Goal: Task Accomplishment & Management: Use online tool/utility

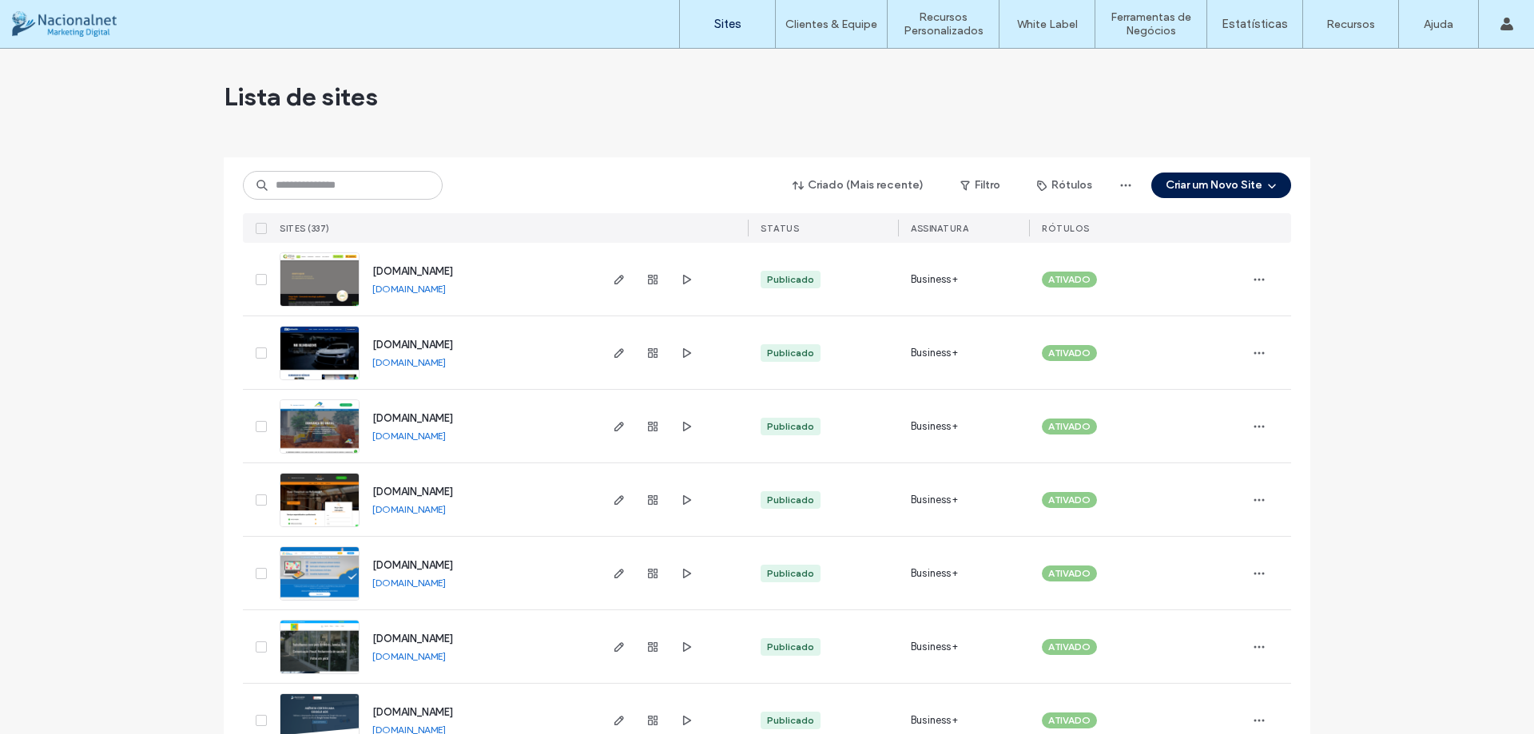
click at [343, 170] on div "Criado (Mais recente) Filtro Rótulos Criar um Novo Site" at bounding box center [767, 185] width 1048 height 30
click at [340, 193] on input at bounding box center [343, 185] width 200 height 29
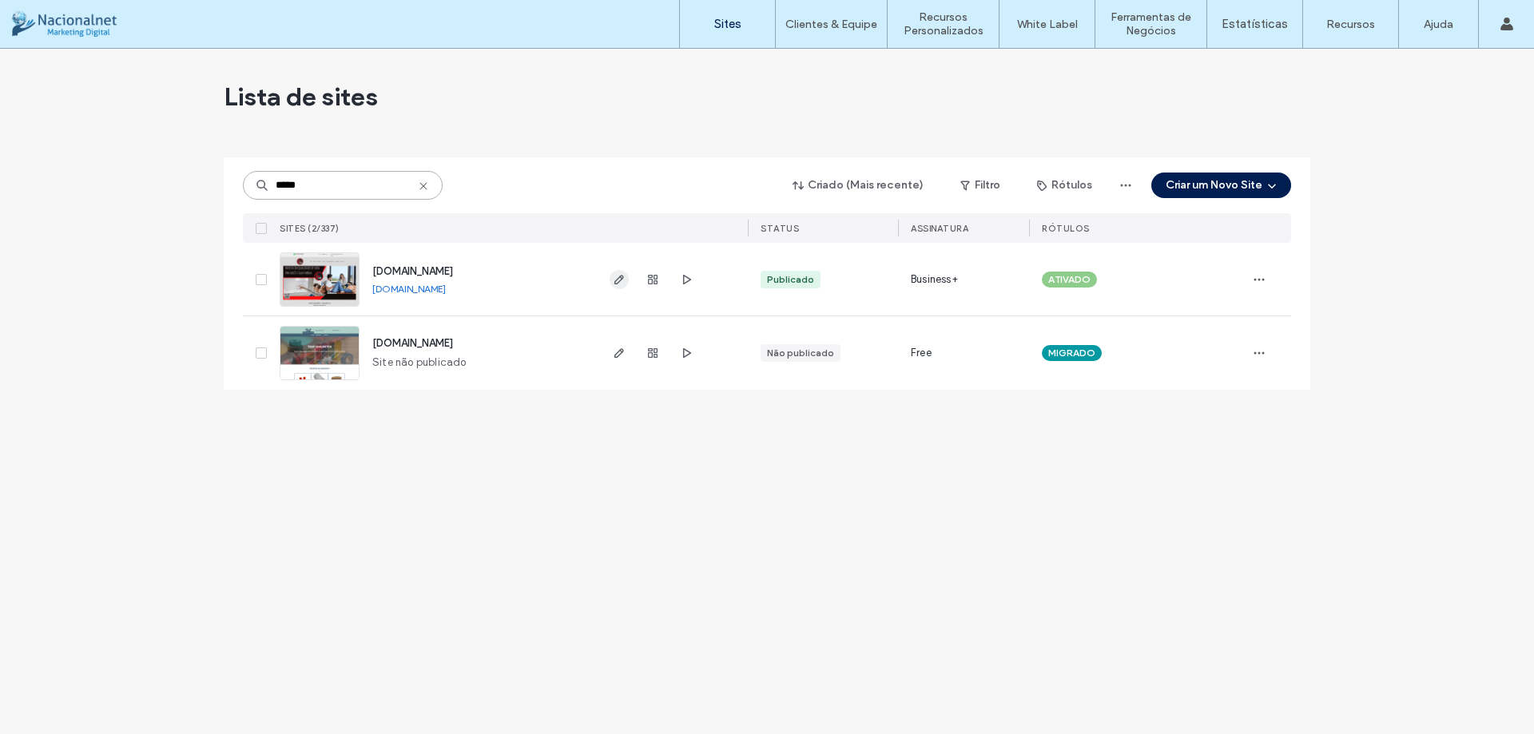
type input "*****"
click at [613, 277] on icon "button" at bounding box center [619, 279] width 13 height 13
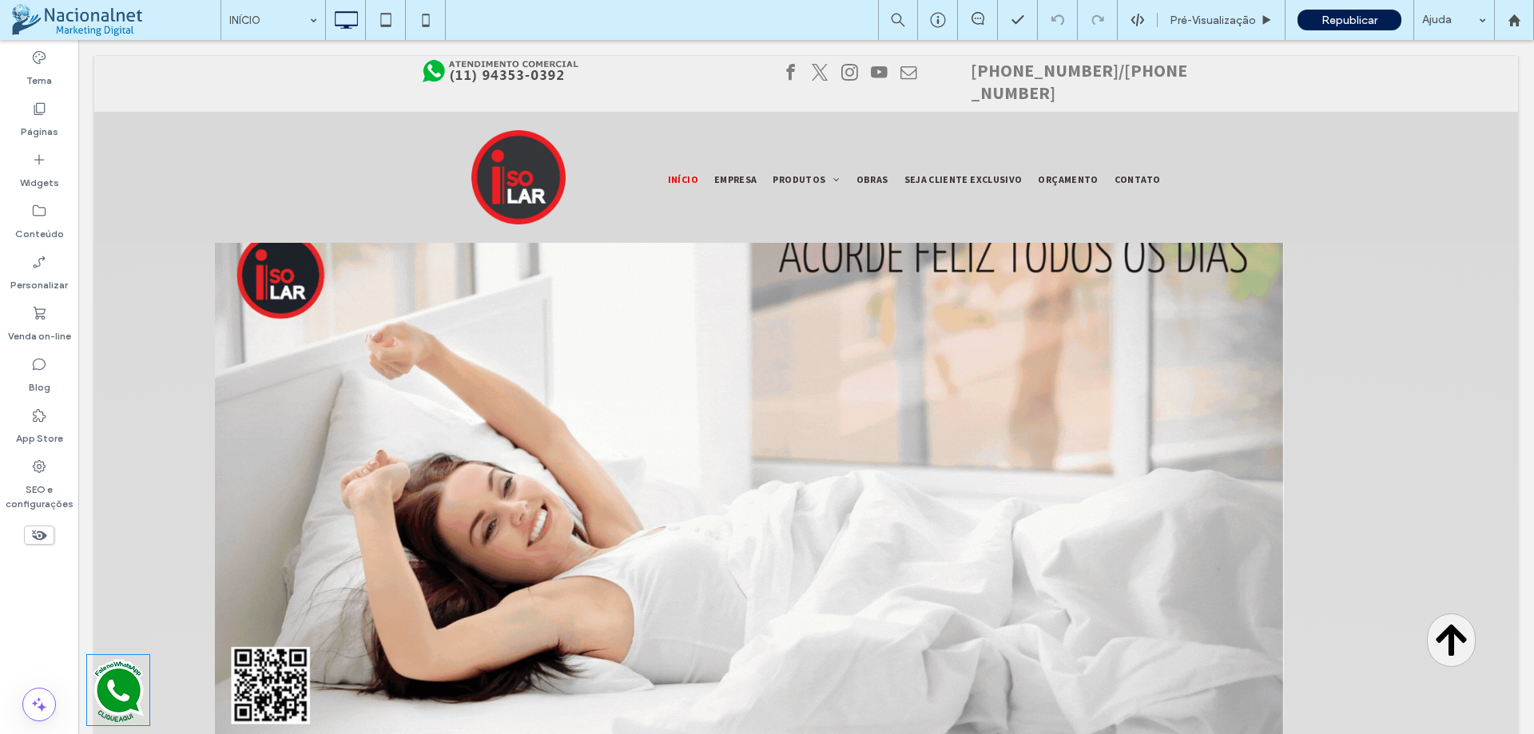
click at [117, 687] on img at bounding box center [118, 690] width 64 height 72
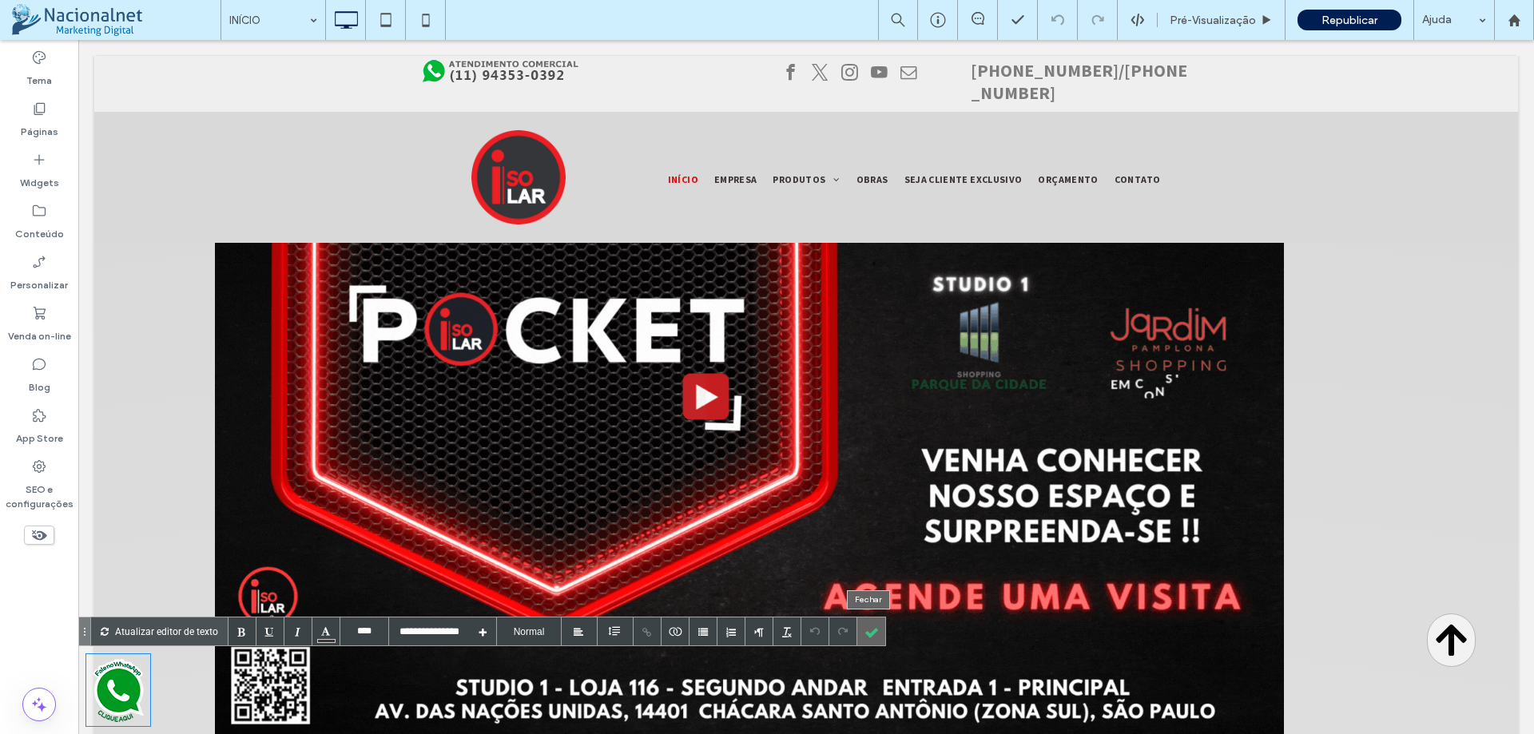
click at [875, 630] on div at bounding box center [871, 631] width 28 height 28
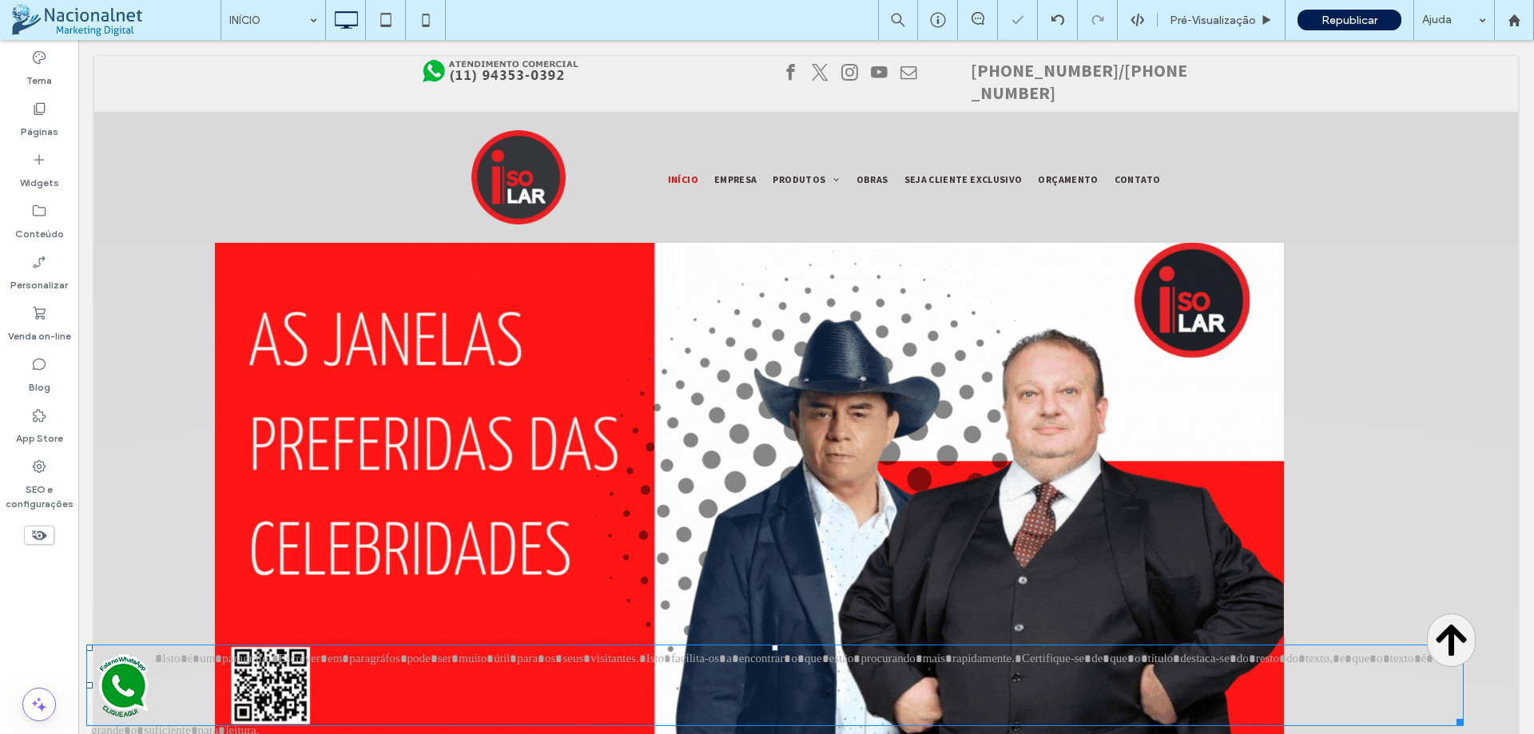
click at [121, 684] on img at bounding box center [123, 685] width 64 height 72
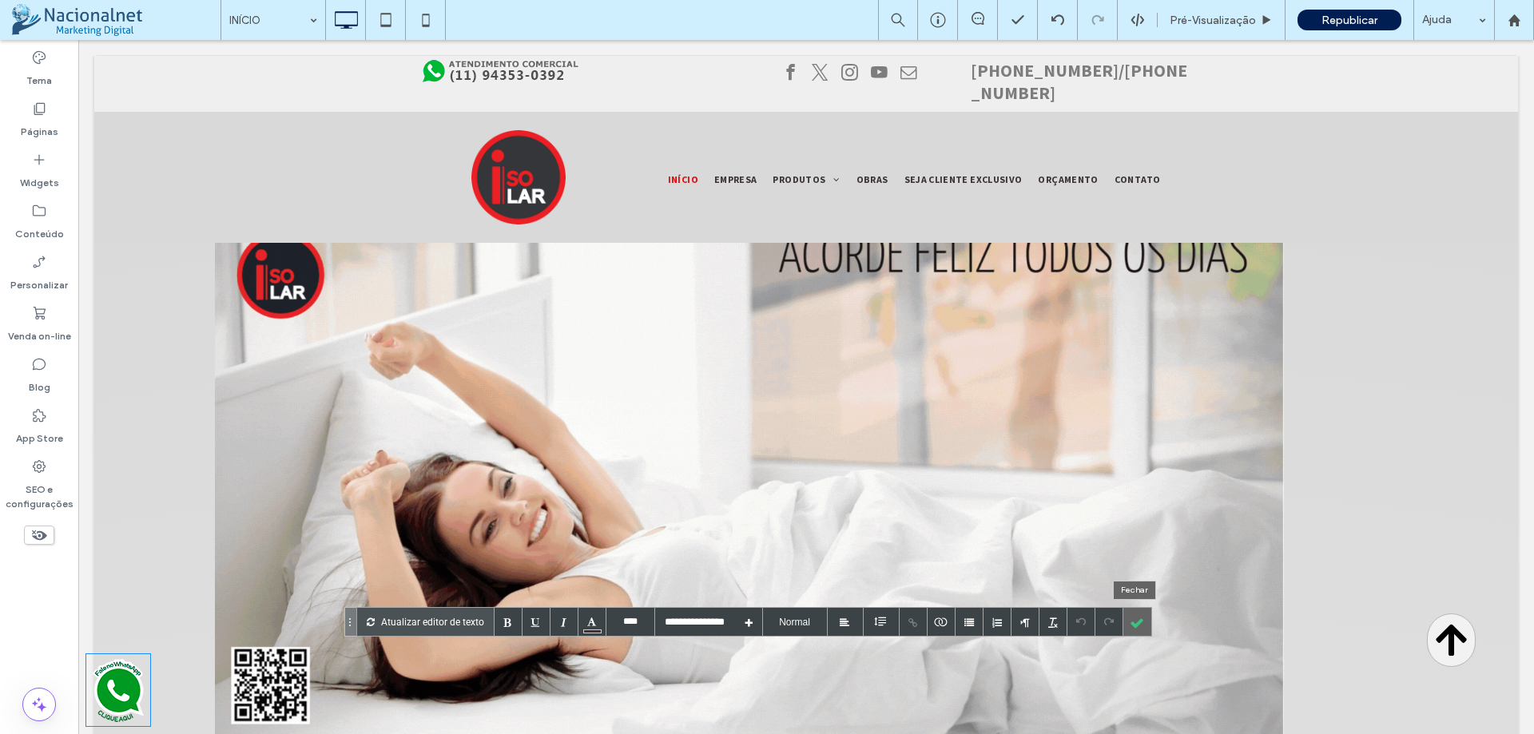
drag, startPoint x: 42, startPoint y: 644, endPoint x: 1139, endPoint y: 621, distance: 1097.0
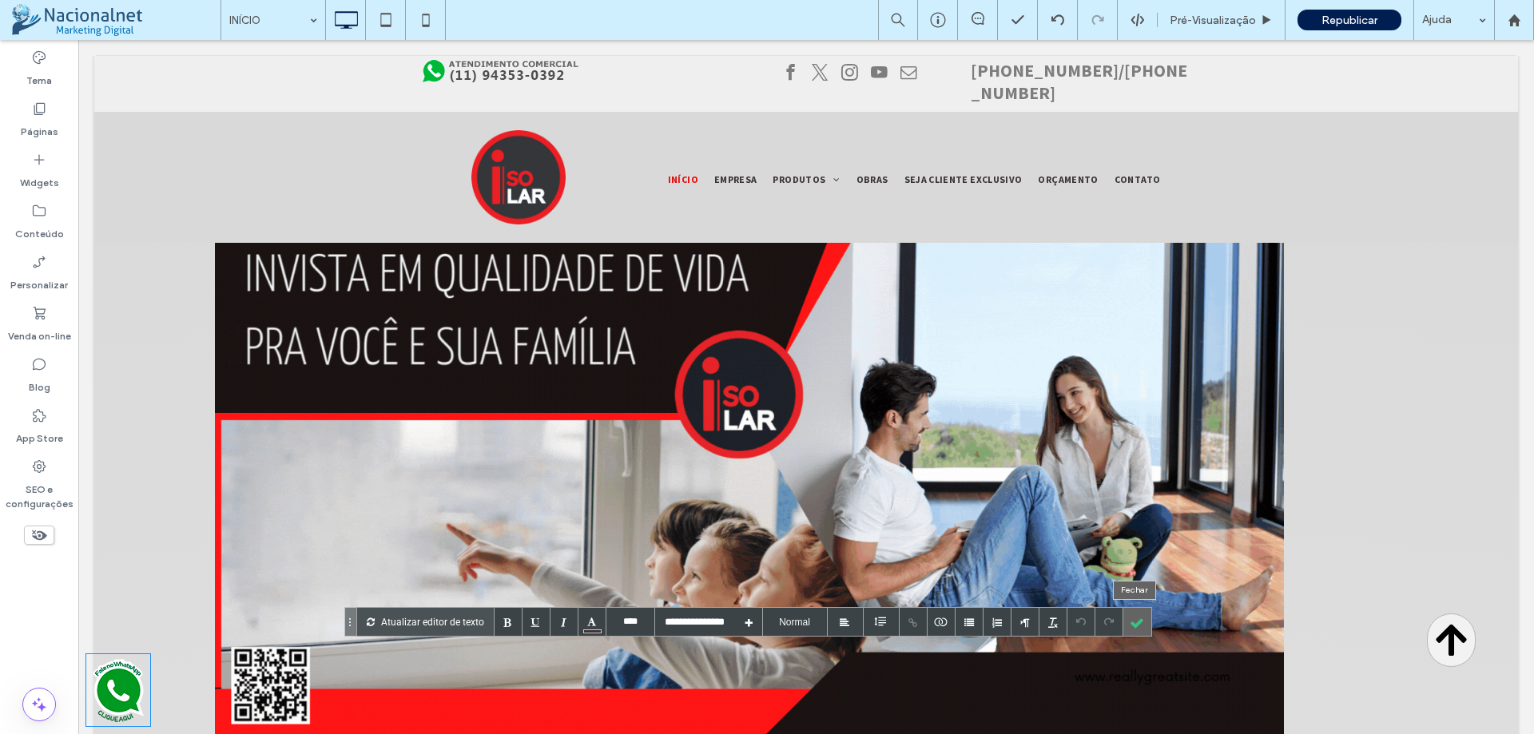
click at [1139, 621] on div at bounding box center [1137, 622] width 28 height 28
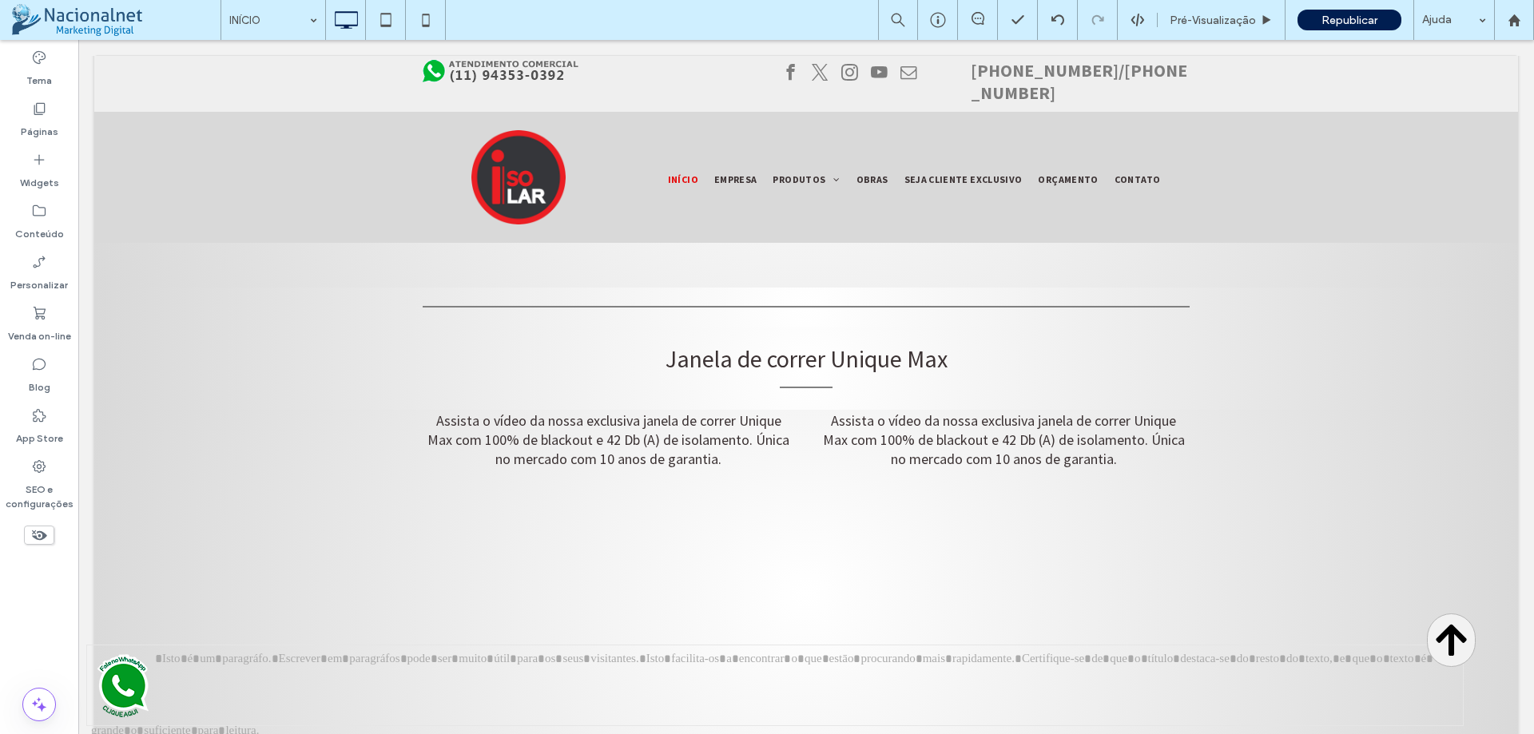
scroll to position [9703, 0]
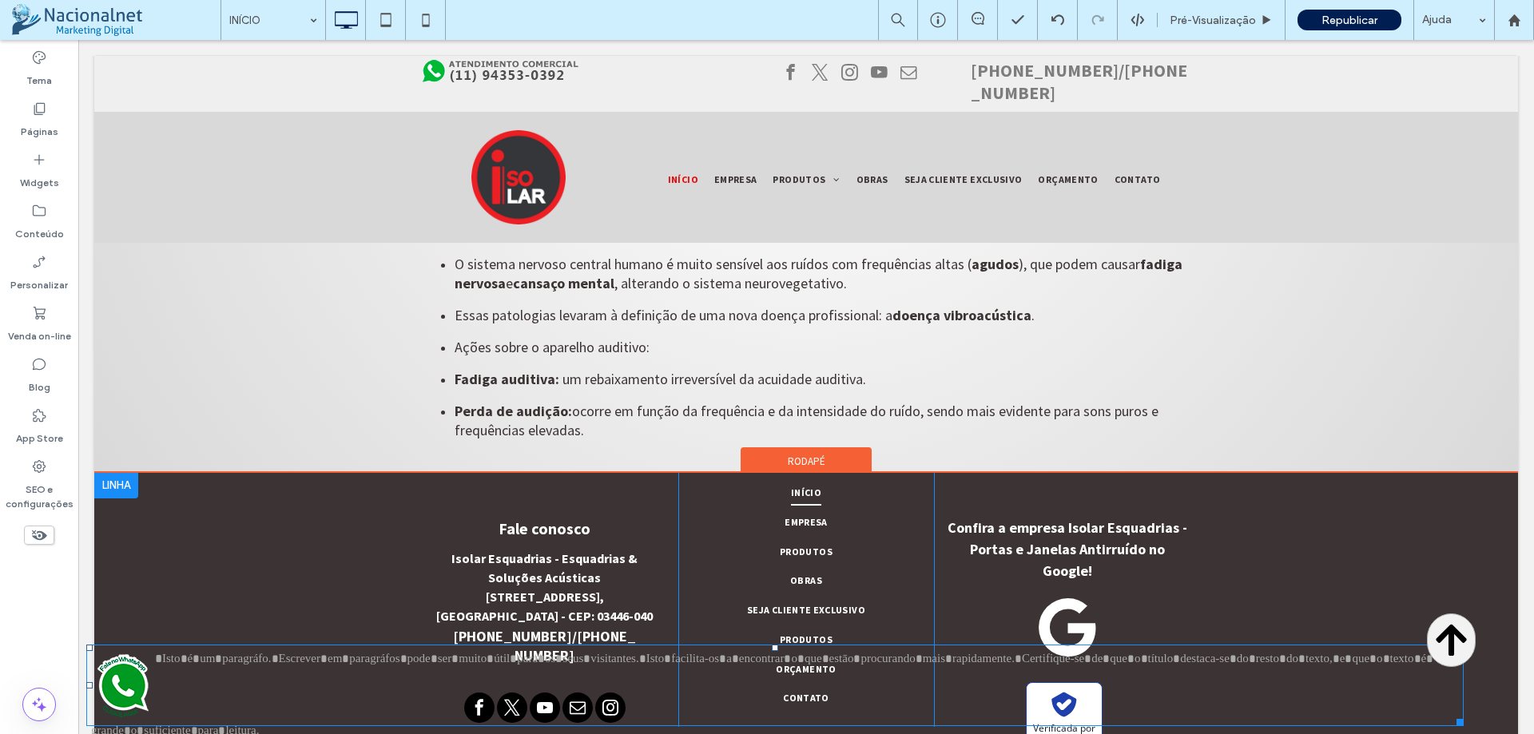
click at [129, 684] on img at bounding box center [123, 685] width 64 height 72
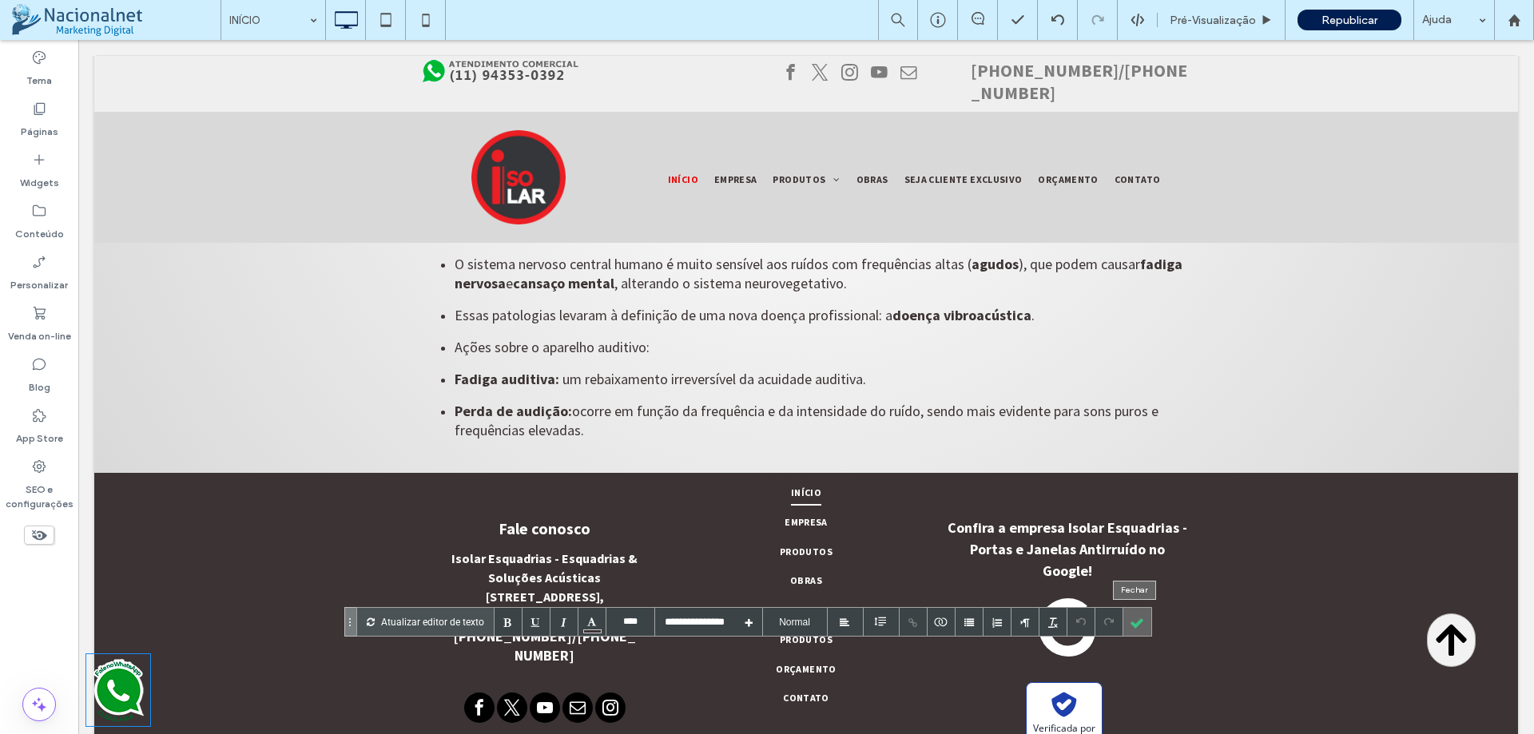
click at [1144, 621] on div at bounding box center [1137, 622] width 28 height 28
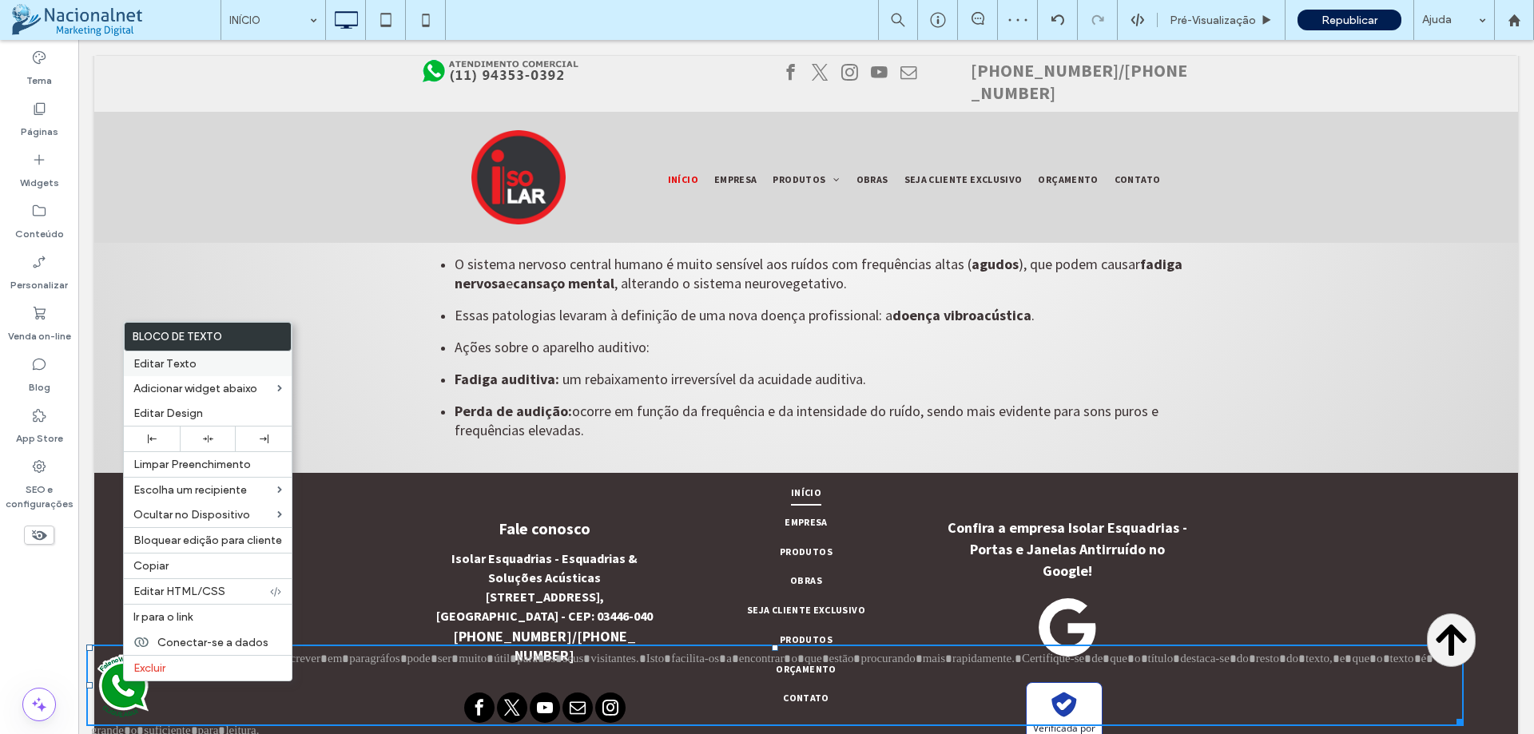
click at [173, 363] on span "Editar Texto" at bounding box center [164, 364] width 63 height 14
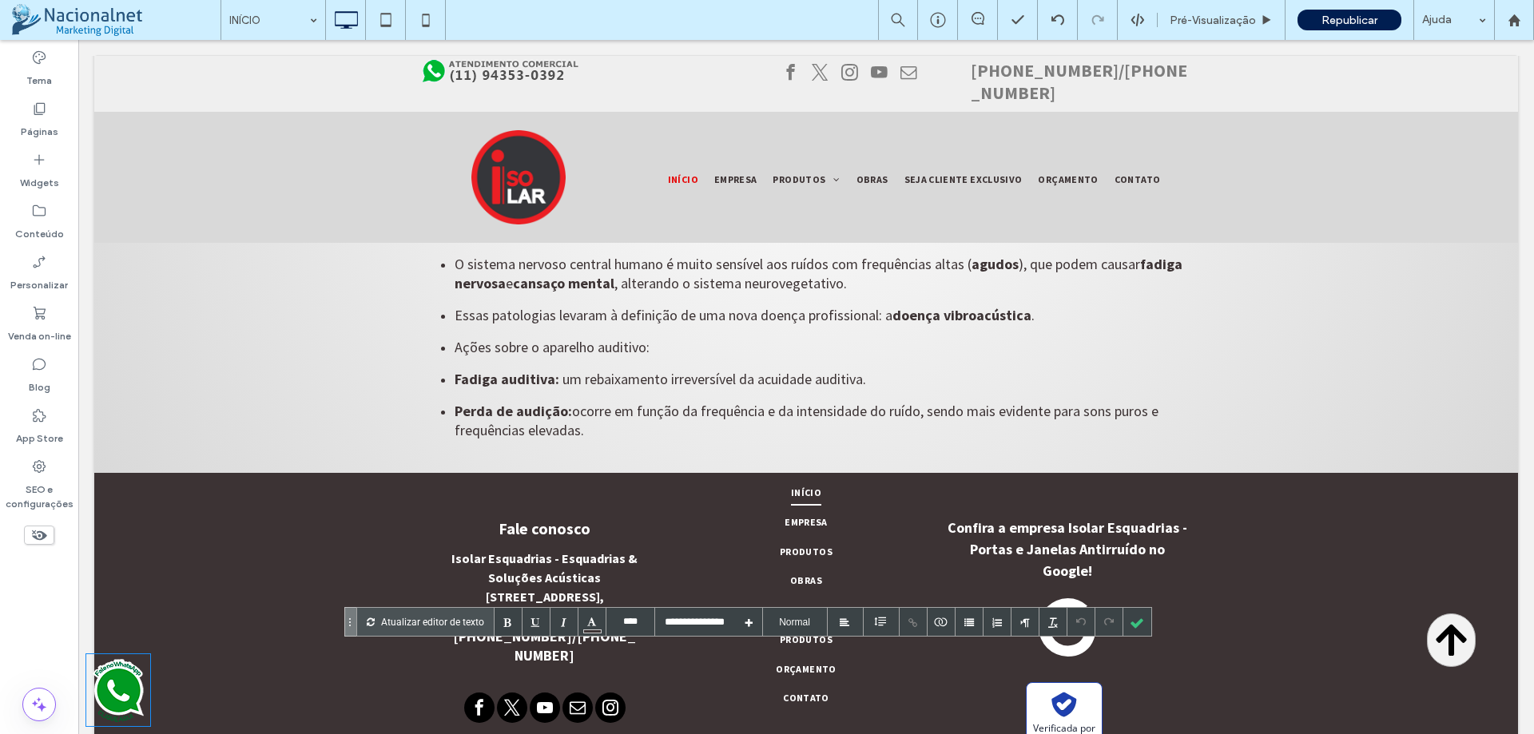
drag, startPoint x: 42, startPoint y: 653, endPoint x: 1128, endPoint y: 621, distance: 1086.1
click at [1128, 621] on div at bounding box center [1137, 622] width 28 height 28
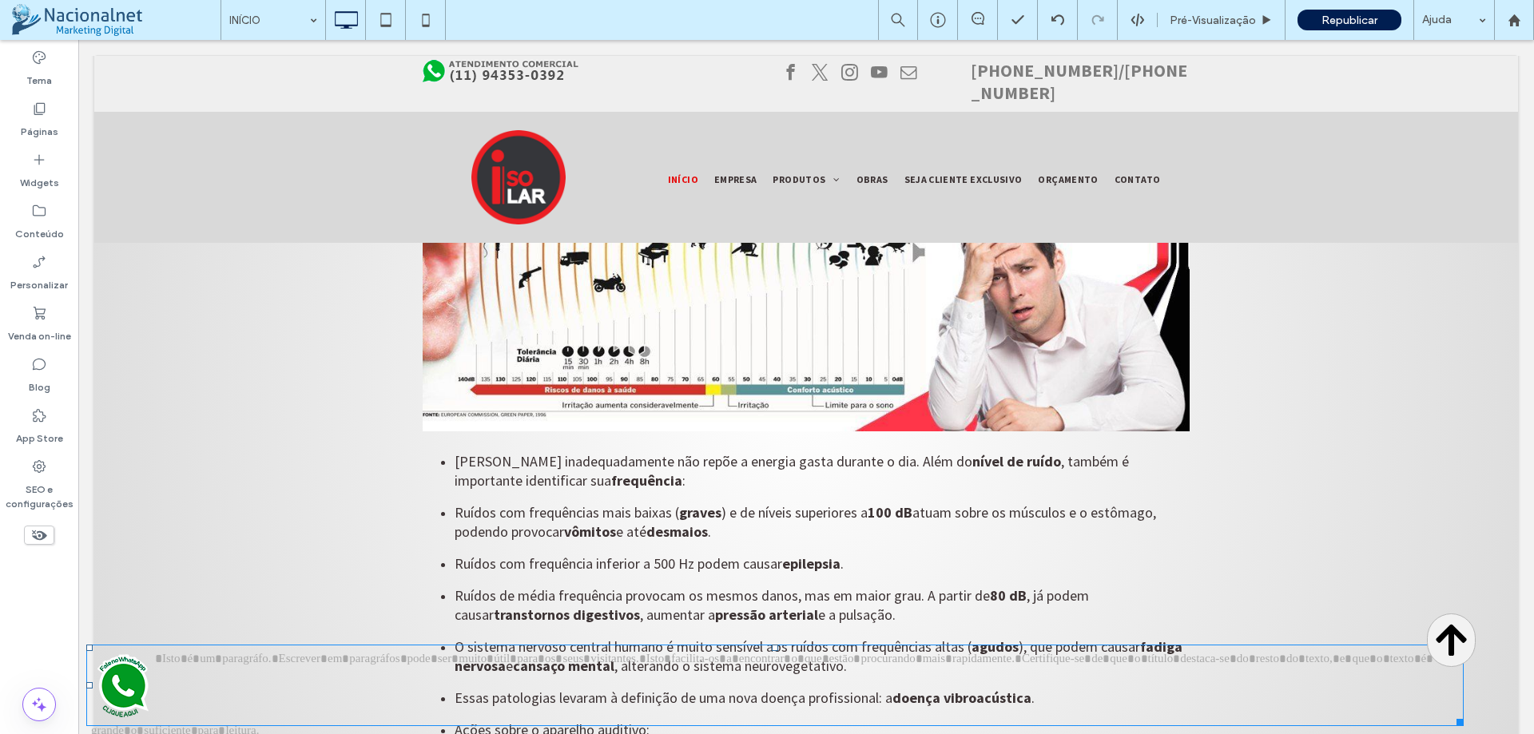
scroll to position [9303, 0]
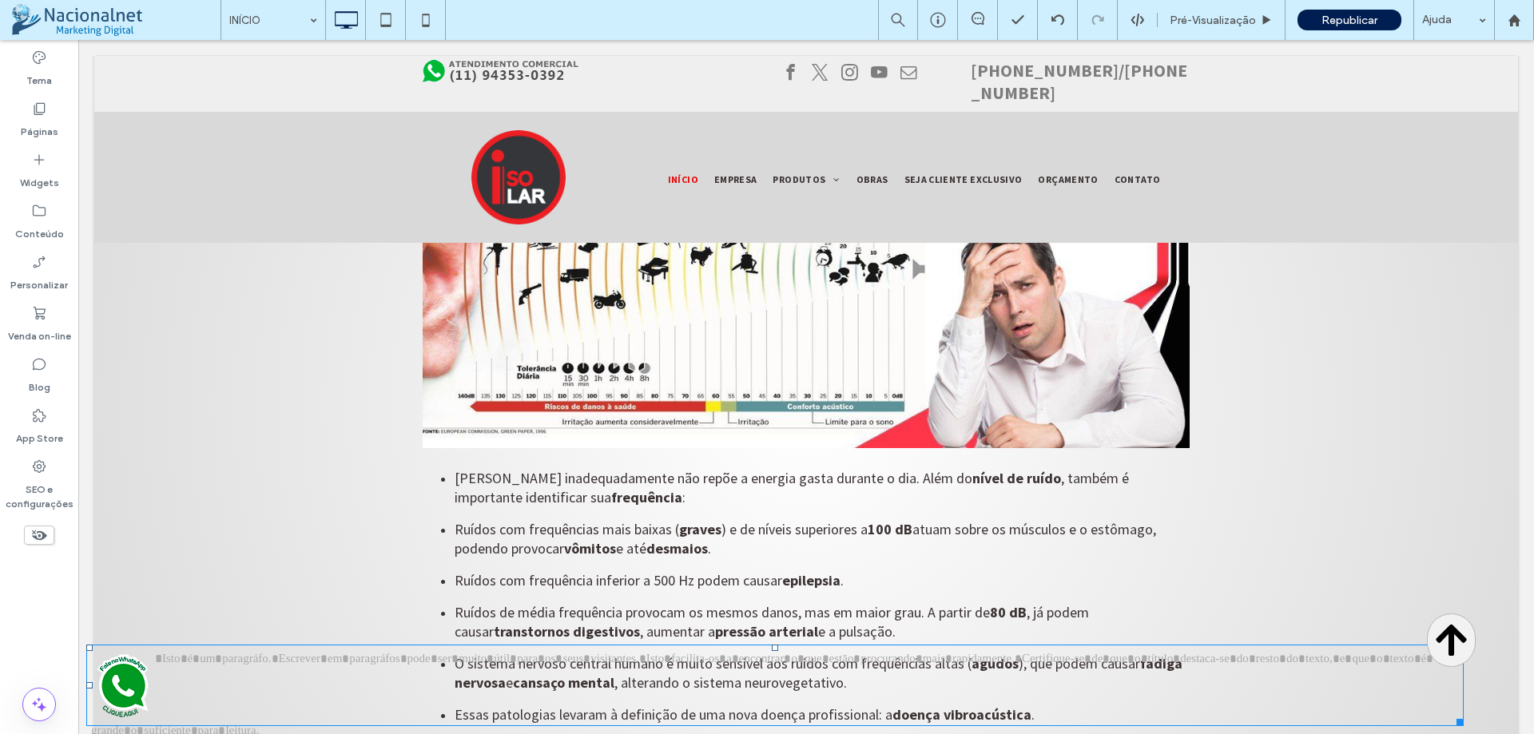
click at [125, 688] on img at bounding box center [123, 685] width 64 height 72
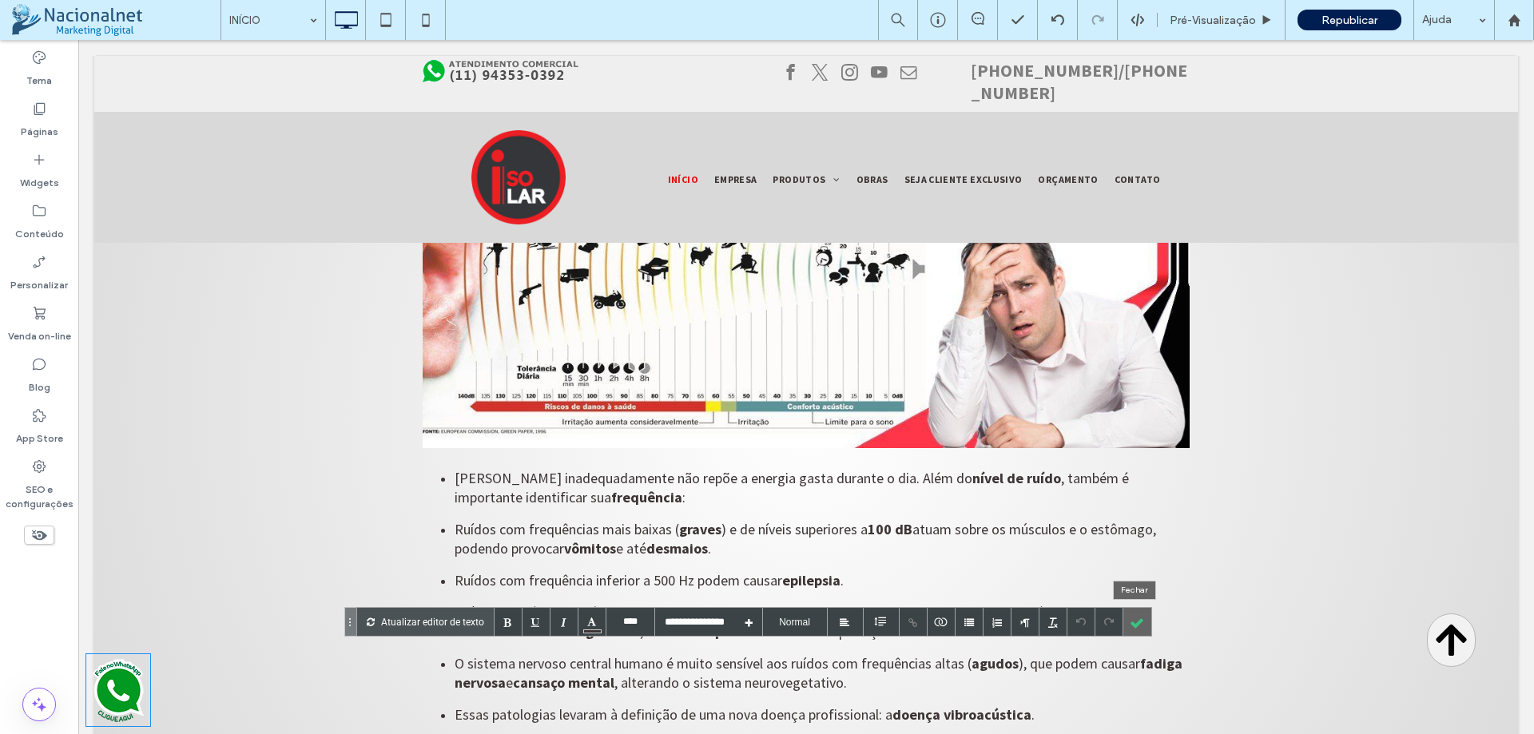
click at [1141, 622] on div at bounding box center [1137, 622] width 28 height 28
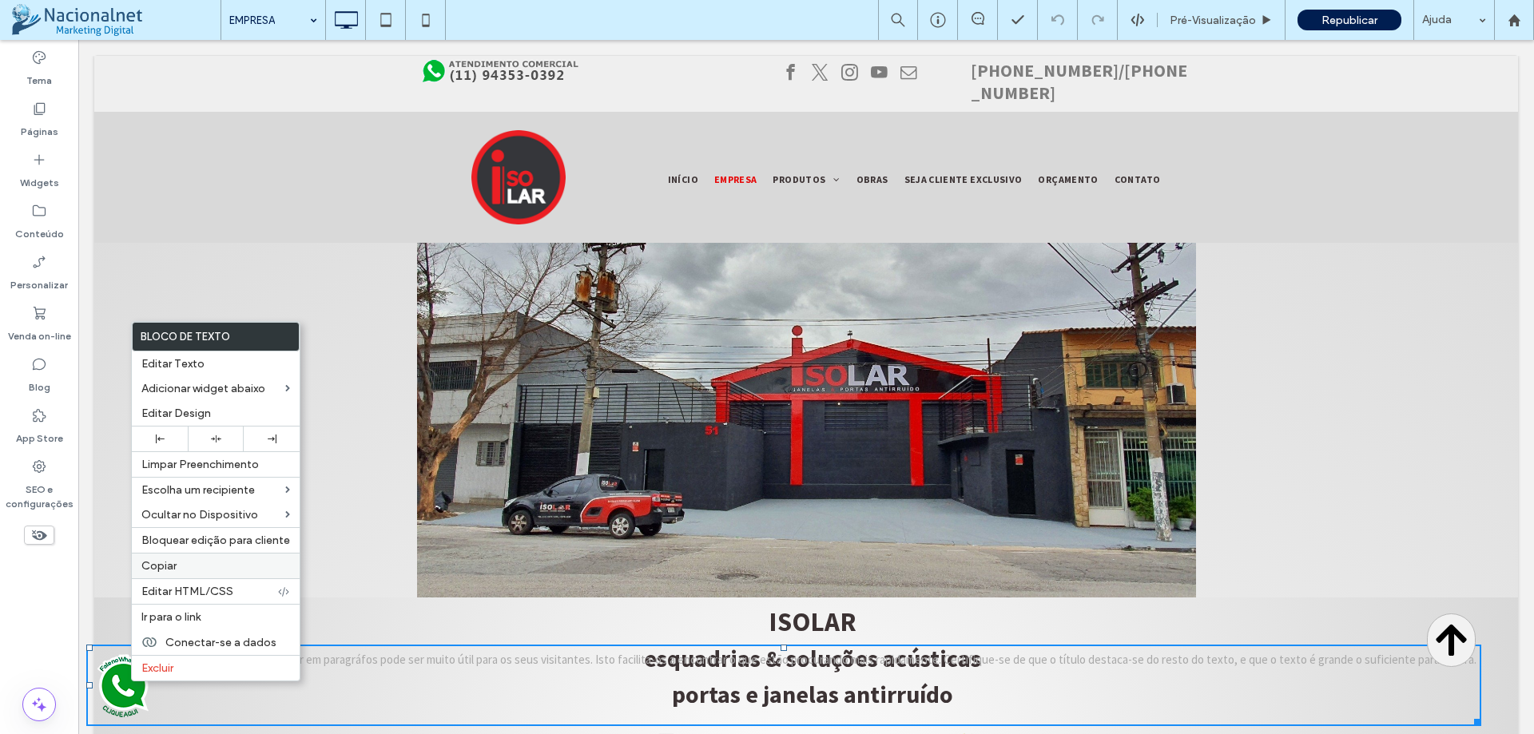
click at [171, 569] on span "Copiar" at bounding box center [158, 566] width 35 height 14
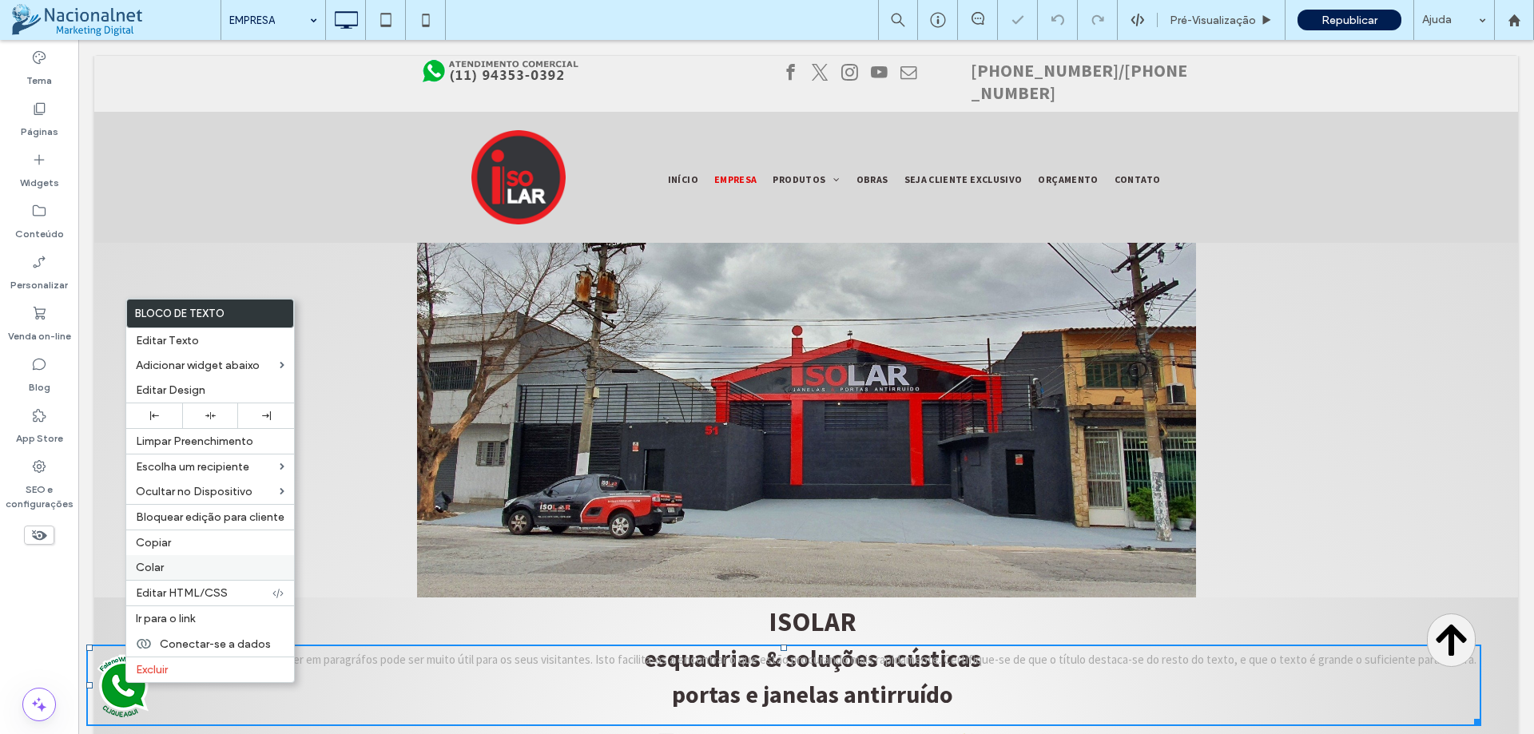
click at [161, 568] on span "Colar" at bounding box center [150, 568] width 28 height 14
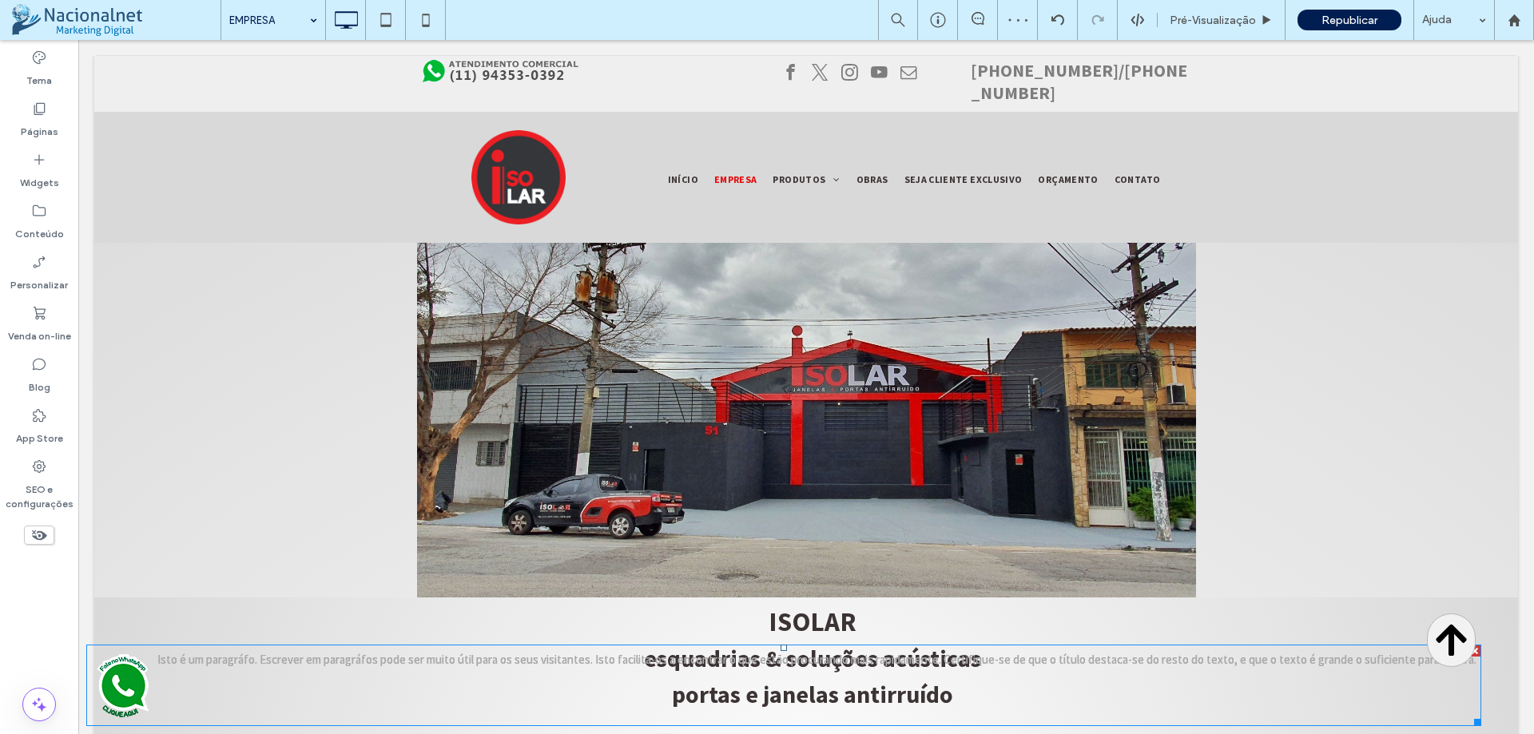
click at [140, 692] on img at bounding box center [123, 685] width 64 height 72
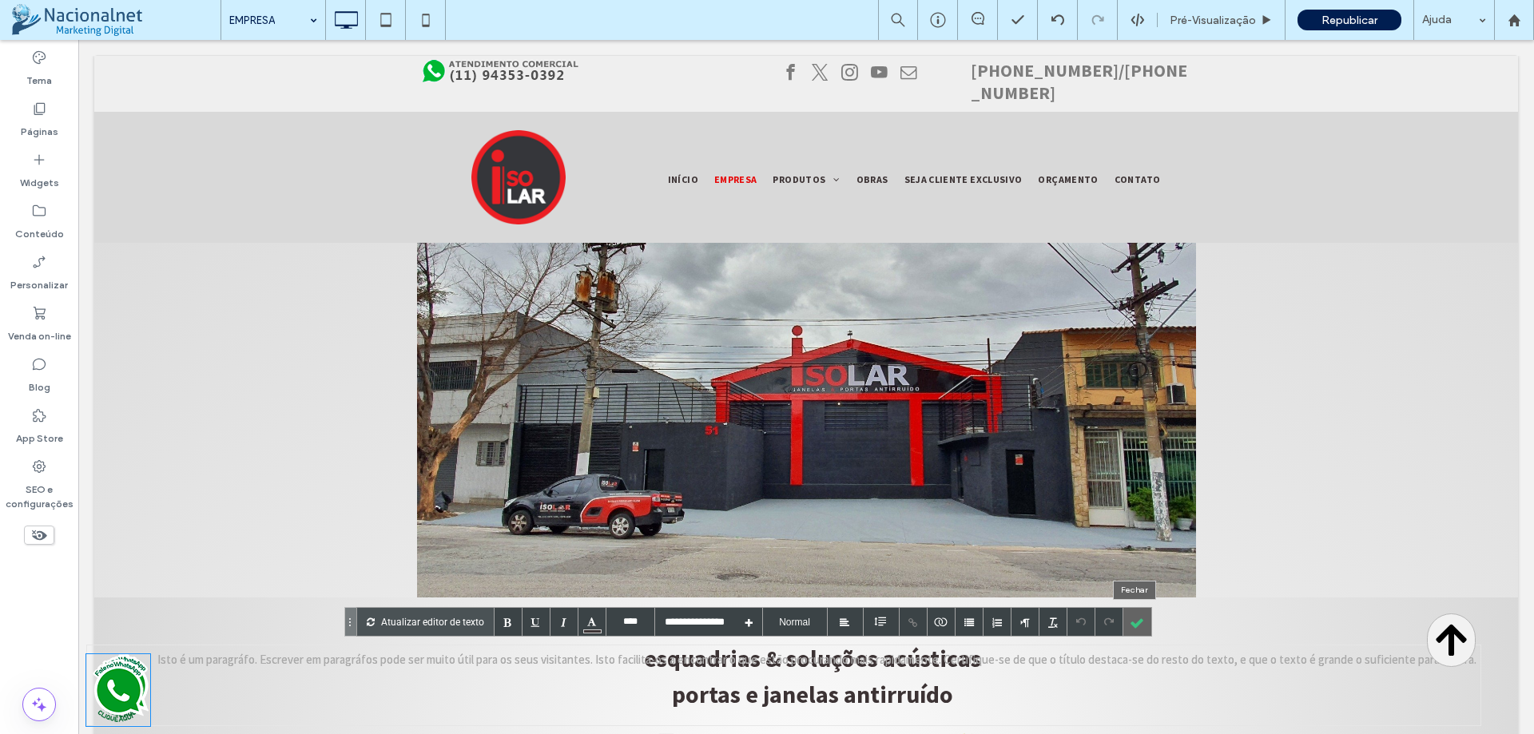
click at [1134, 625] on div at bounding box center [1137, 622] width 28 height 28
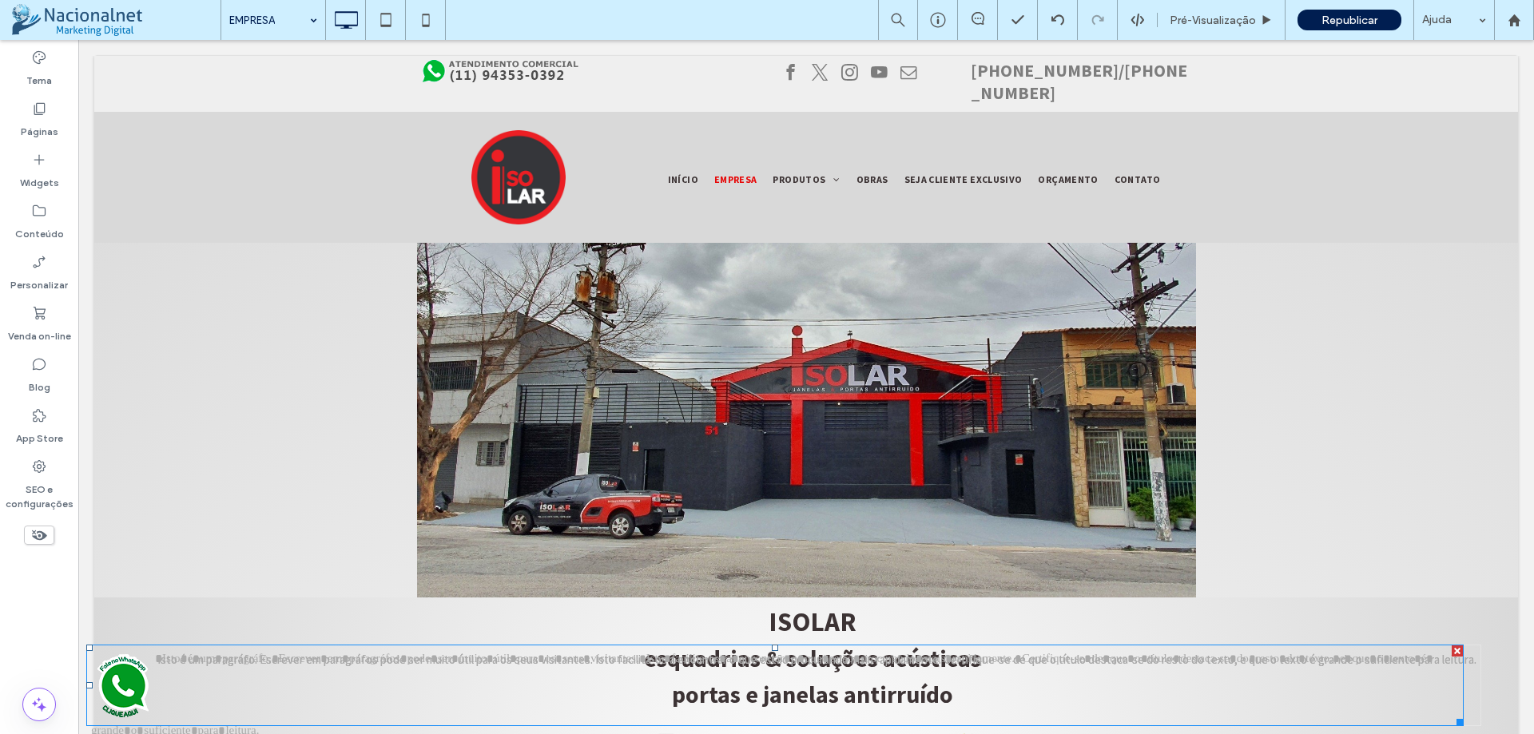
drag, startPoint x: 1457, startPoint y: 650, endPoint x: 1536, endPoint y: 689, distance: 88.2
click at [1457, 650] on div at bounding box center [1456, 650] width 11 height 11
click at [104, 690] on img at bounding box center [123, 685] width 64 height 72
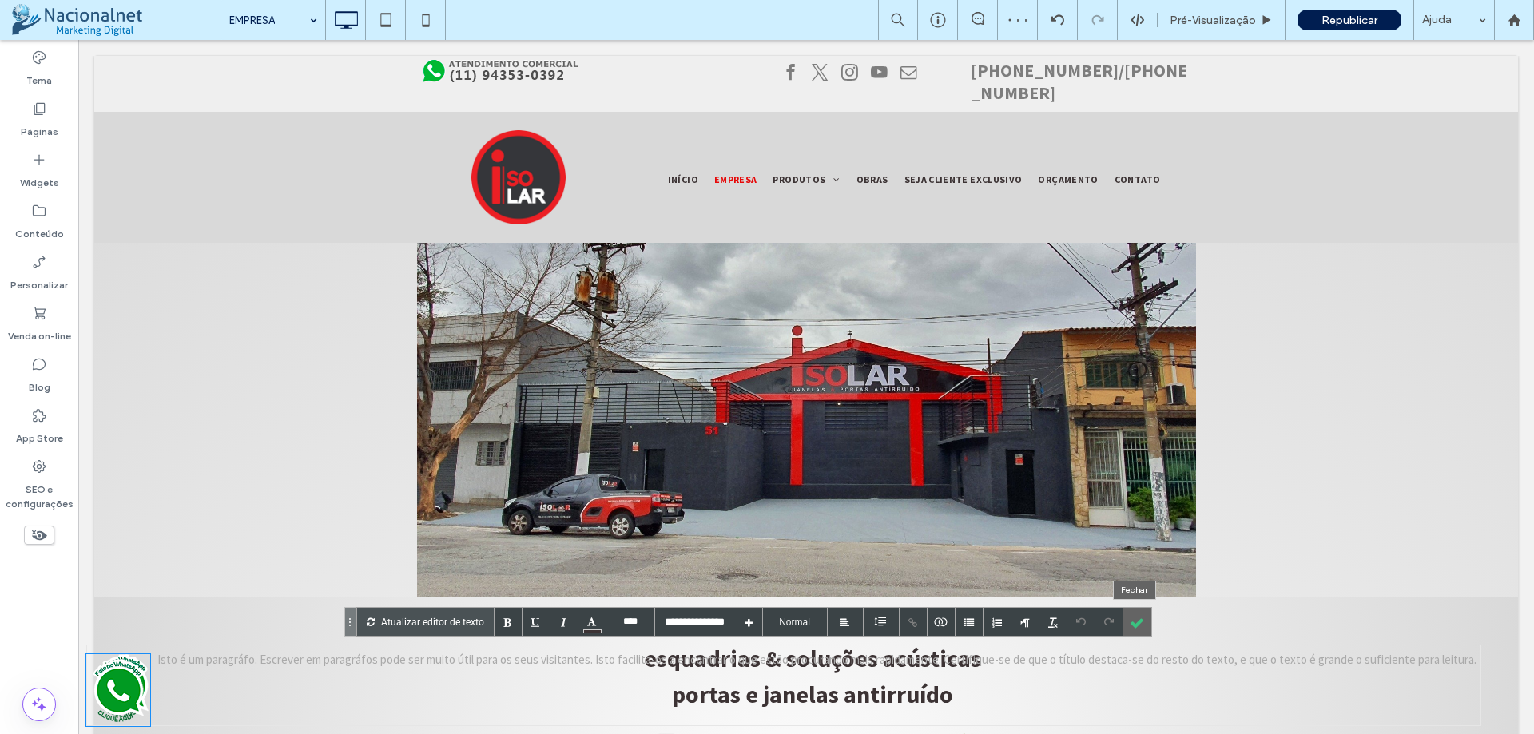
click at [1135, 619] on div at bounding box center [1137, 622] width 28 height 28
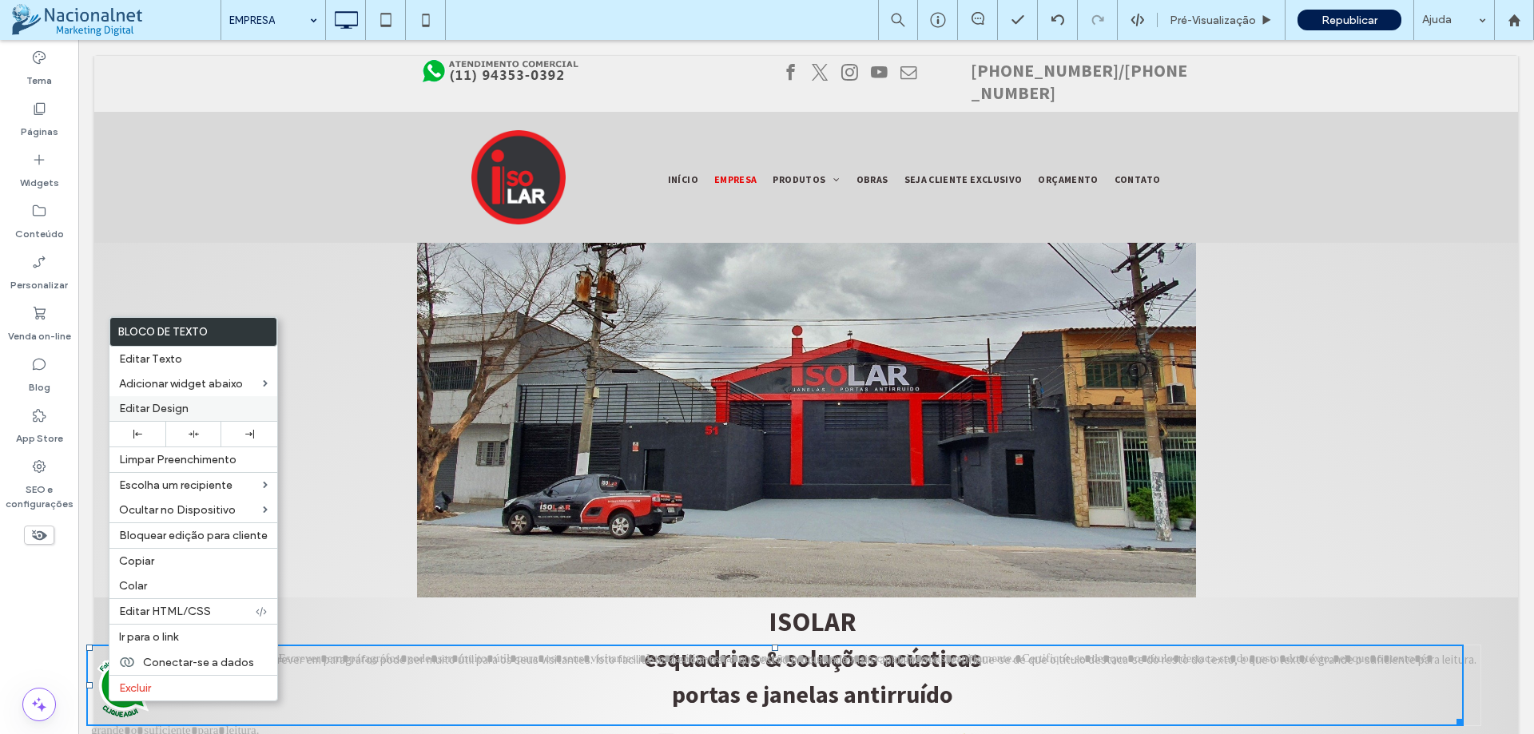
click at [171, 405] on span "Editar Design" at bounding box center [153, 409] width 69 height 14
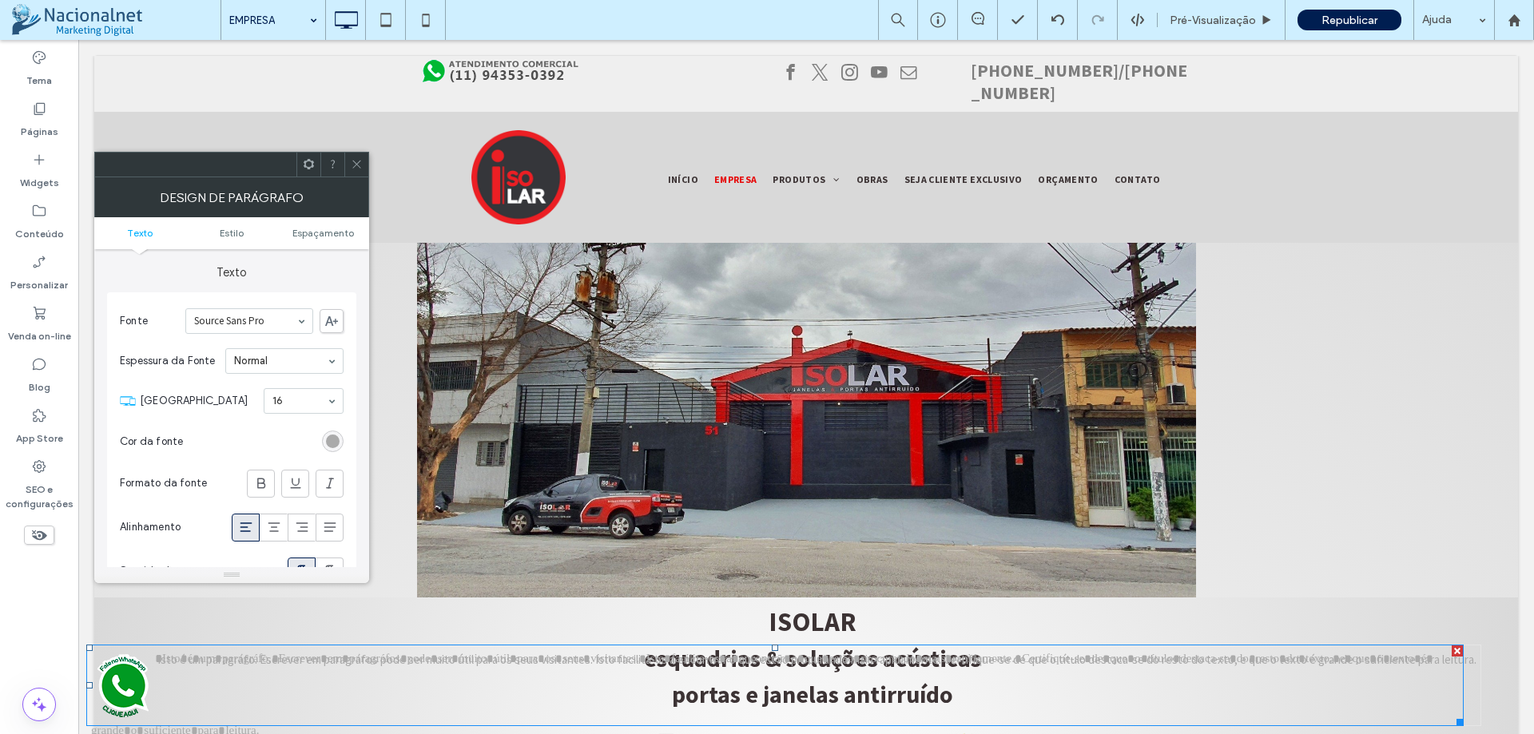
click at [356, 160] on icon at bounding box center [357, 164] width 12 height 12
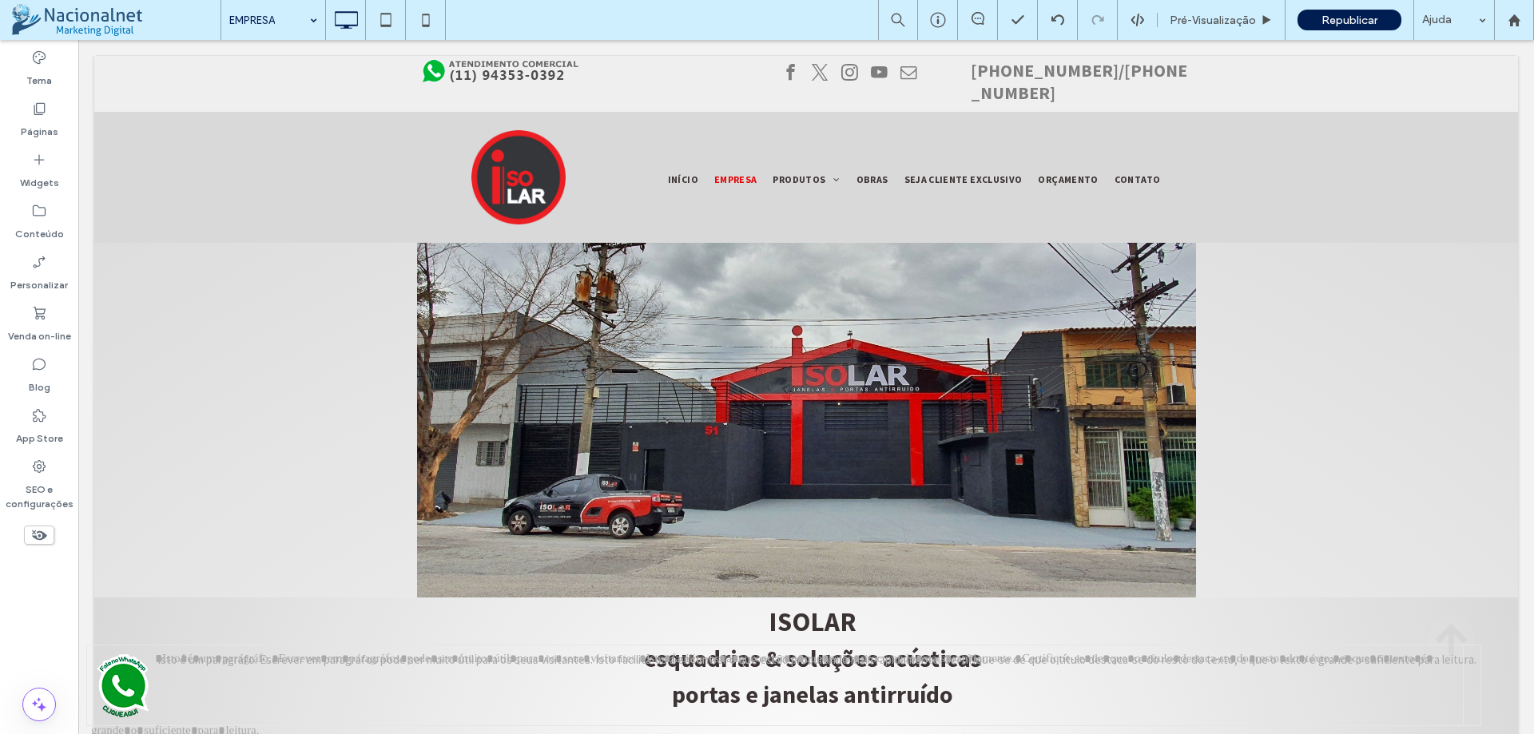
drag, startPoint x: 1533, startPoint y: 246, endPoint x: 1611, endPoint y: 70, distance: 192.4
click at [1233, 23] on span "Pré-Visualizaçāo" at bounding box center [1212, 21] width 86 height 14
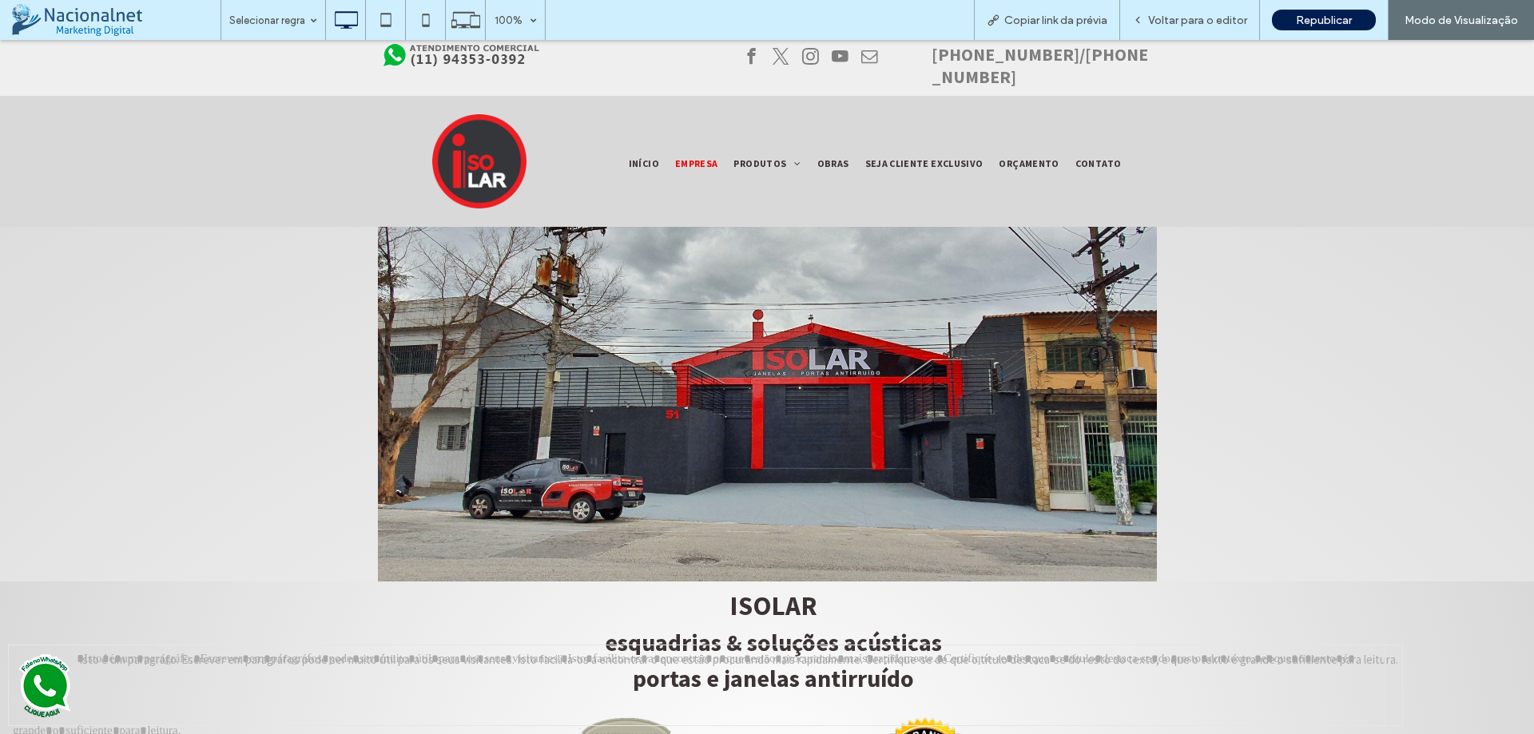
click at [54, 702] on span at bounding box center [39, 705] width 32 height 32
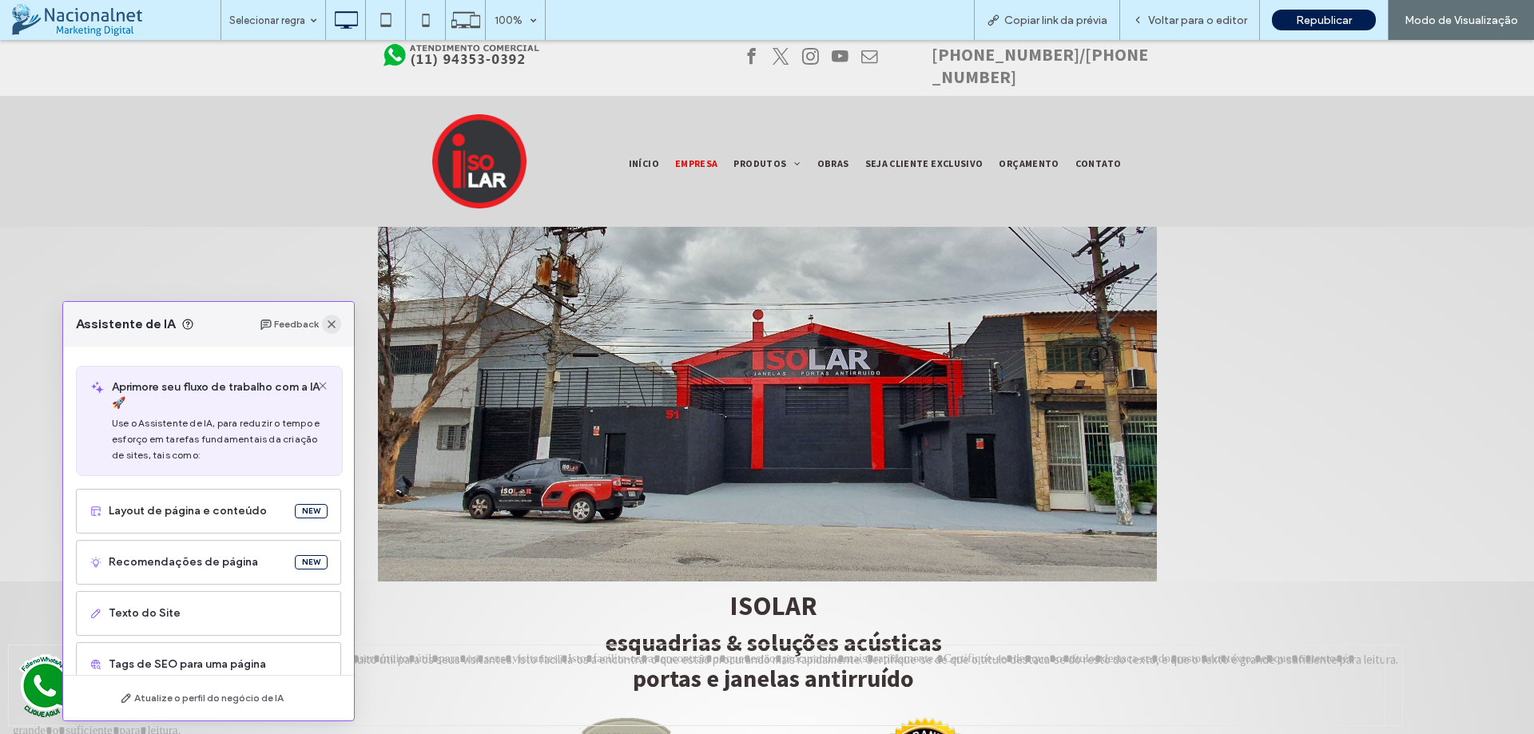
click at [331, 322] on icon "button" at bounding box center [331, 324] width 13 height 13
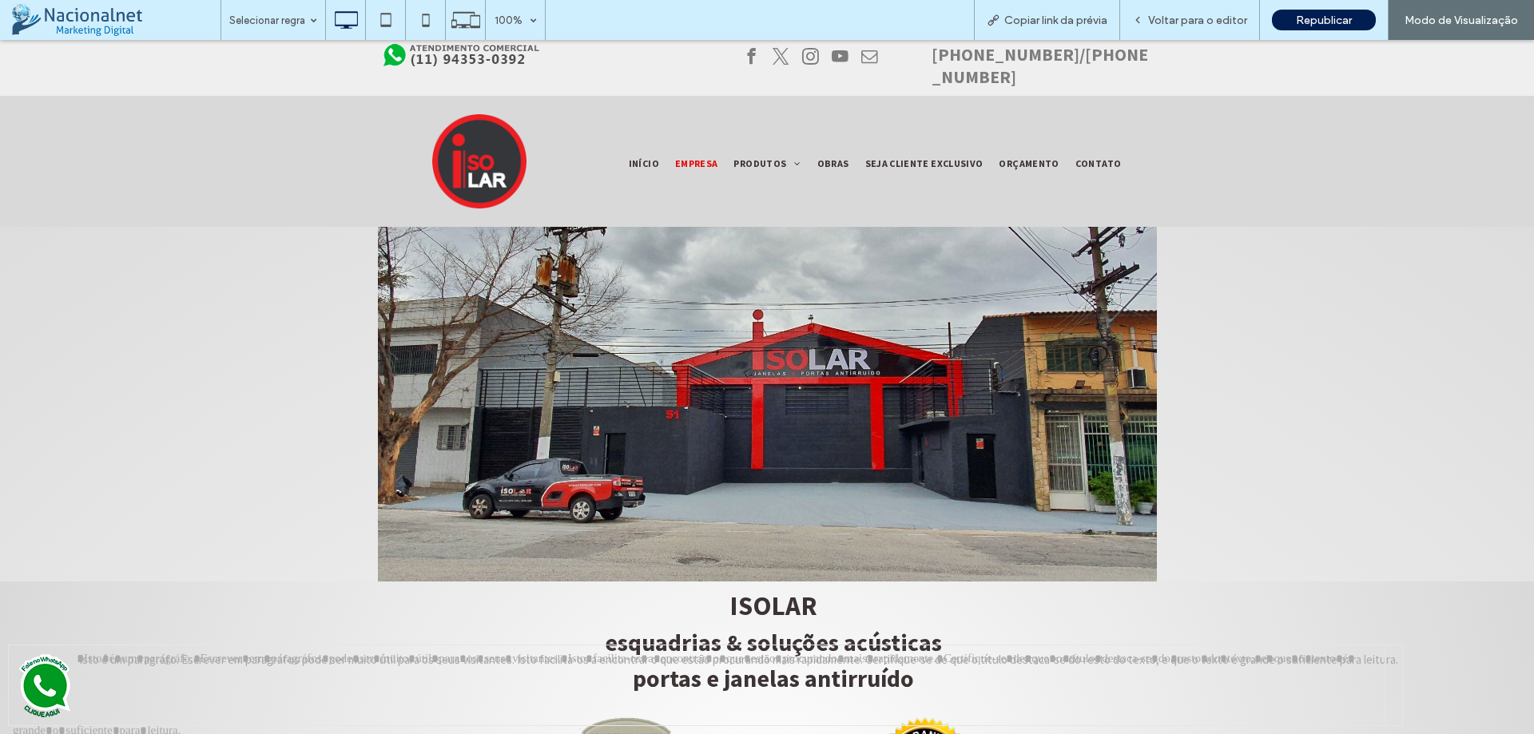
click at [41, 690] on span at bounding box center [39, 705] width 32 height 32
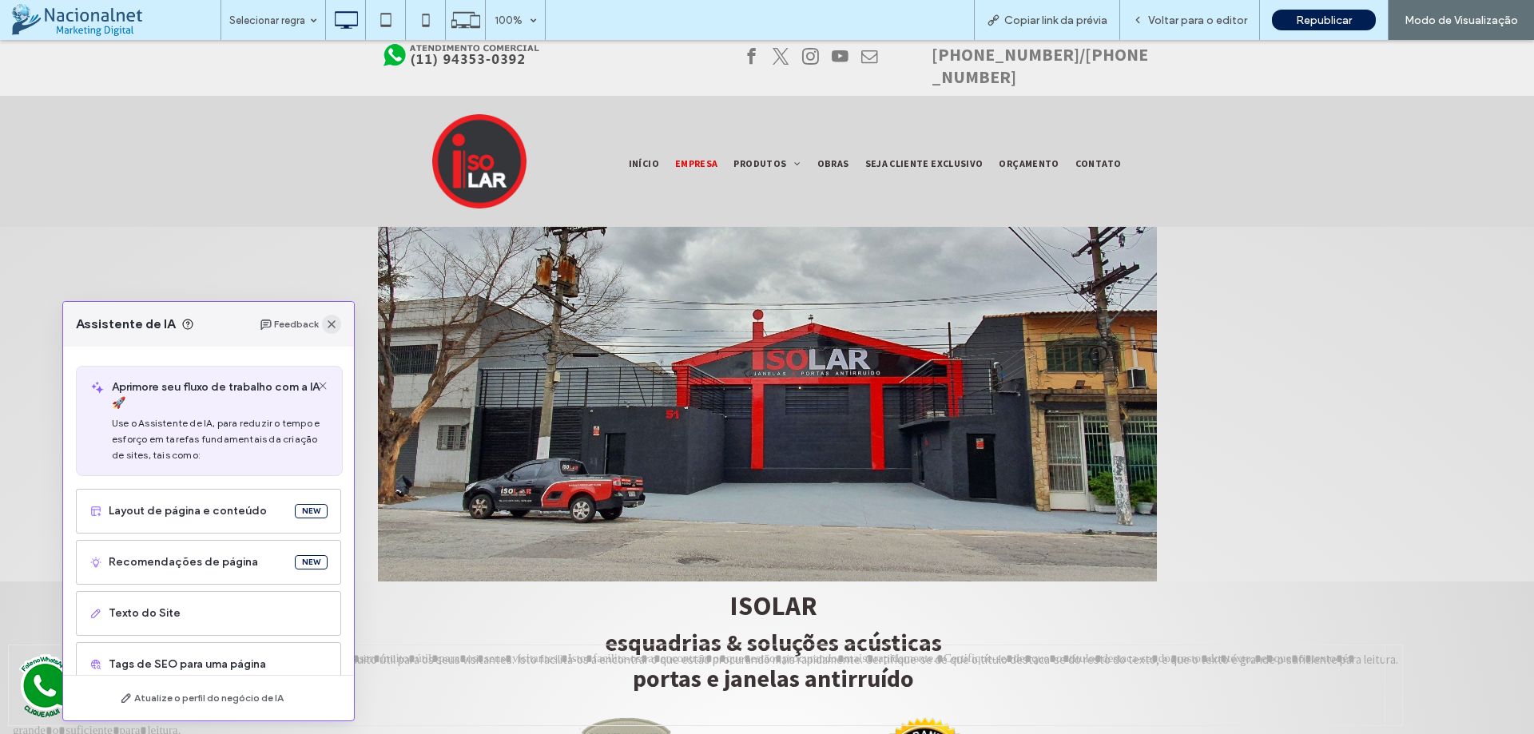
click at [327, 328] on icon "button" at bounding box center [331, 324] width 13 height 13
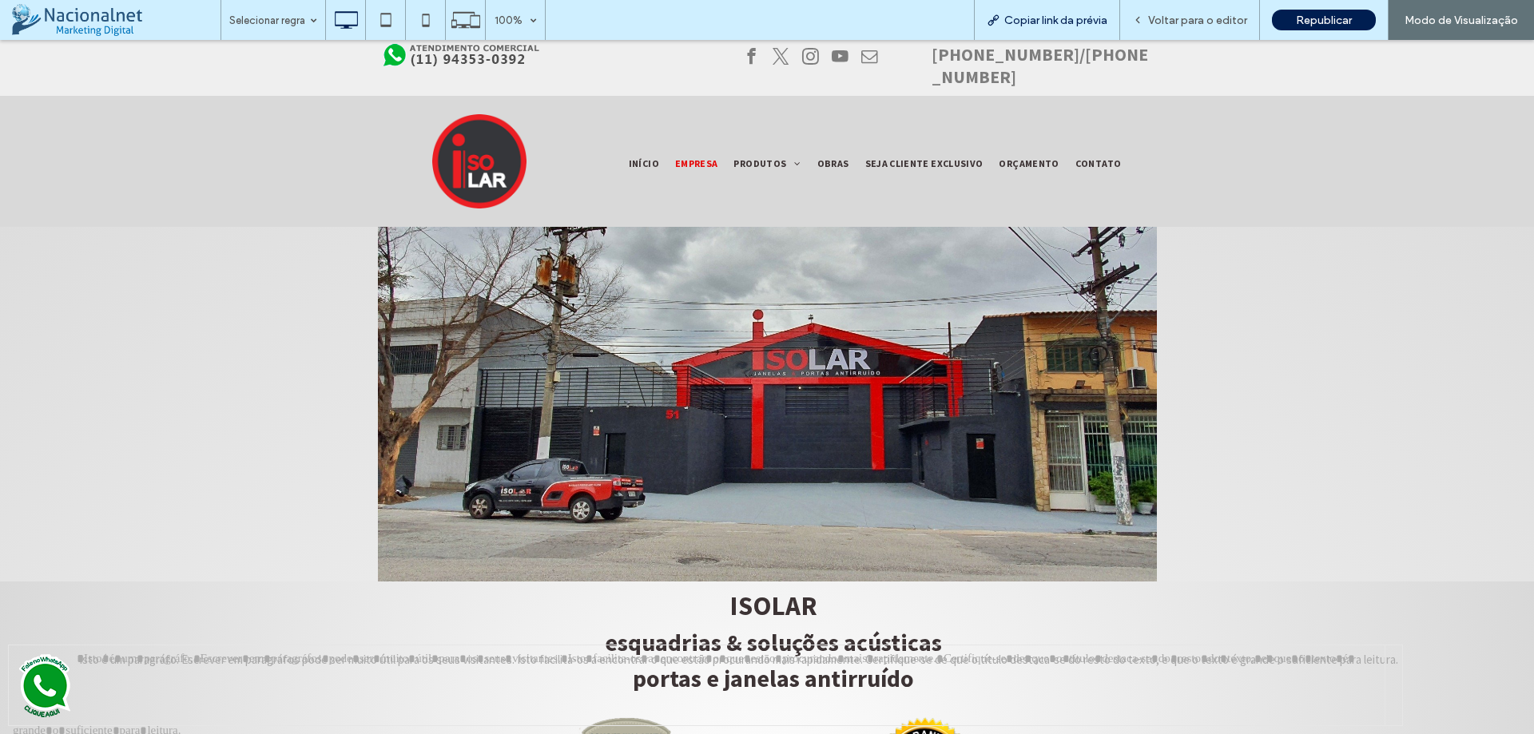
click at [1082, 16] on span "Copiar link da prévia" at bounding box center [1055, 21] width 103 height 14
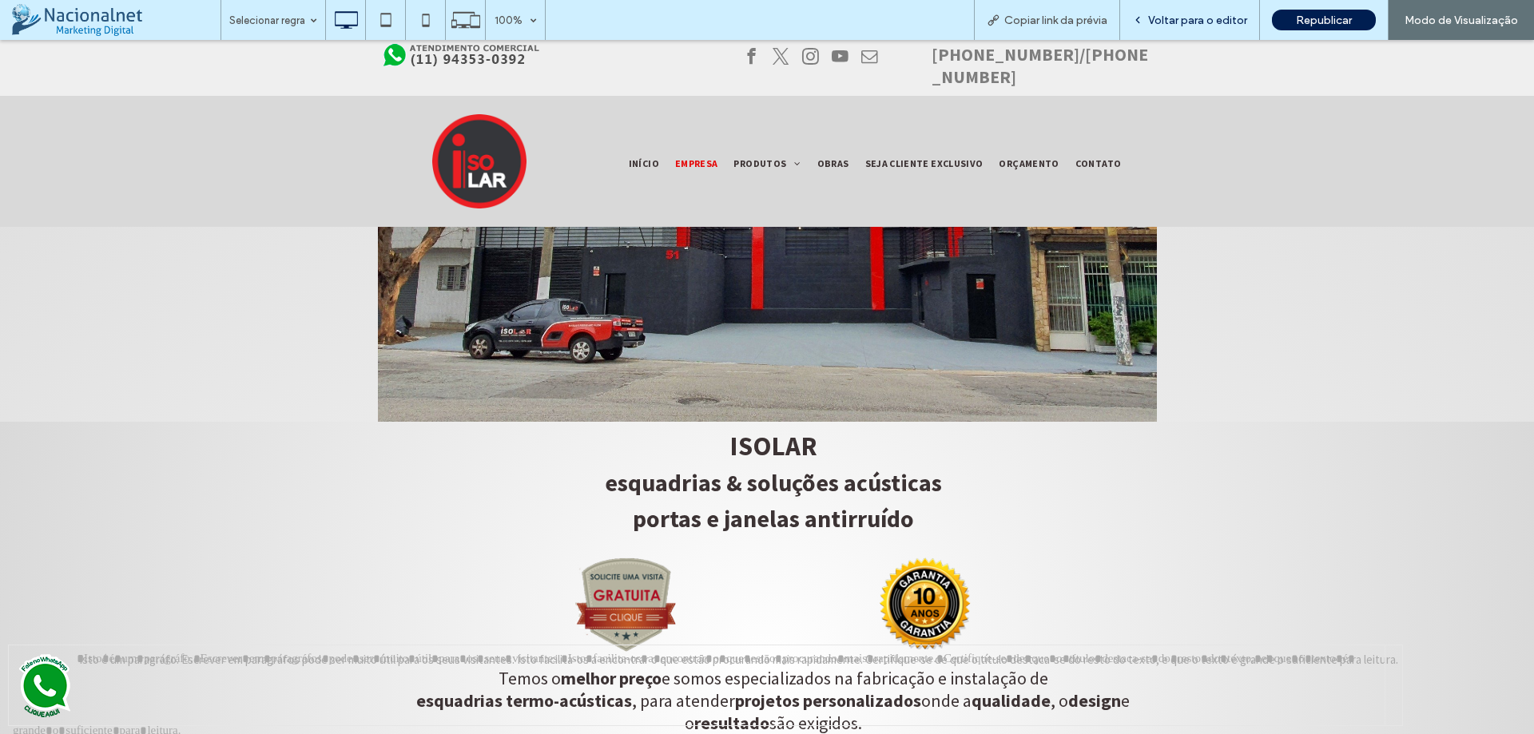
drag, startPoint x: 53, startPoint y: 643, endPoint x: 1215, endPoint y: 22, distance: 1318.0
click at [1215, 22] on span "Voltar para o editor" at bounding box center [1197, 21] width 99 height 14
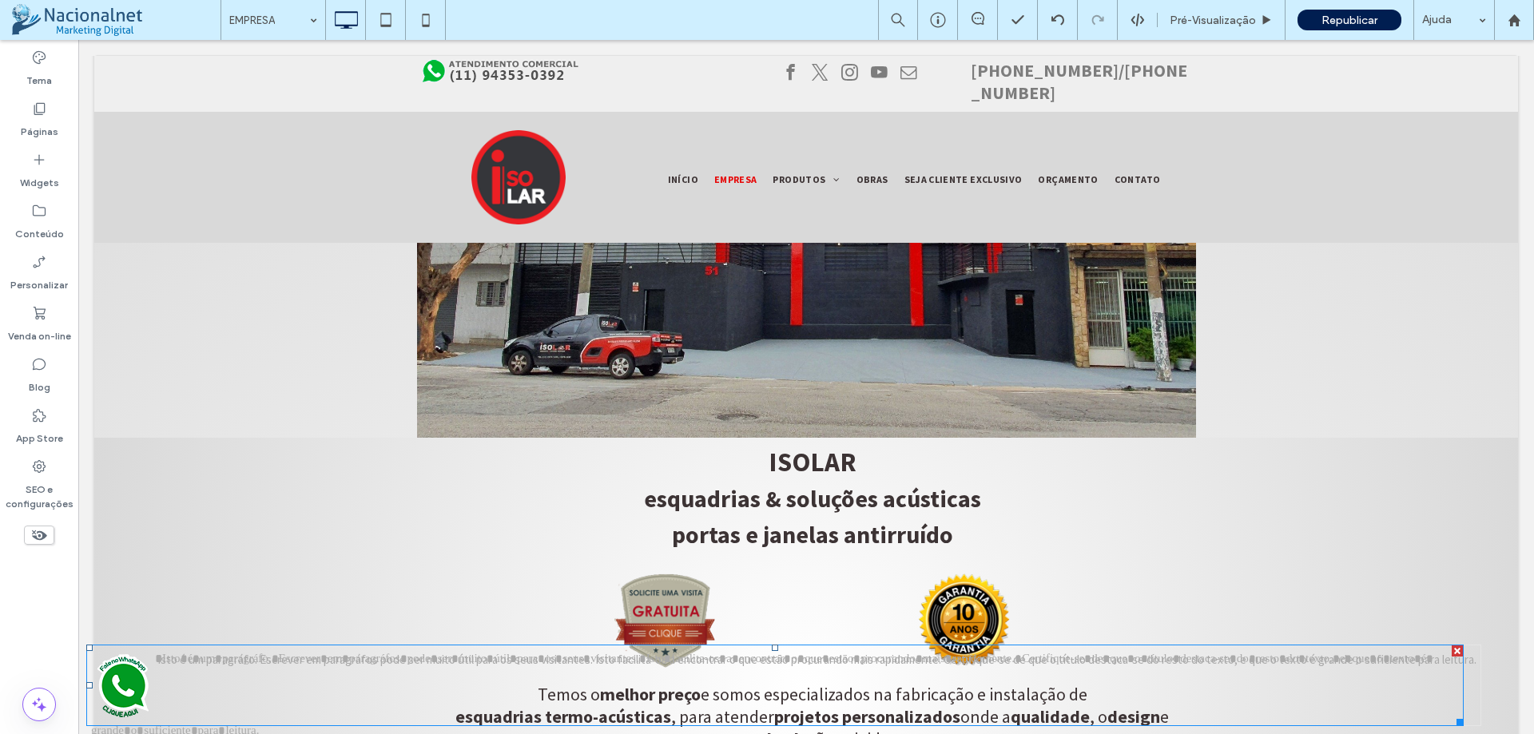
click at [113, 693] on img at bounding box center [123, 685] width 64 height 72
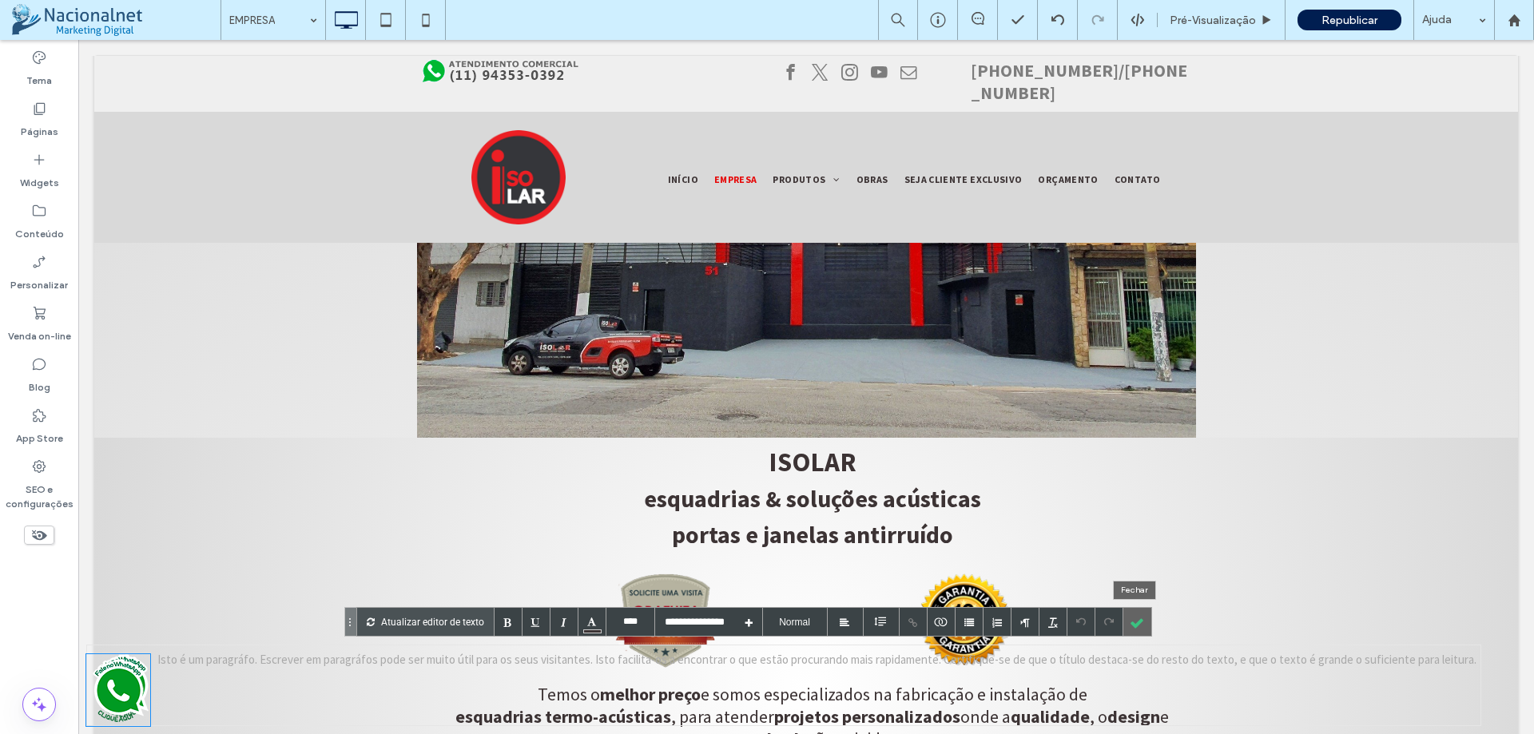
click at [1136, 622] on div at bounding box center [1137, 622] width 28 height 28
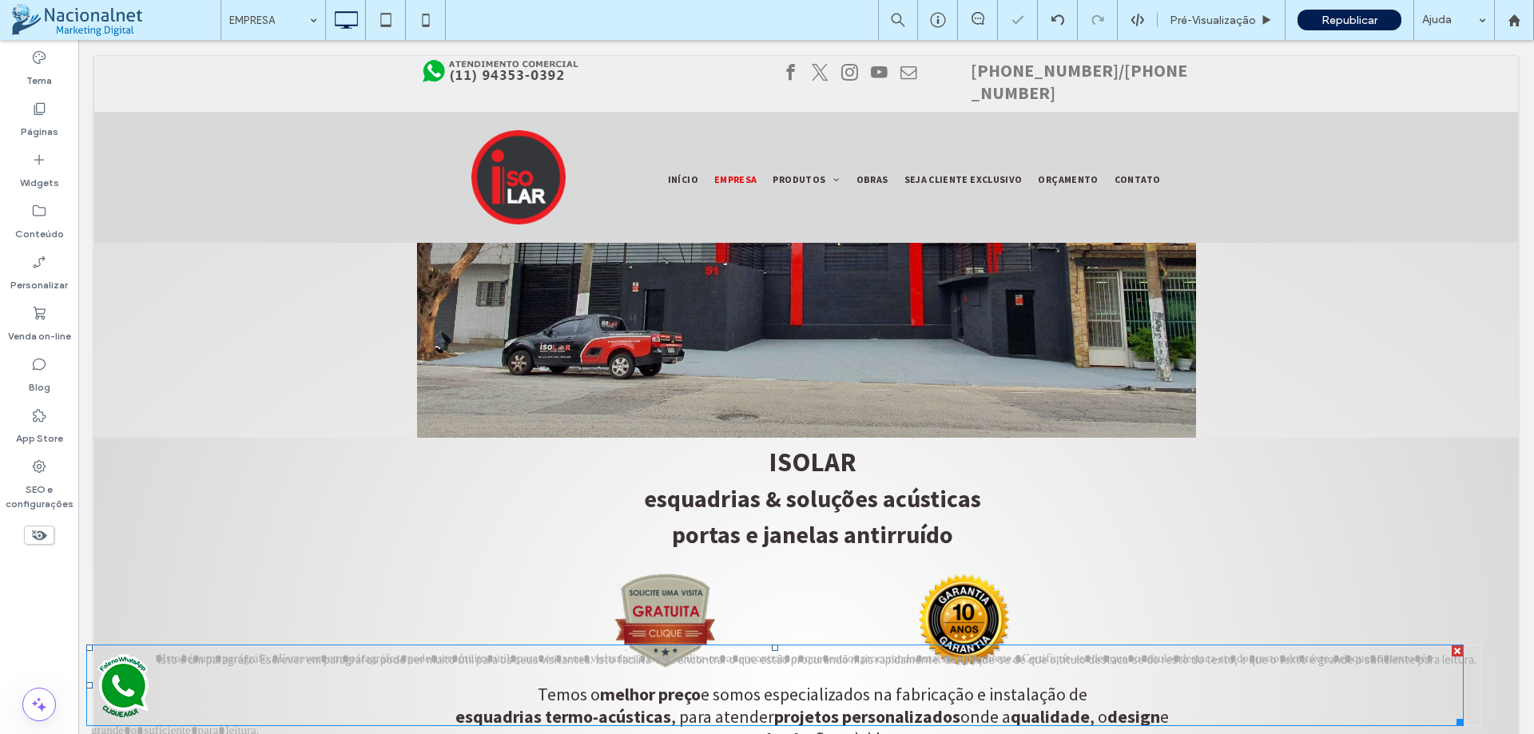
click at [78, 40] on div at bounding box center [78, 40] width 0 height 0
click at [1469, 649] on div at bounding box center [1474, 650] width 11 height 11
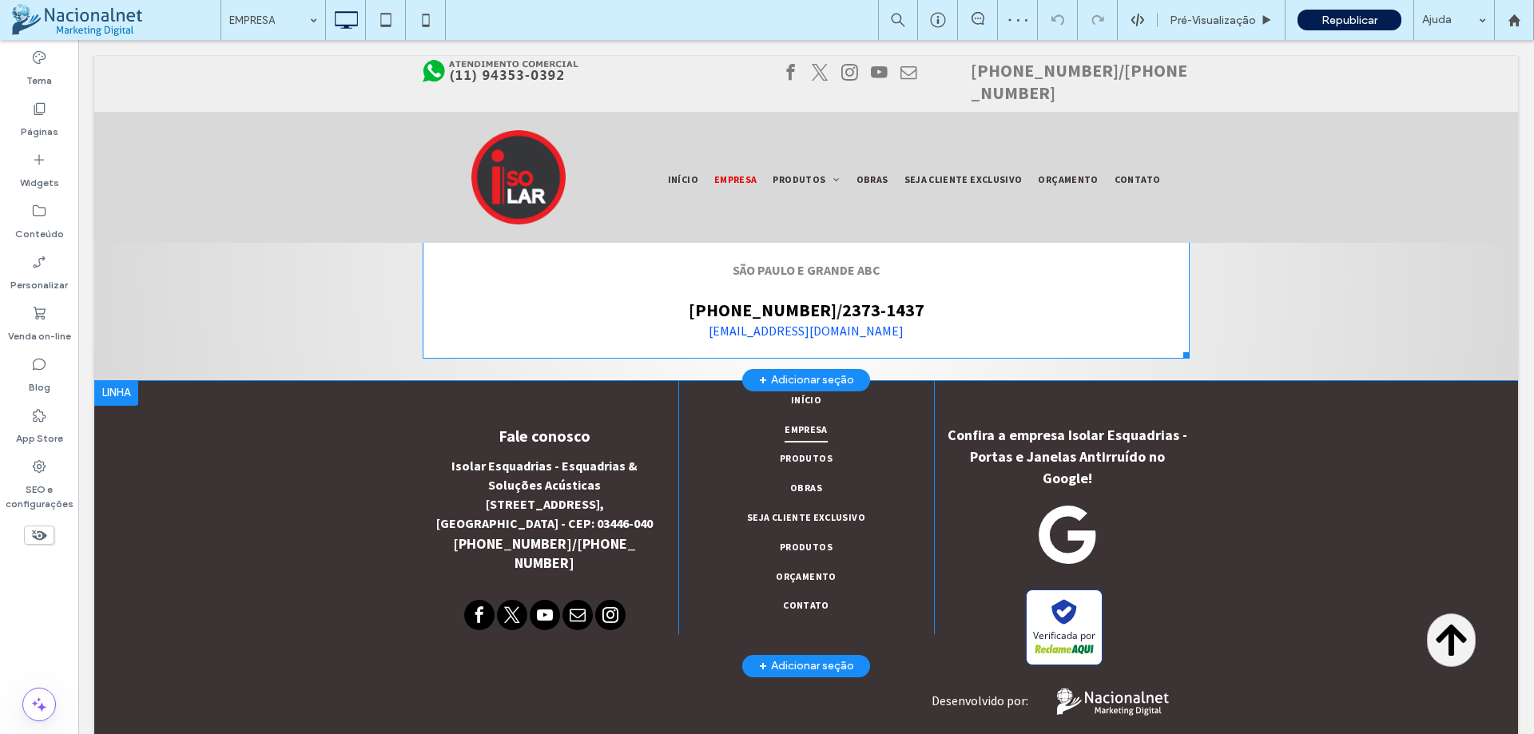
scroll to position [1832, 0]
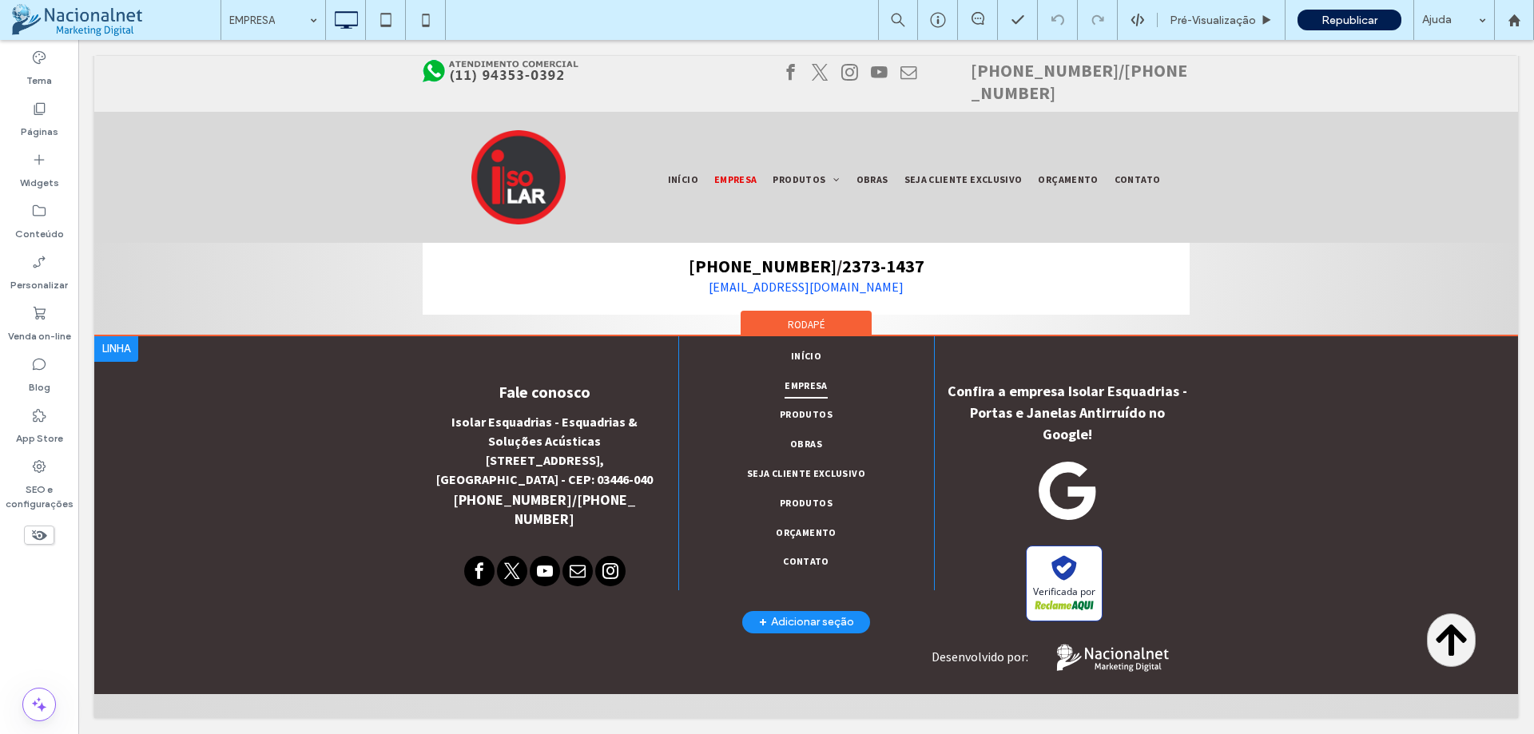
click at [120, 362] on div at bounding box center [116, 349] width 44 height 26
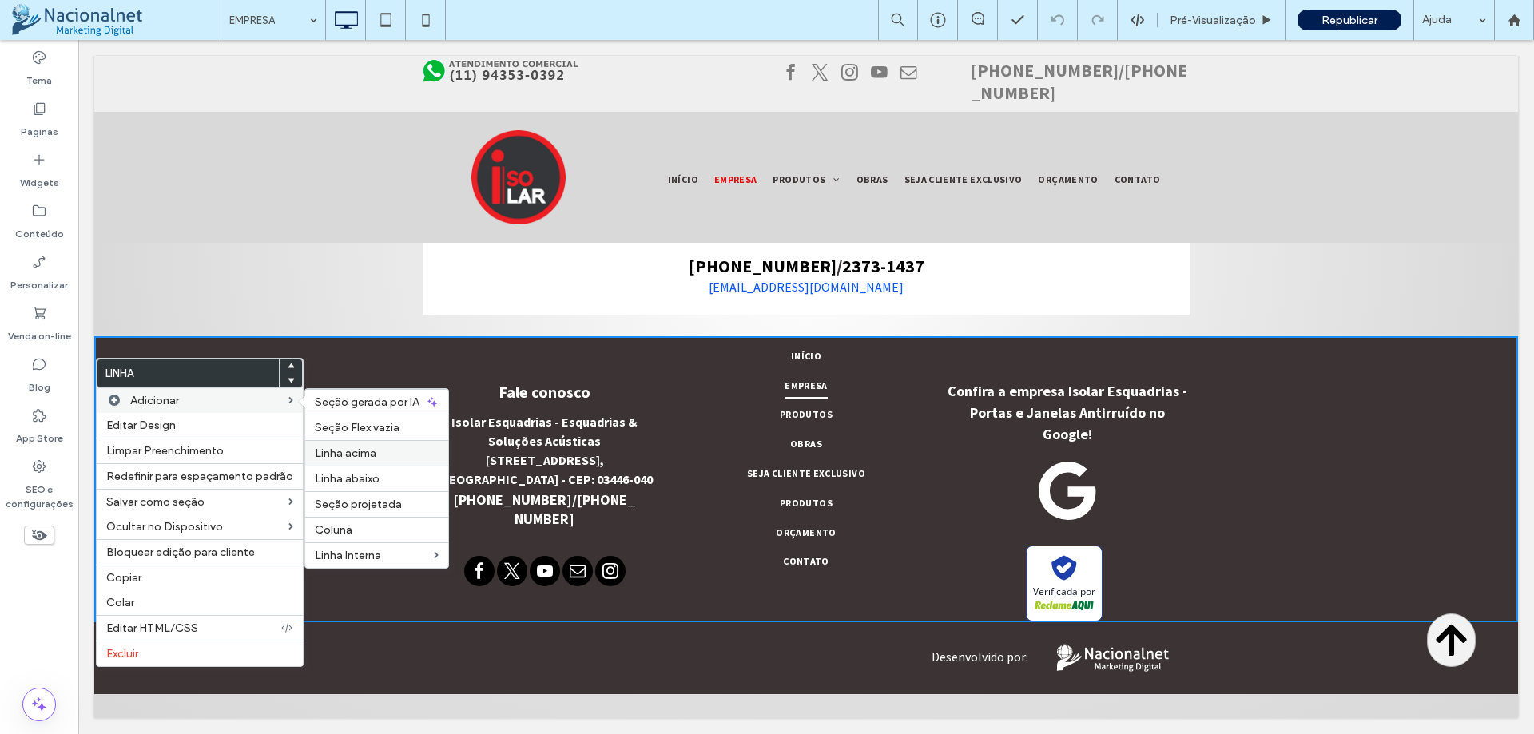
click at [359, 457] on span "Linha acima" at bounding box center [346, 454] width 62 height 14
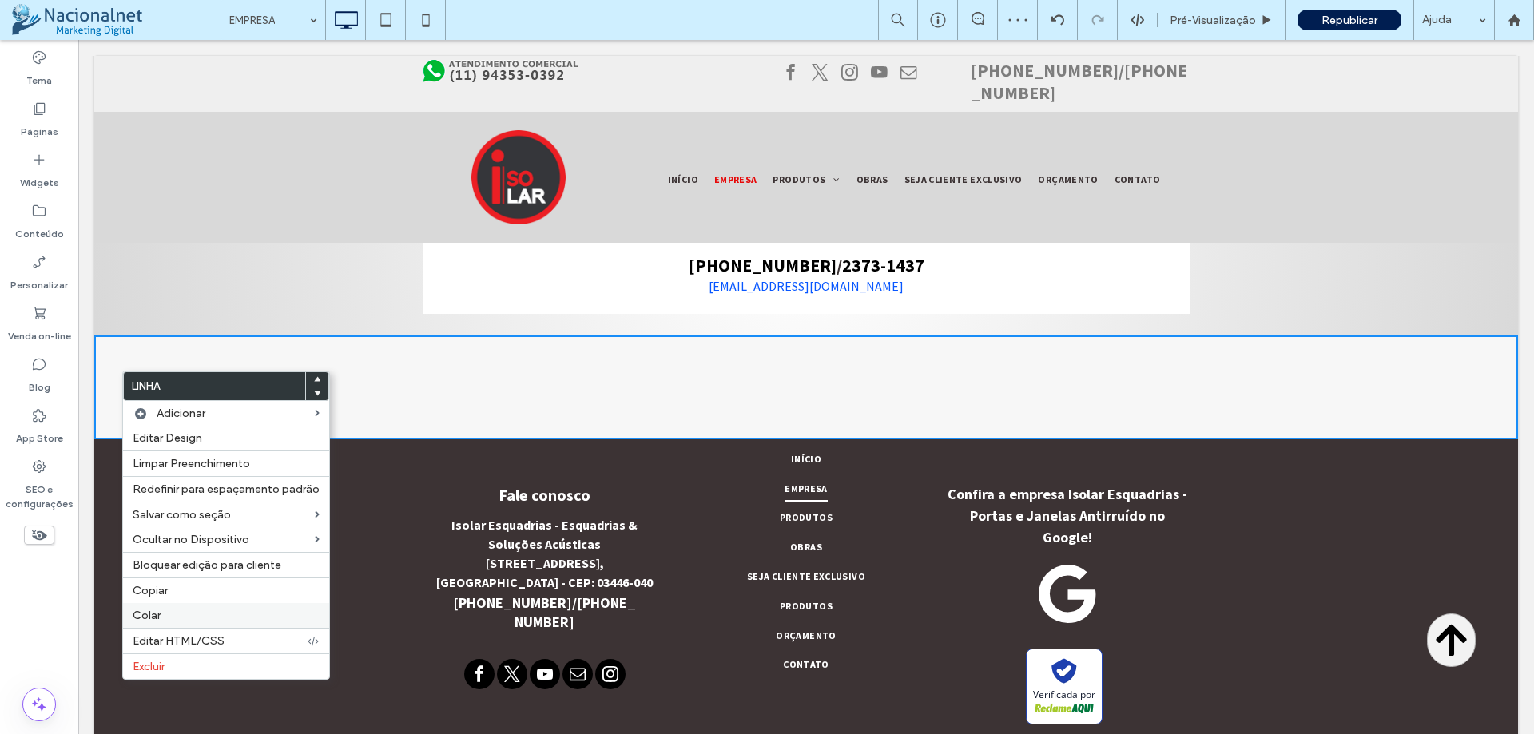
click at [201, 619] on label "Colar" at bounding box center [226, 616] width 187 height 14
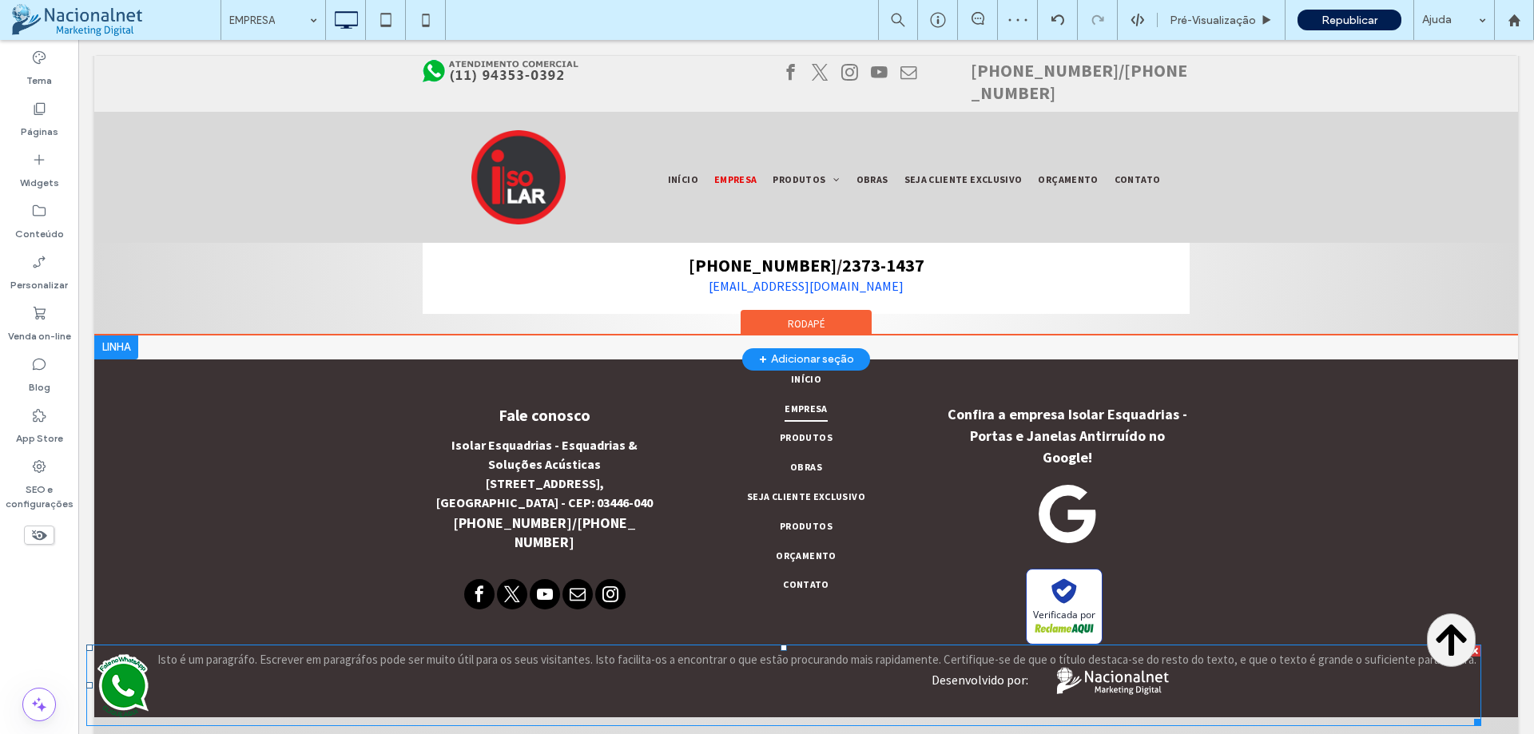
click at [141, 673] on img at bounding box center [123, 685] width 64 height 72
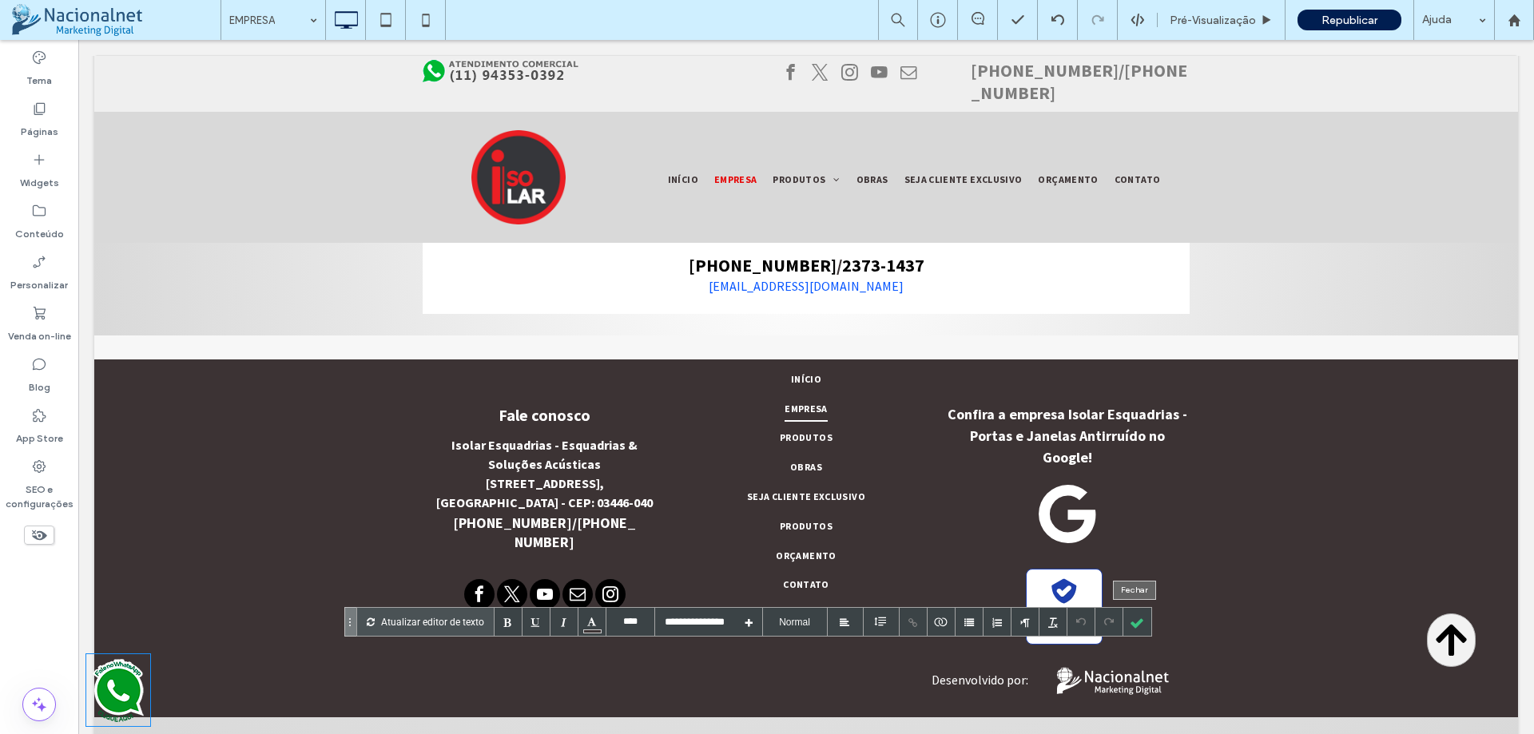
click at [1134, 625] on div at bounding box center [1137, 622] width 28 height 28
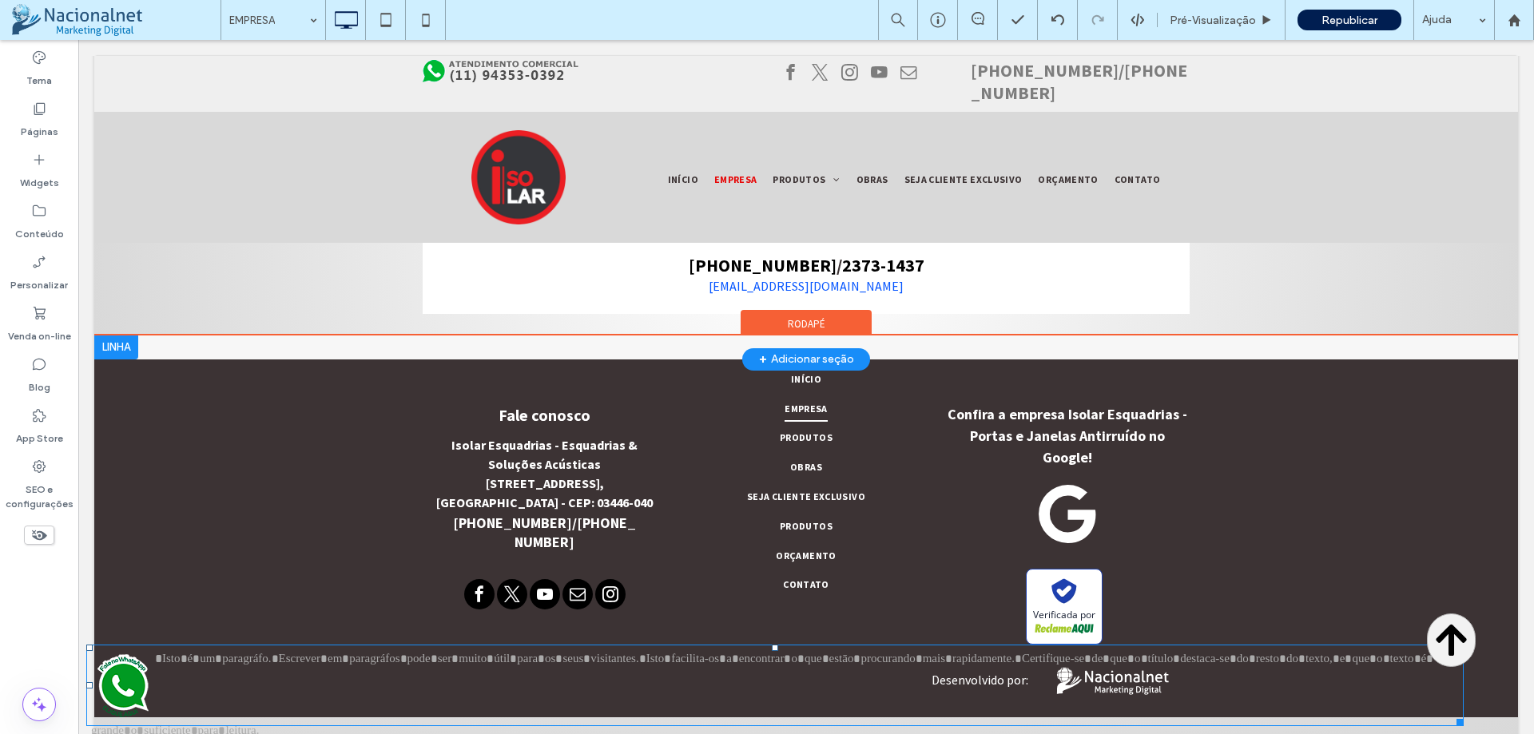
click at [1463, 651] on div at bounding box center [1456, 650] width 11 height 11
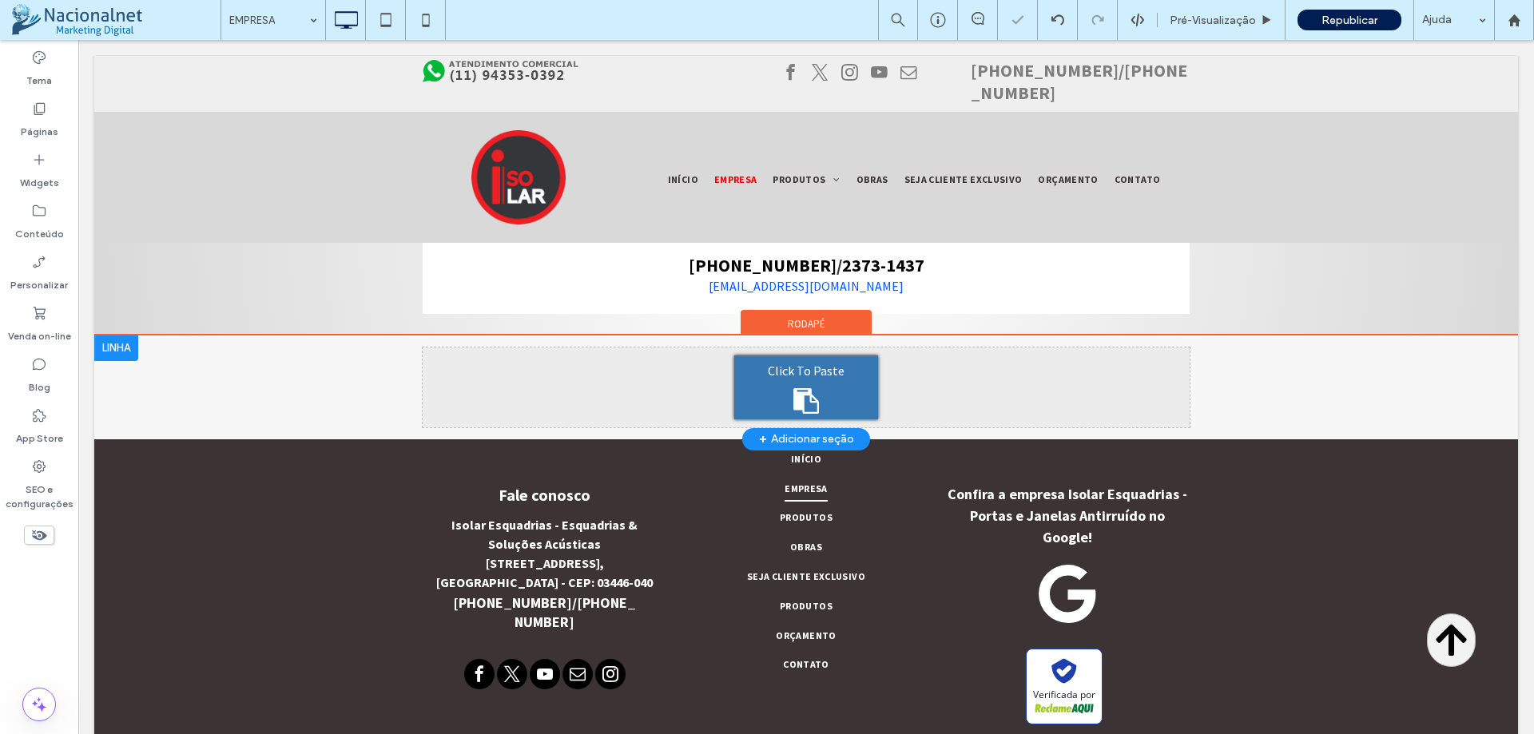
click at [105, 361] on div at bounding box center [116, 349] width 44 height 26
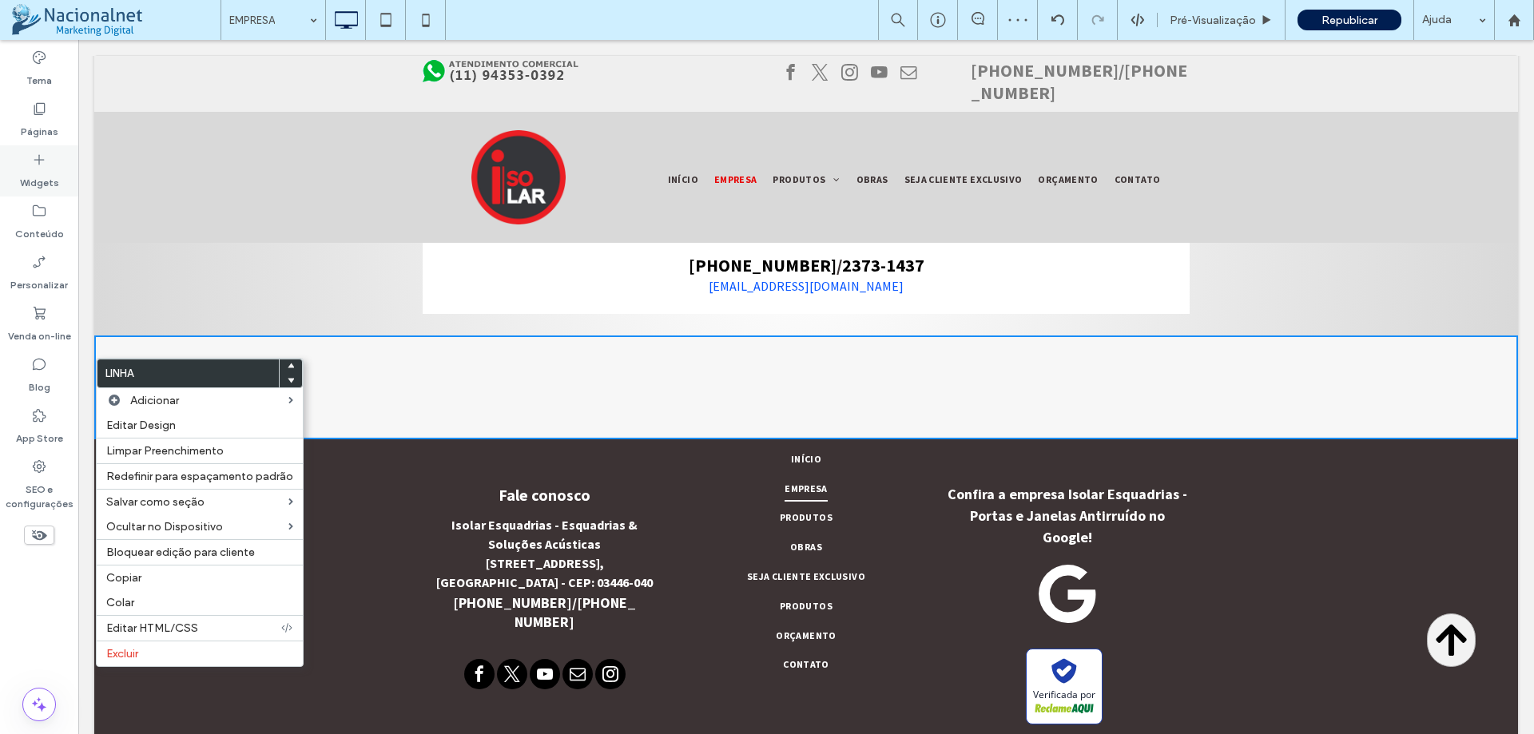
click at [53, 160] on div "Widgets" at bounding box center [39, 170] width 78 height 51
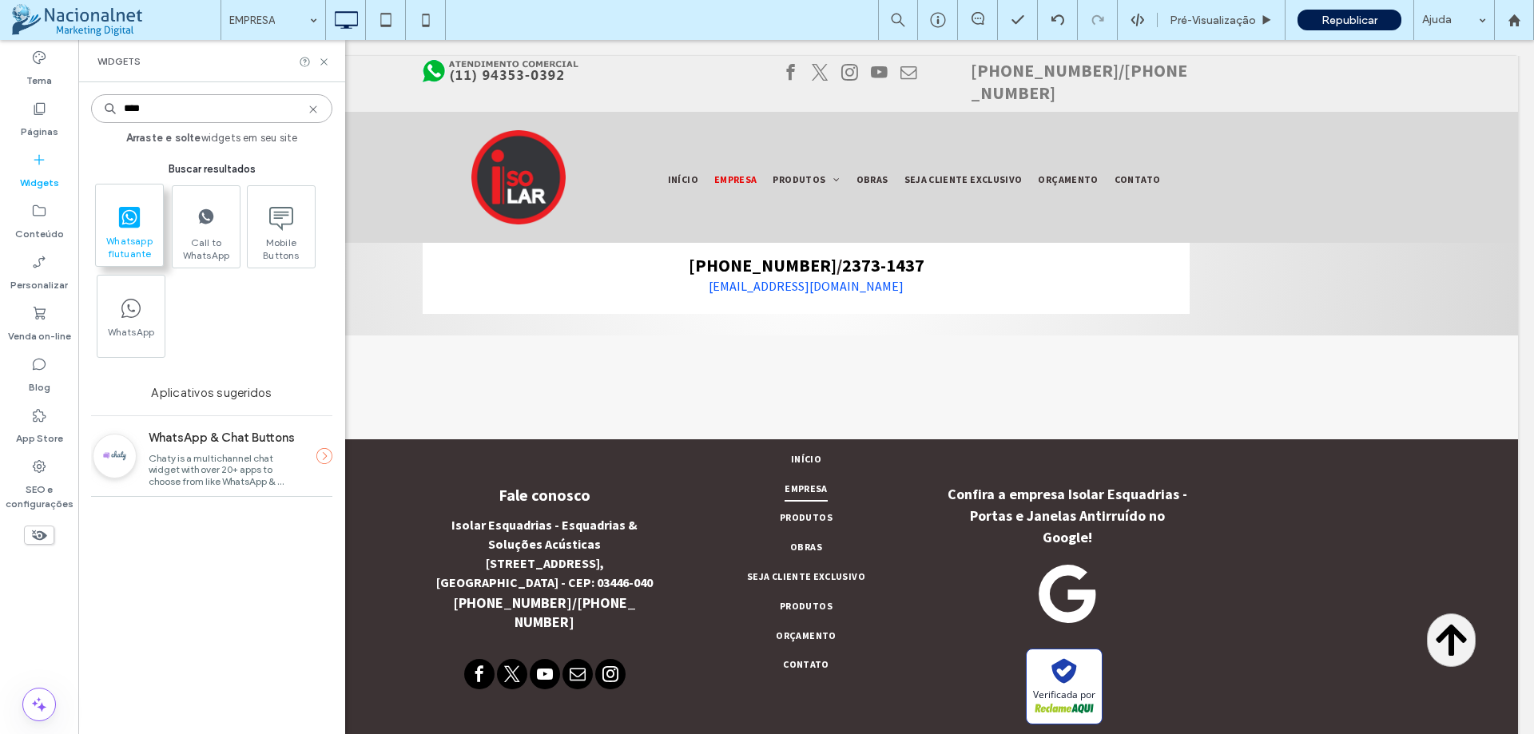
type input "****"
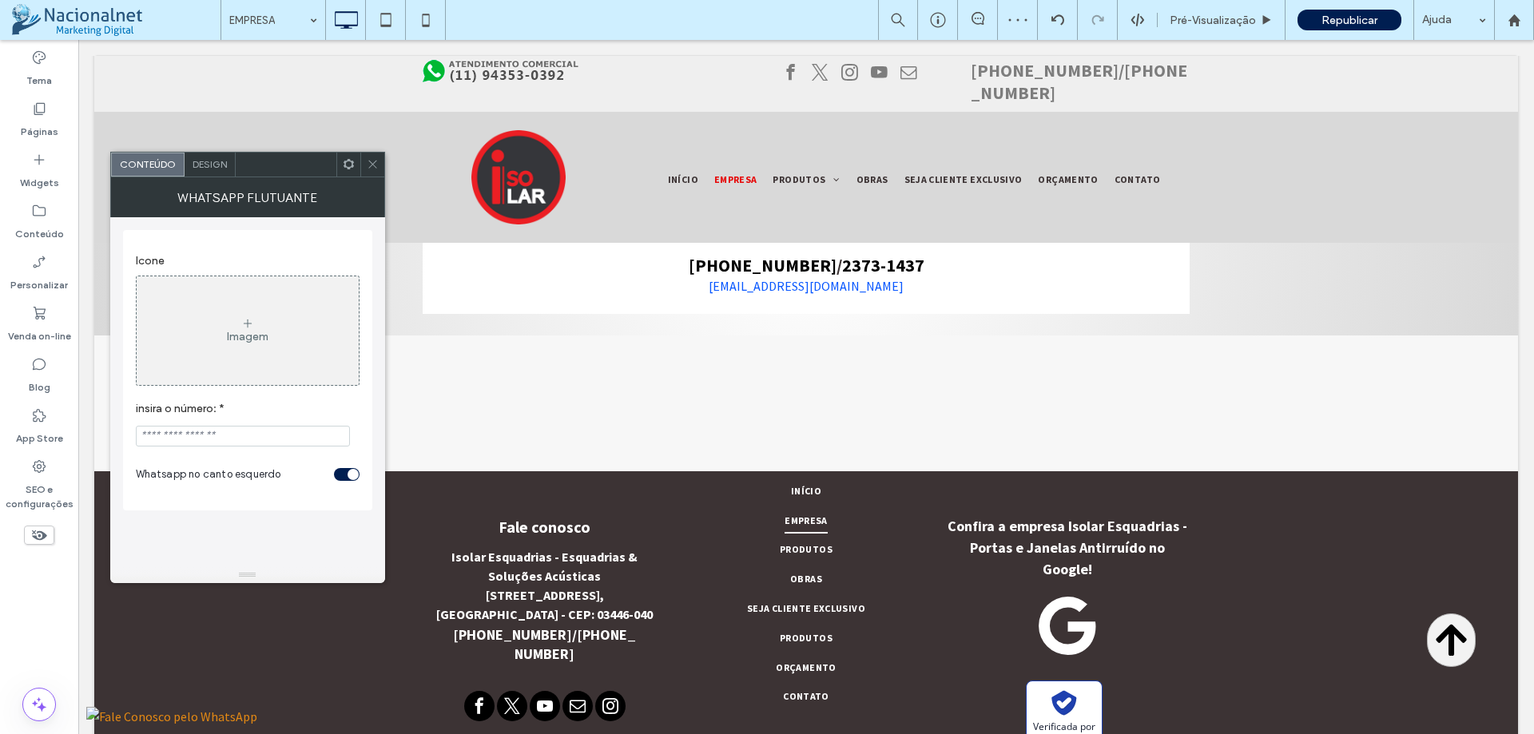
click at [251, 435] on input "insira o número: *" at bounding box center [243, 436] width 214 height 21
click at [207, 163] on span "Design" at bounding box center [210, 164] width 34 height 12
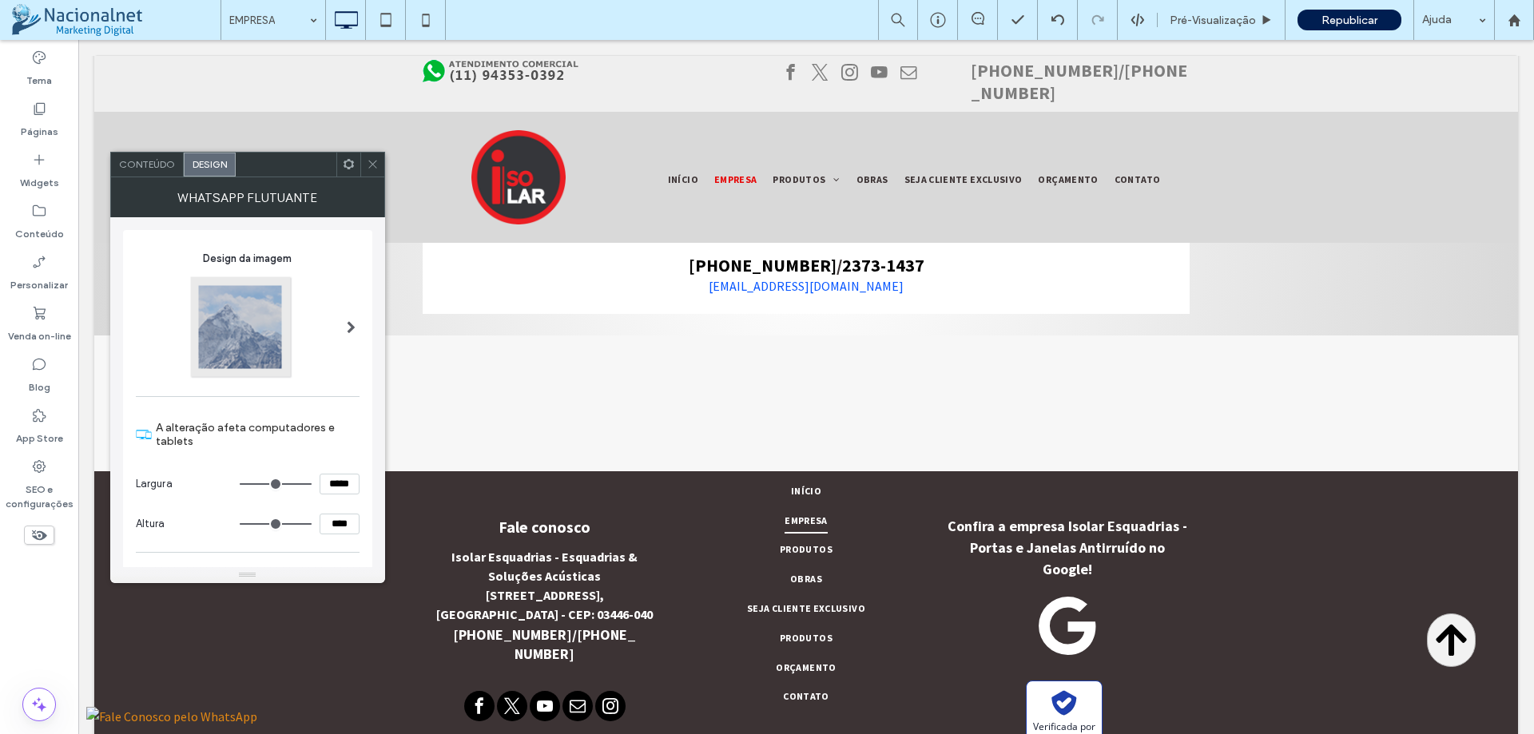
click at [365, 158] on div at bounding box center [372, 165] width 24 height 24
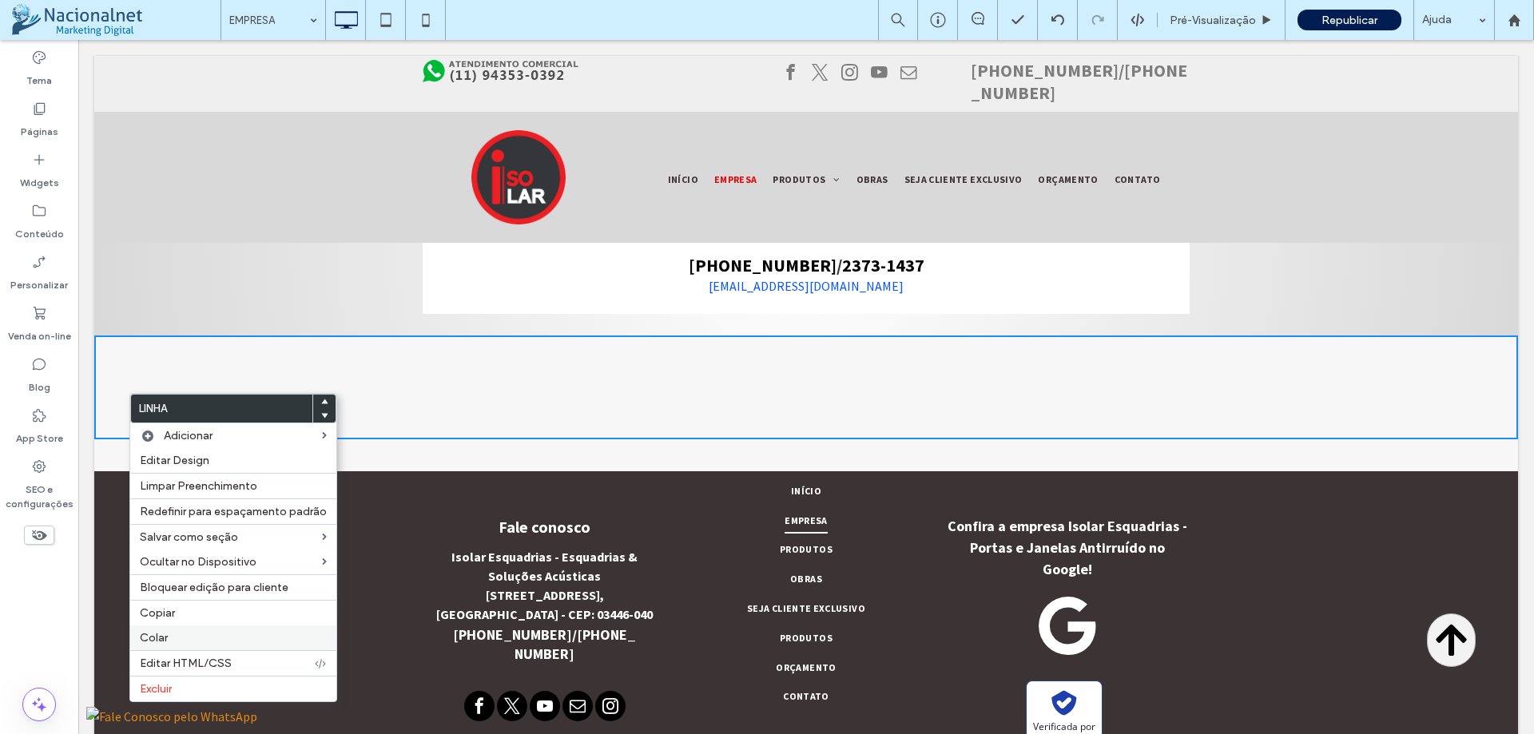
click at [191, 629] on div "Colar" at bounding box center [233, 637] width 206 height 25
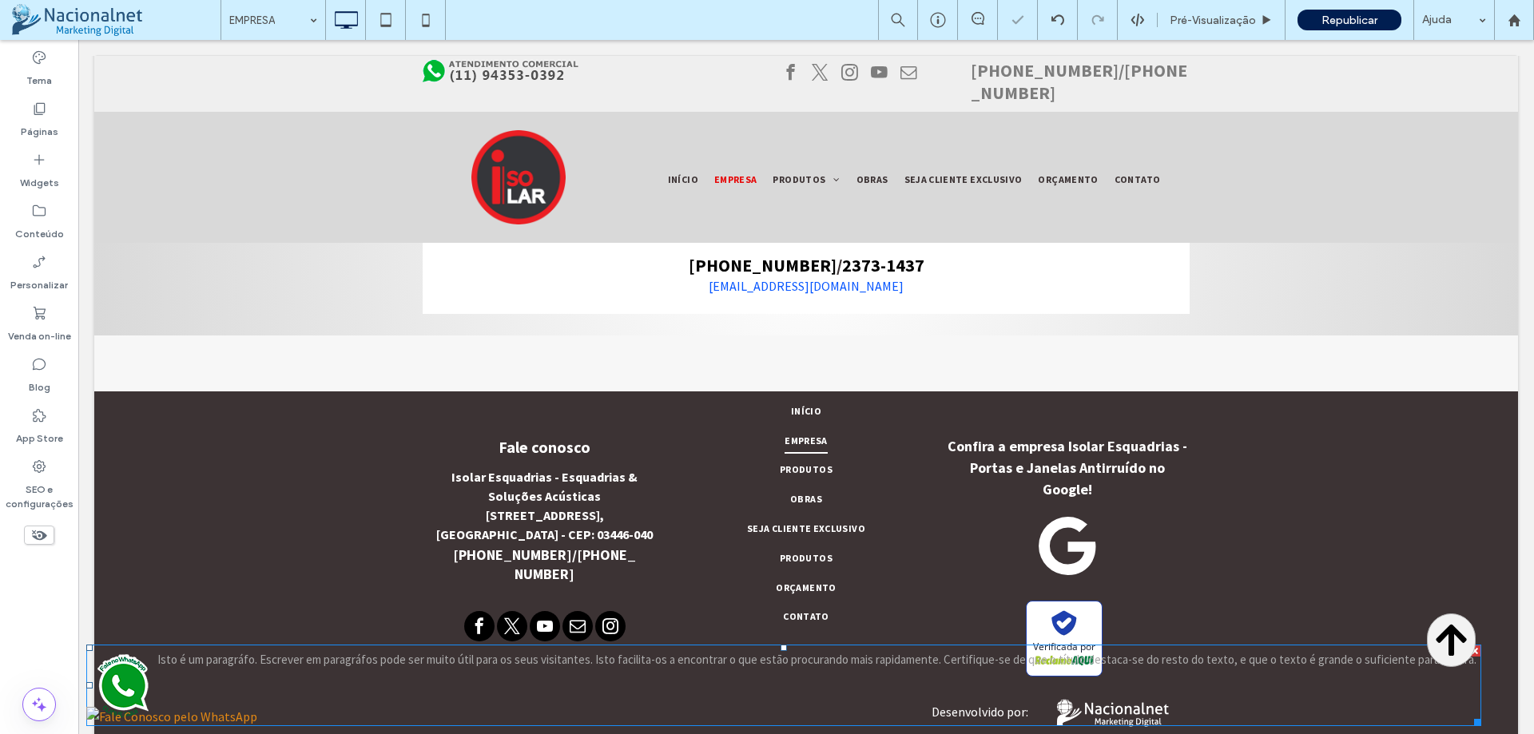
click at [133, 682] on img at bounding box center [123, 685] width 64 height 72
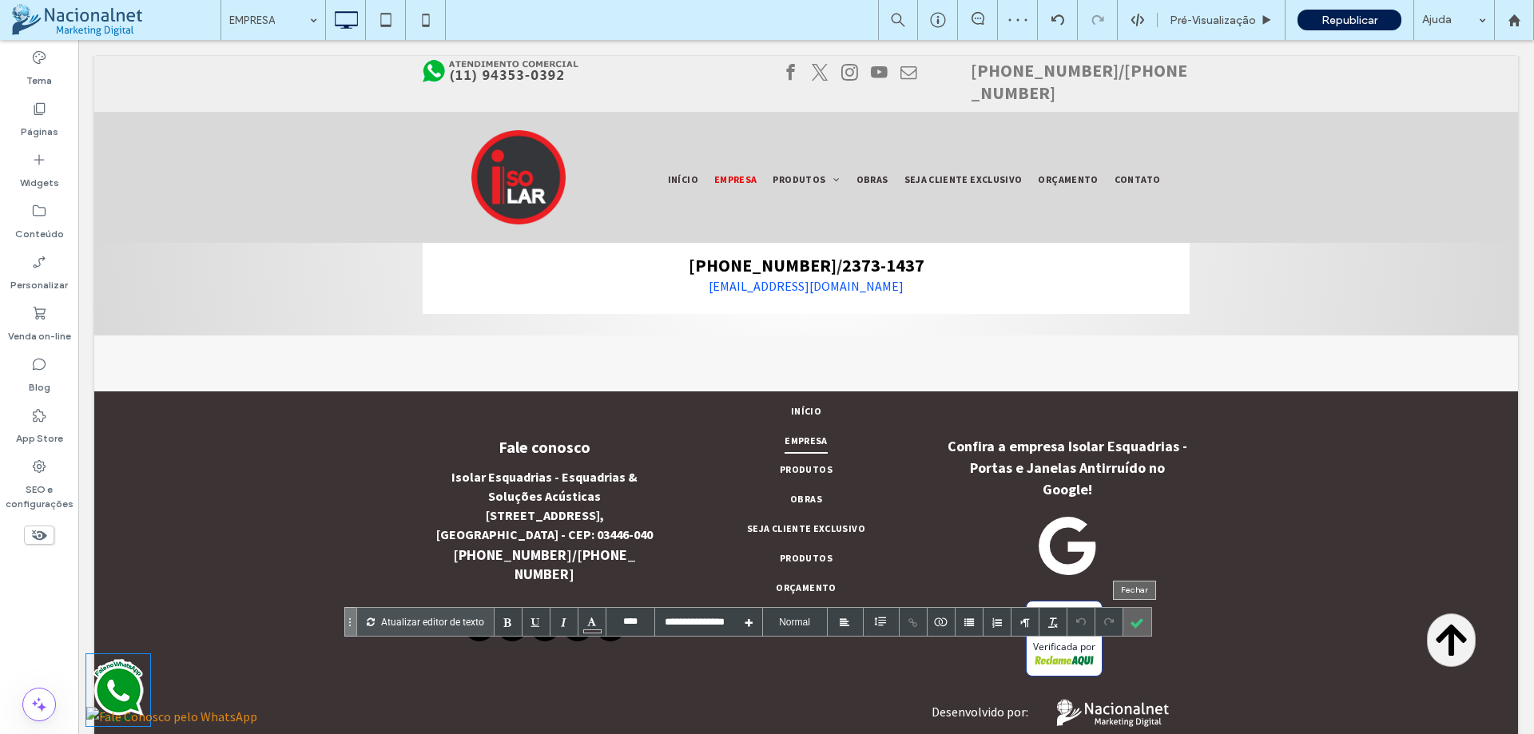
click at [1135, 625] on div at bounding box center [1137, 622] width 28 height 28
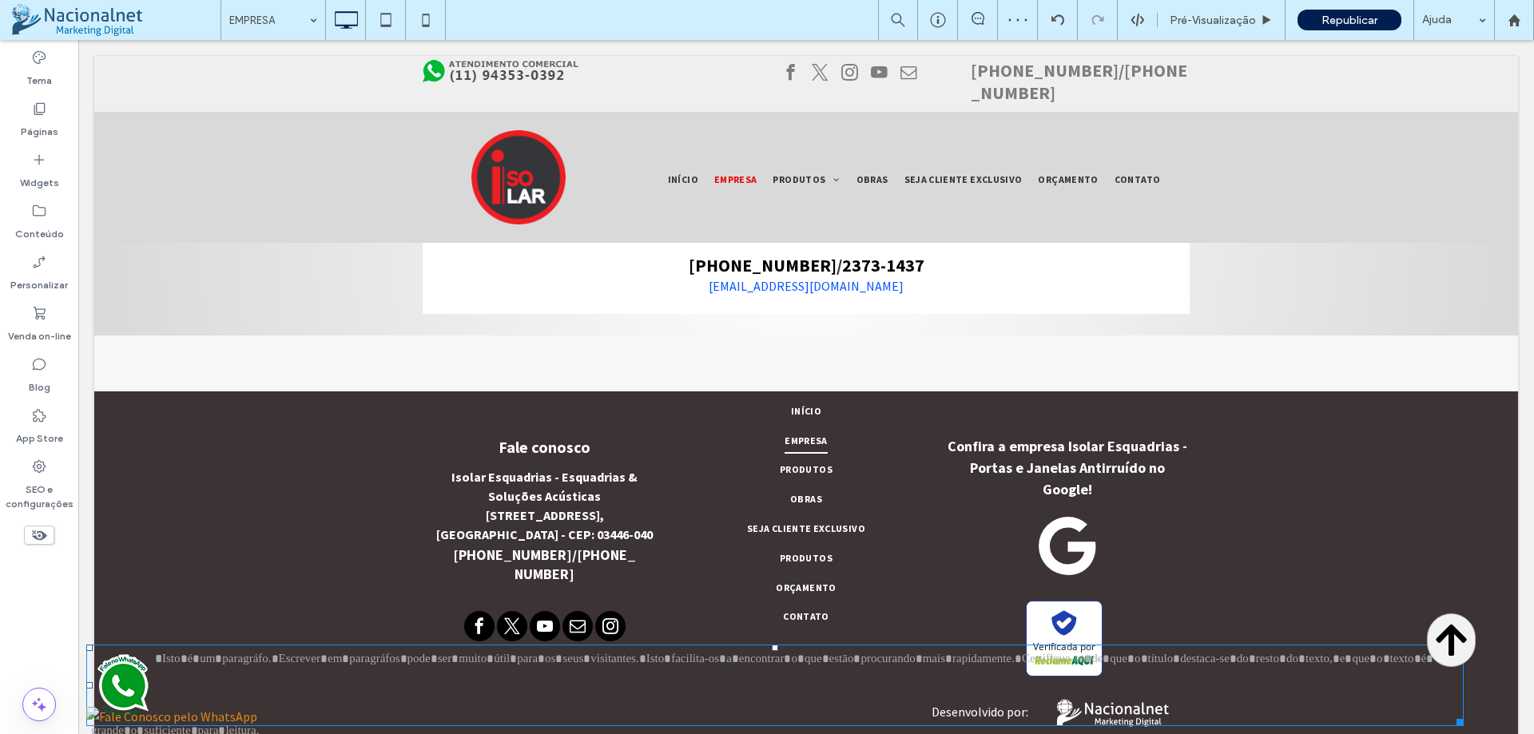
click at [129, 690] on img at bounding box center [123, 685] width 64 height 72
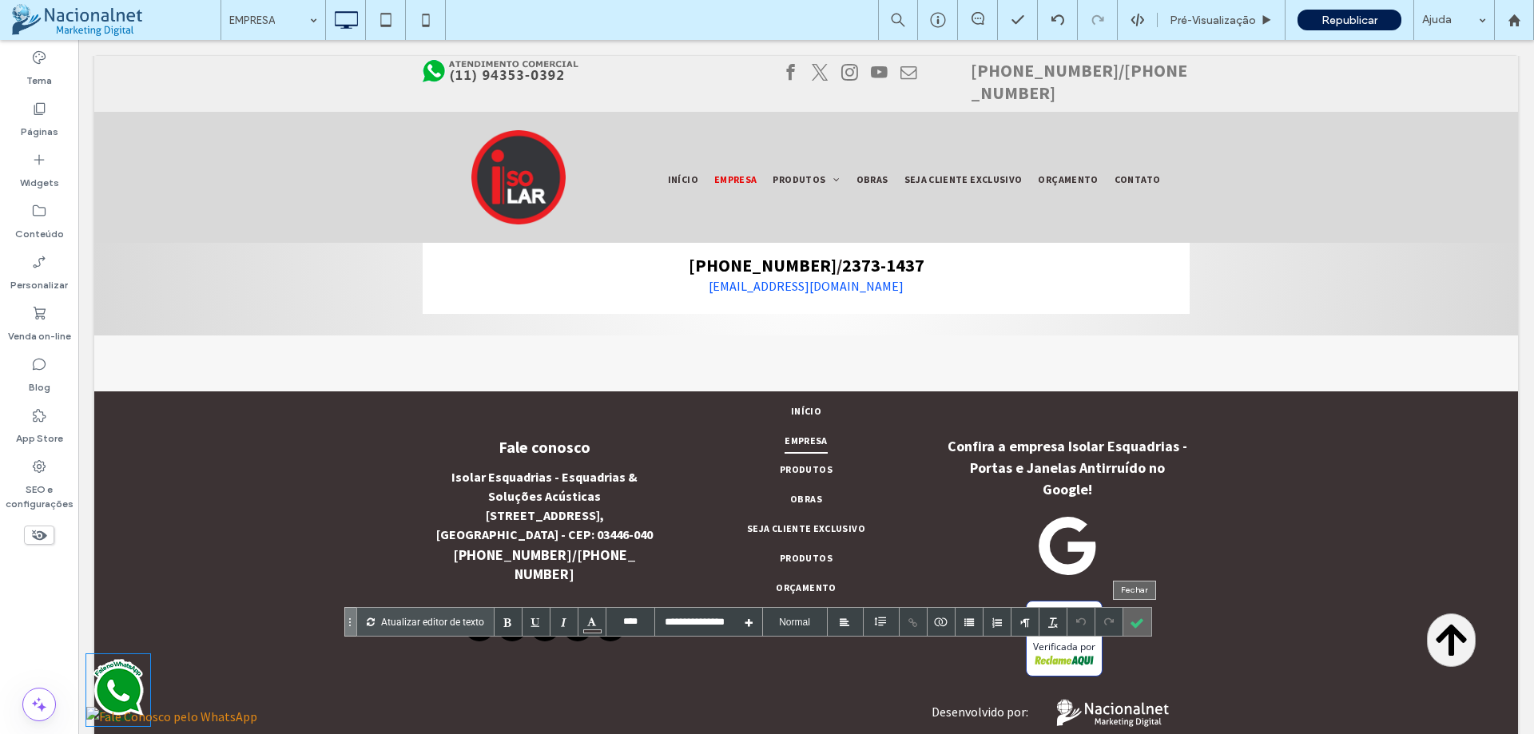
click at [1136, 627] on div at bounding box center [1137, 622] width 28 height 28
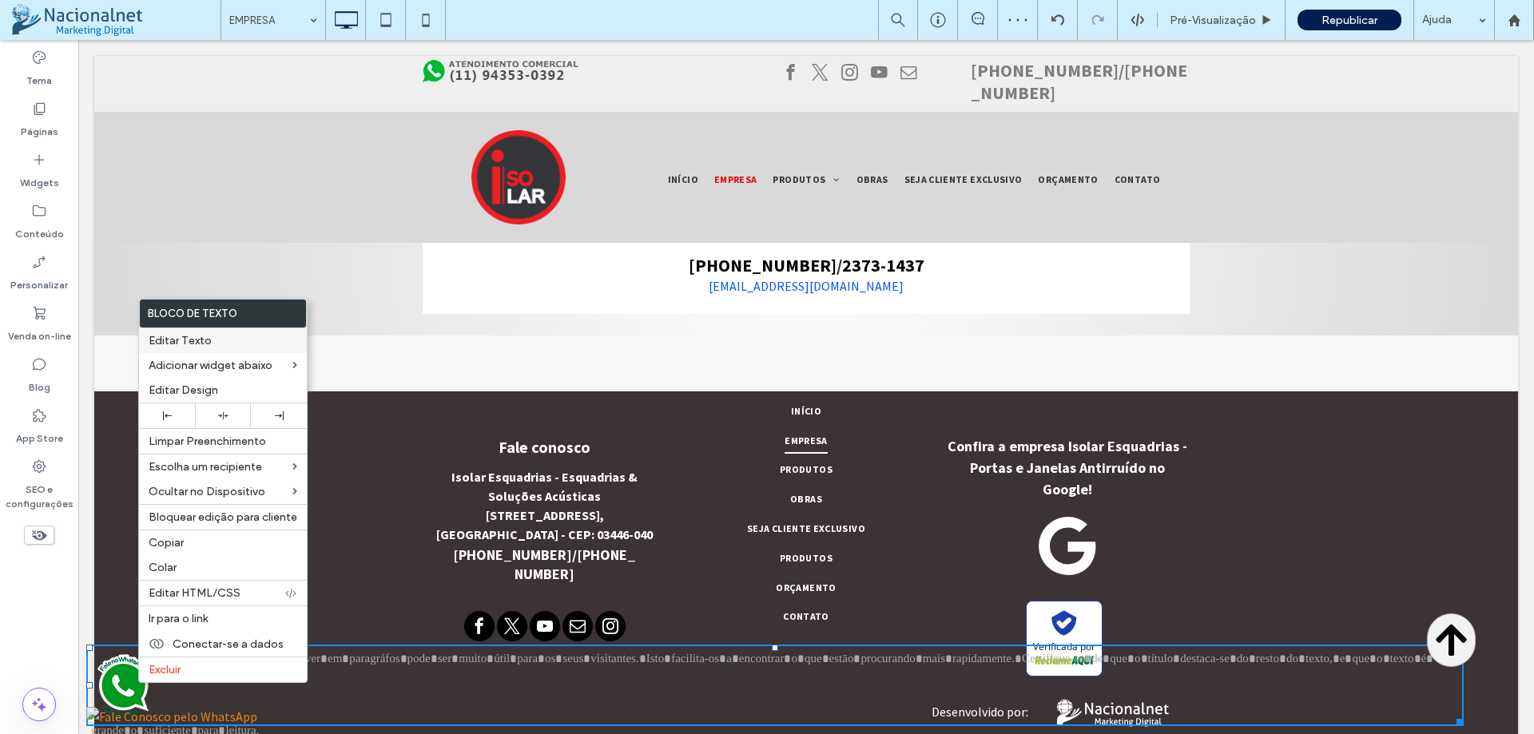
click at [192, 340] on span "Editar Texto" at bounding box center [180, 341] width 63 height 14
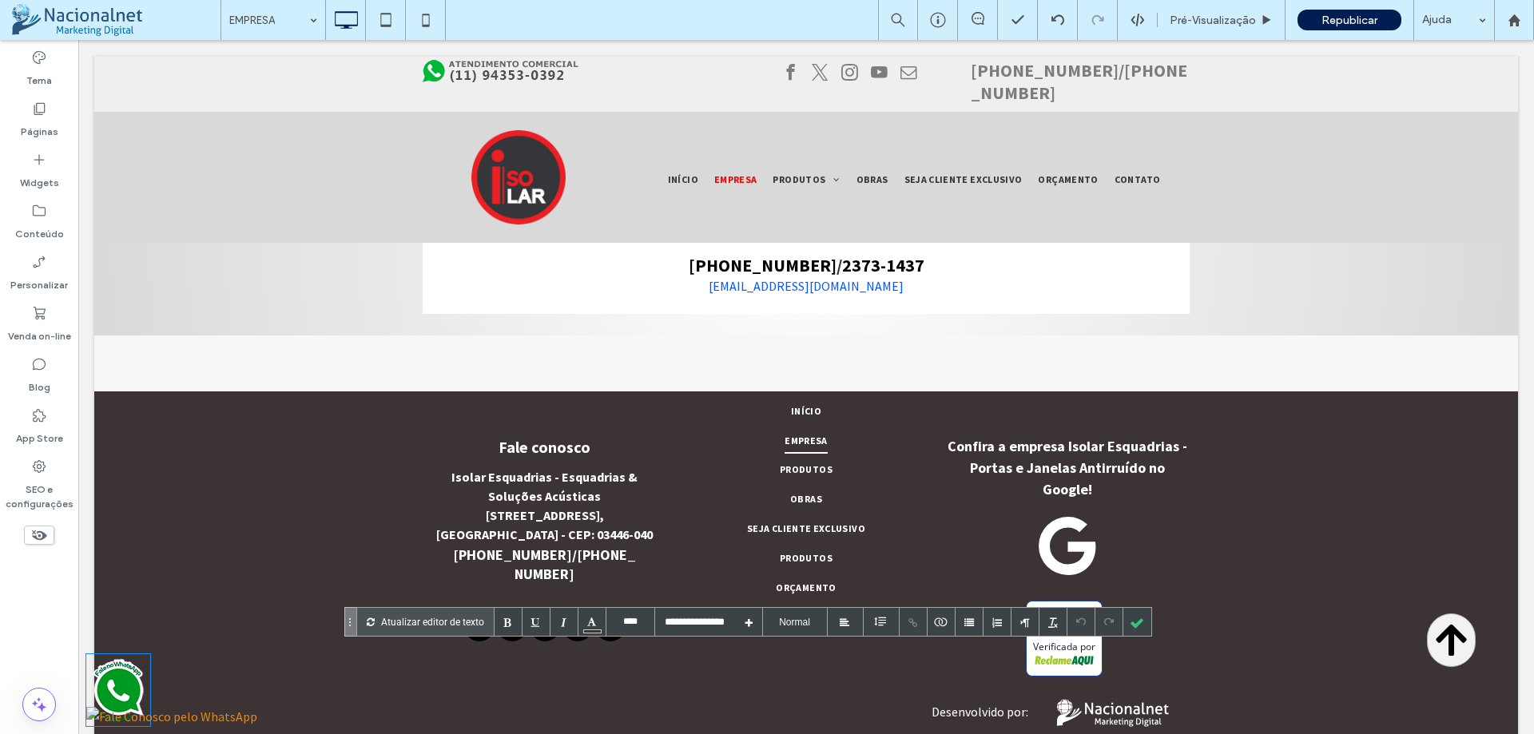
drag, startPoint x: 50, startPoint y: 652, endPoint x: 1142, endPoint y: 627, distance: 1091.5
click at [1142, 627] on div at bounding box center [1137, 622] width 28 height 28
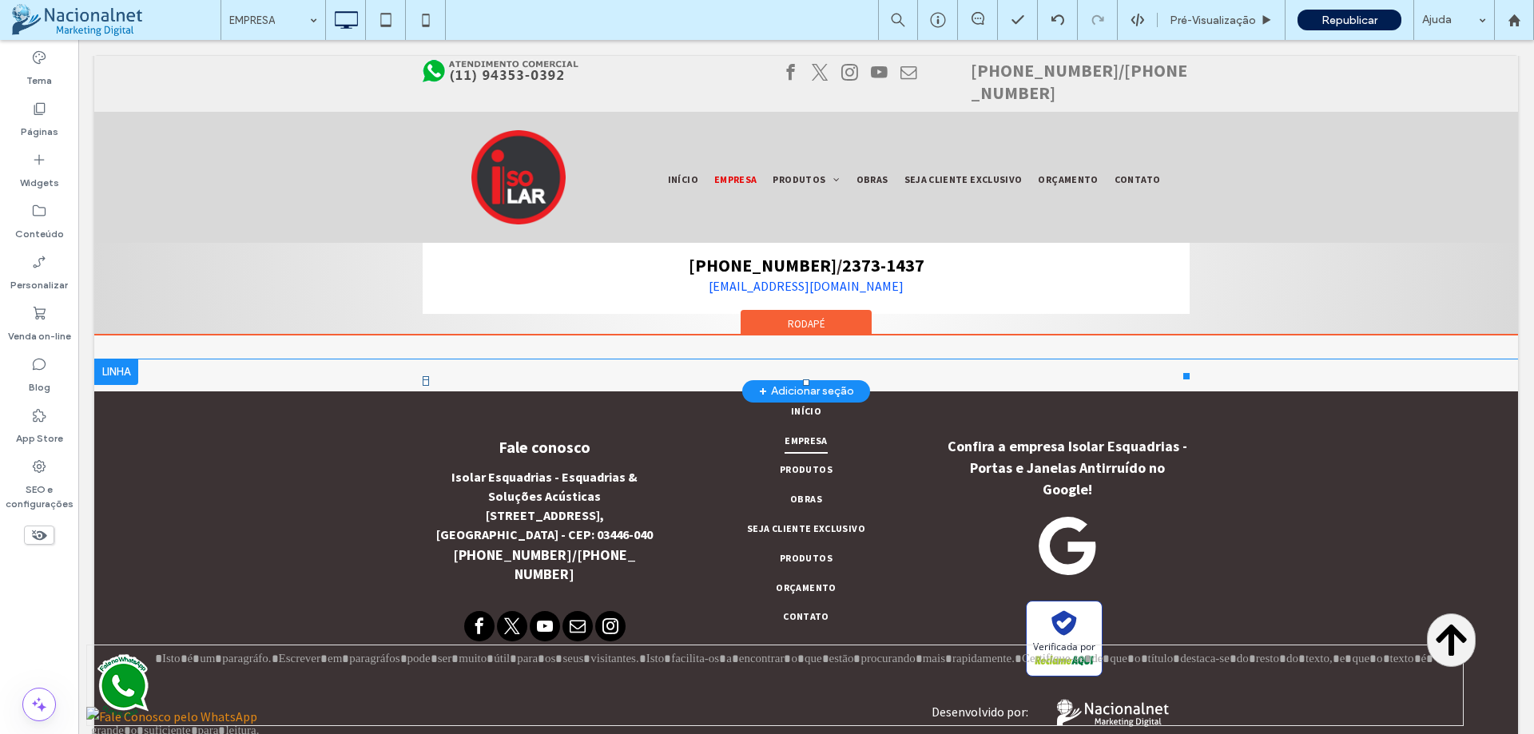
click at [178, 724] on img at bounding box center [171, 716] width 171 height 19
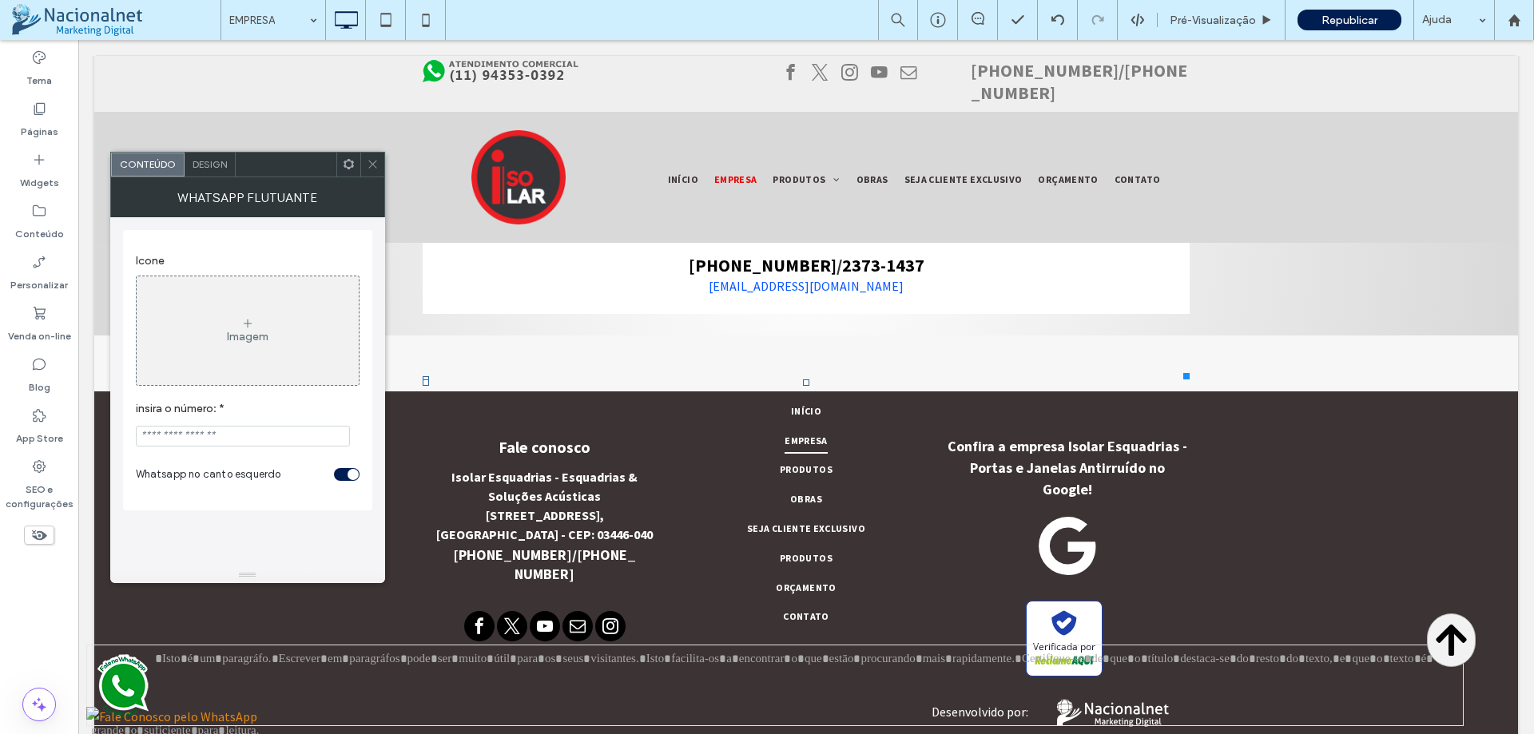
click at [189, 435] on input "insira o número: *" at bounding box center [243, 436] width 214 height 21
click at [371, 162] on icon at bounding box center [373, 164] width 12 height 12
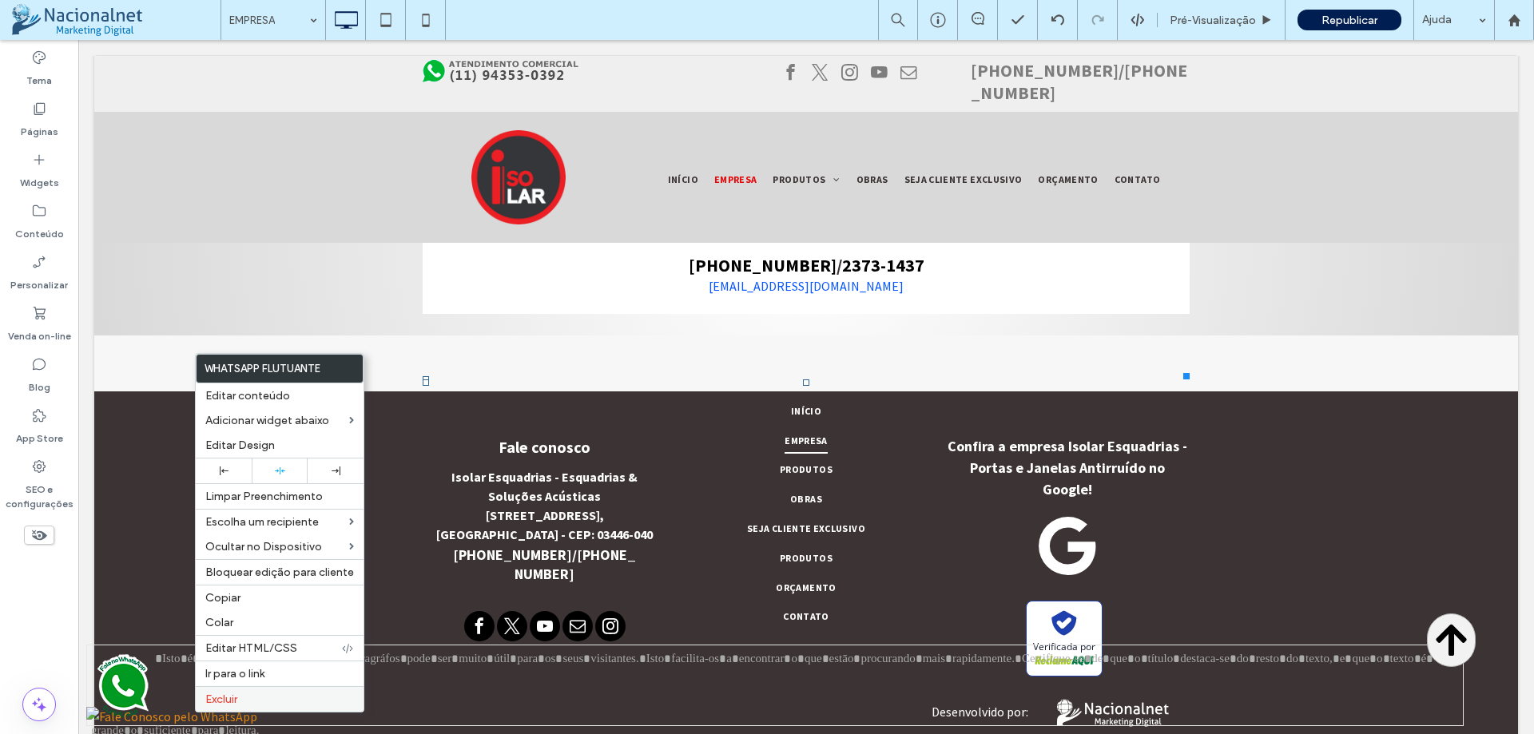
click at [213, 705] on span "Excluir" at bounding box center [221, 700] width 32 height 14
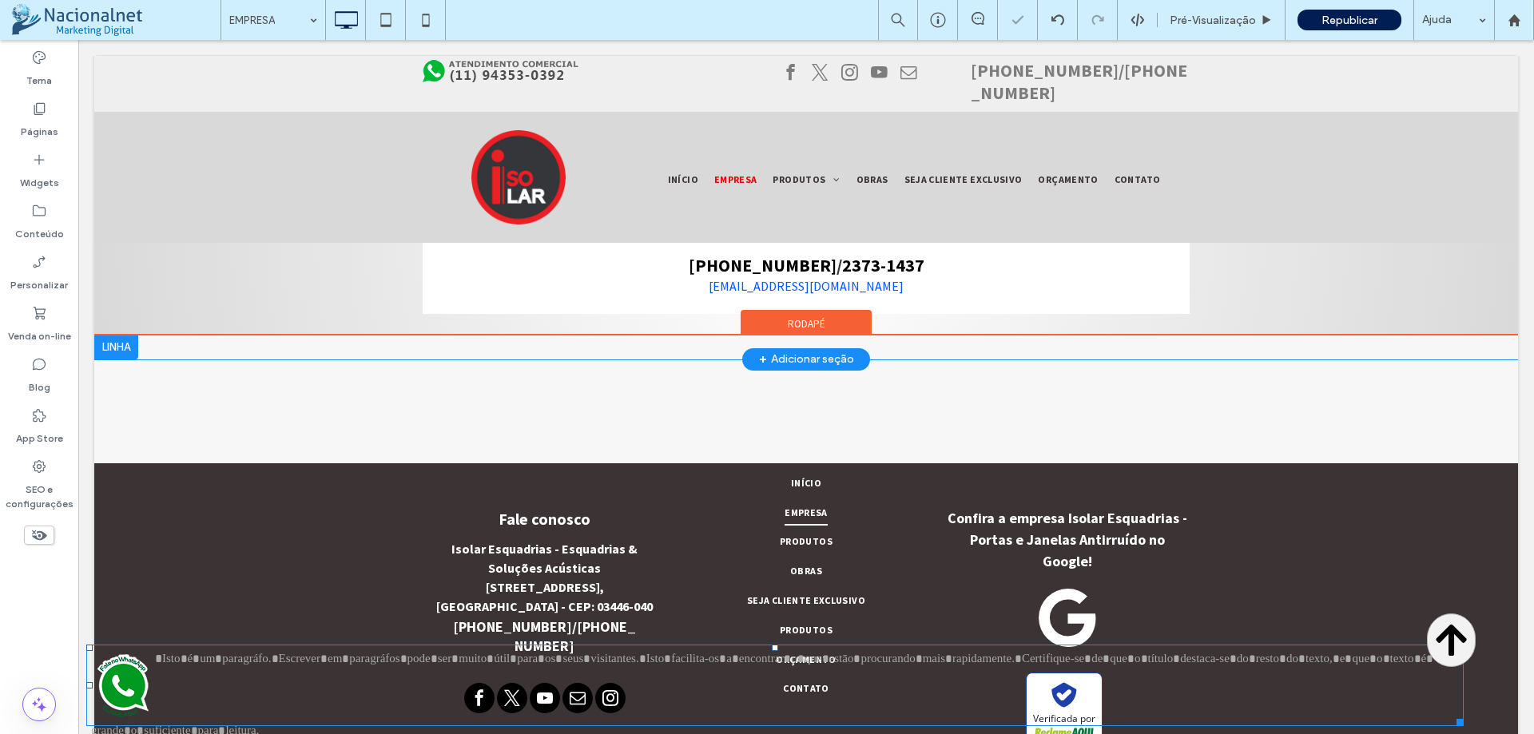
click at [127, 689] on img at bounding box center [123, 685] width 64 height 72
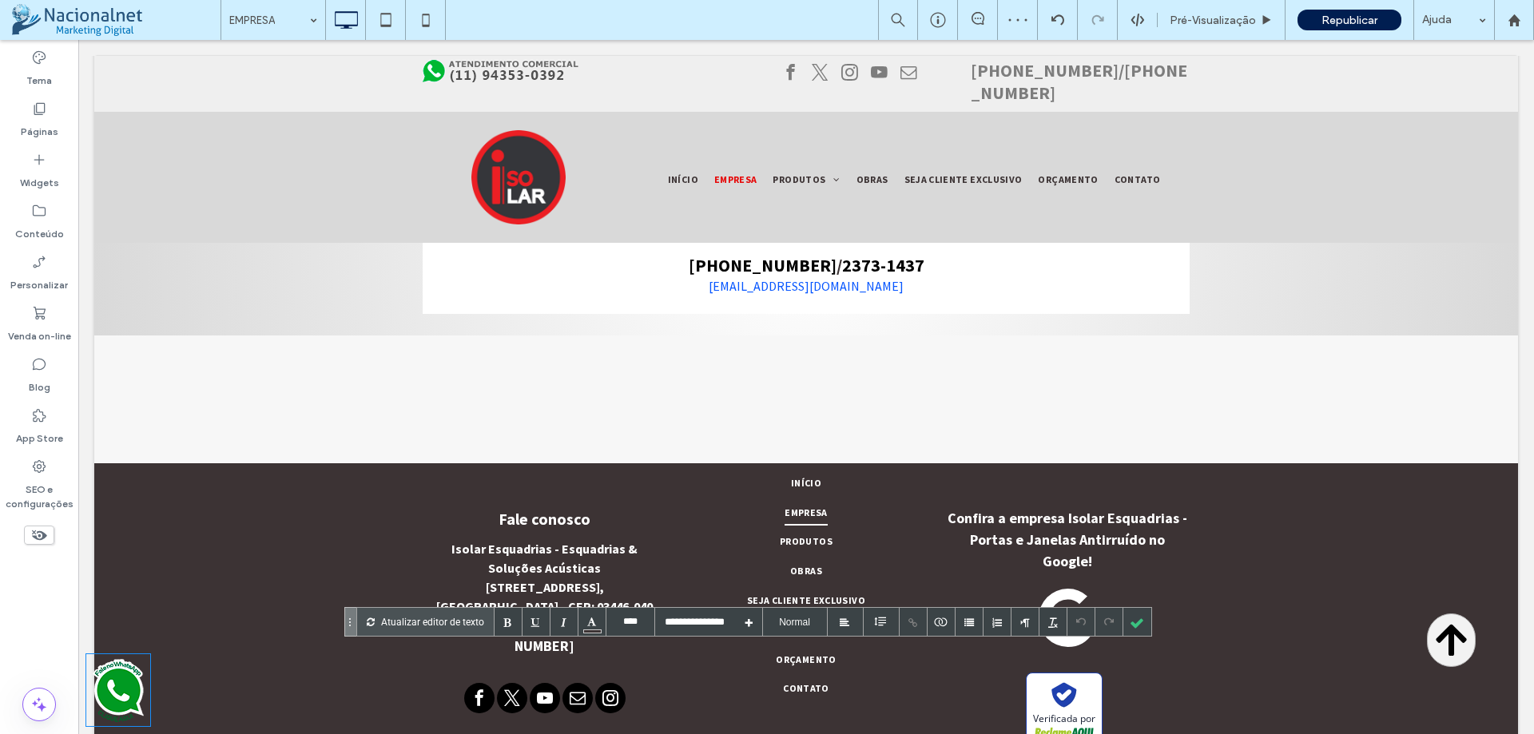
click at [115, 681] on img at bounding box center [118, 690] width 64 height 72
click at [1130, 626] on div at bounding box center [1137, 622] width 28 height 28
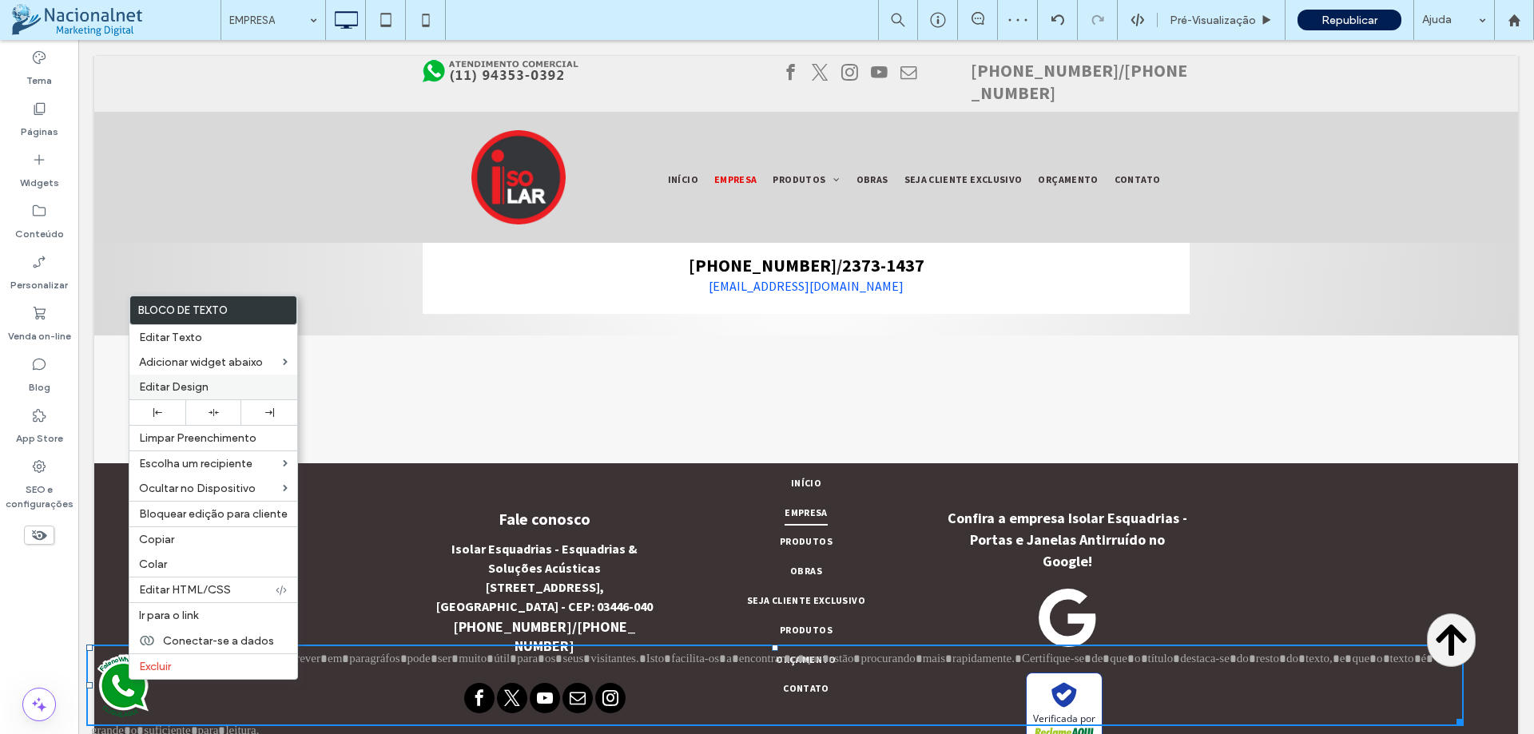
click at [197, 383] on span "Editar Design" at bounding box center [173, 387] width 69 height 14
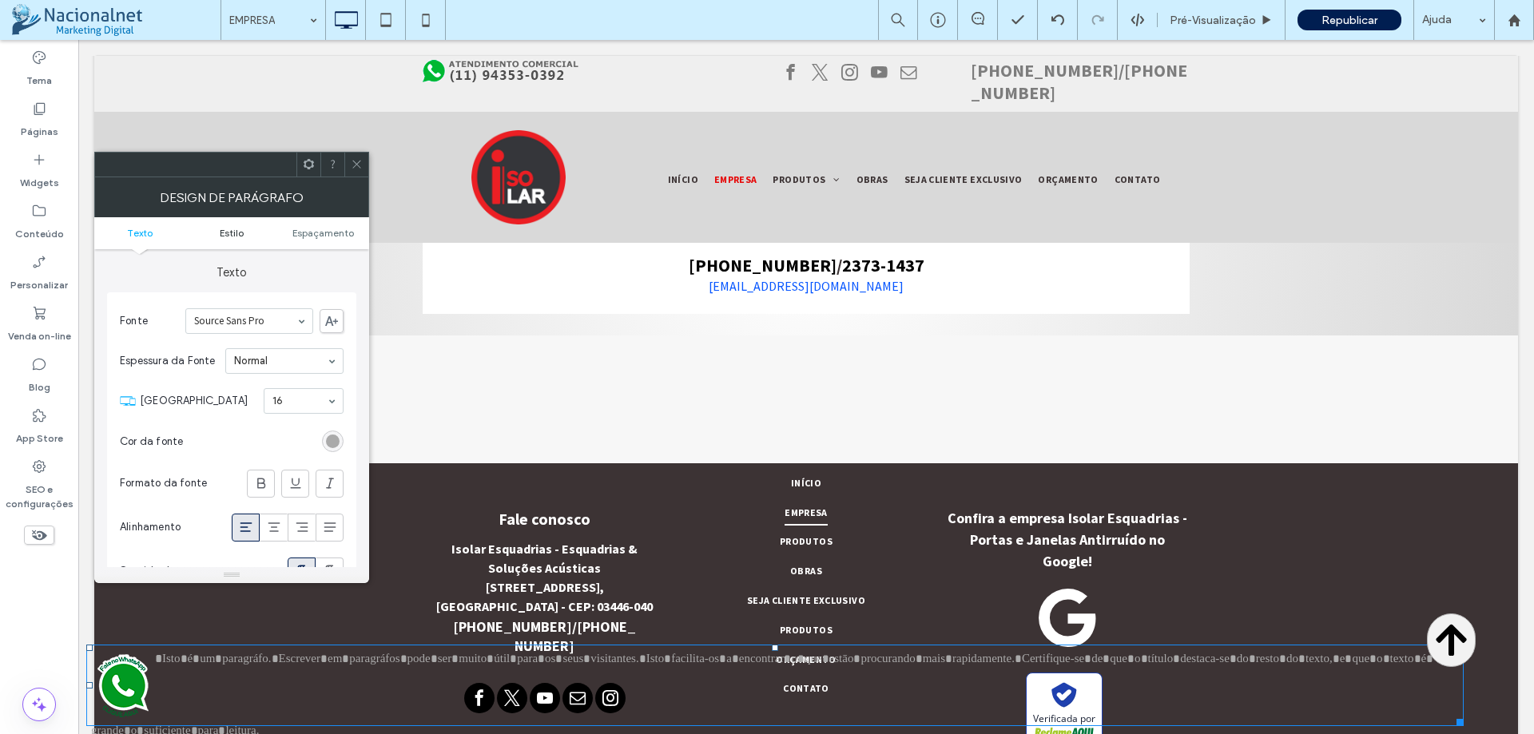
click at [226, 232] on span "Estilo" at bounding box center [232, 233] width 24 height 12
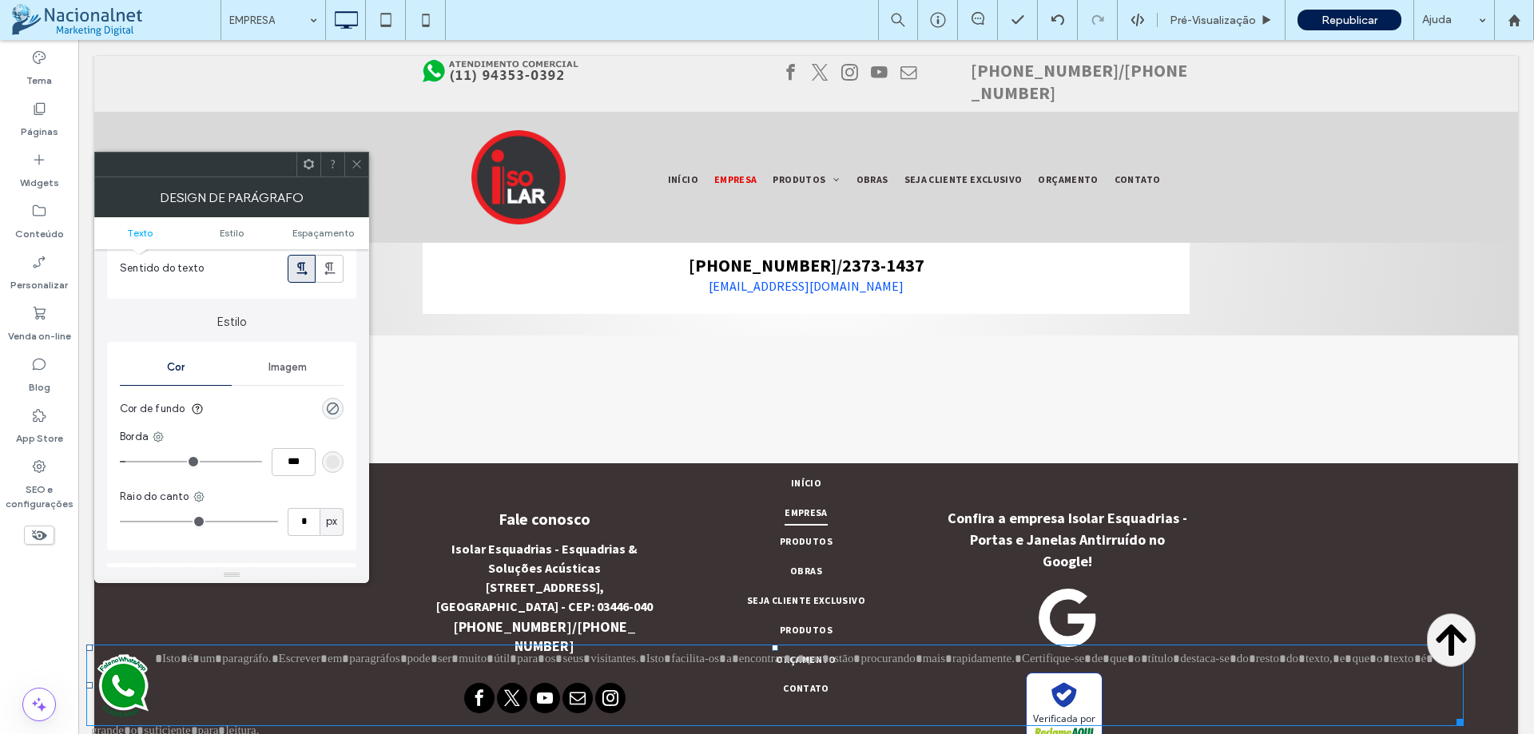
scroll to position [352, 0]
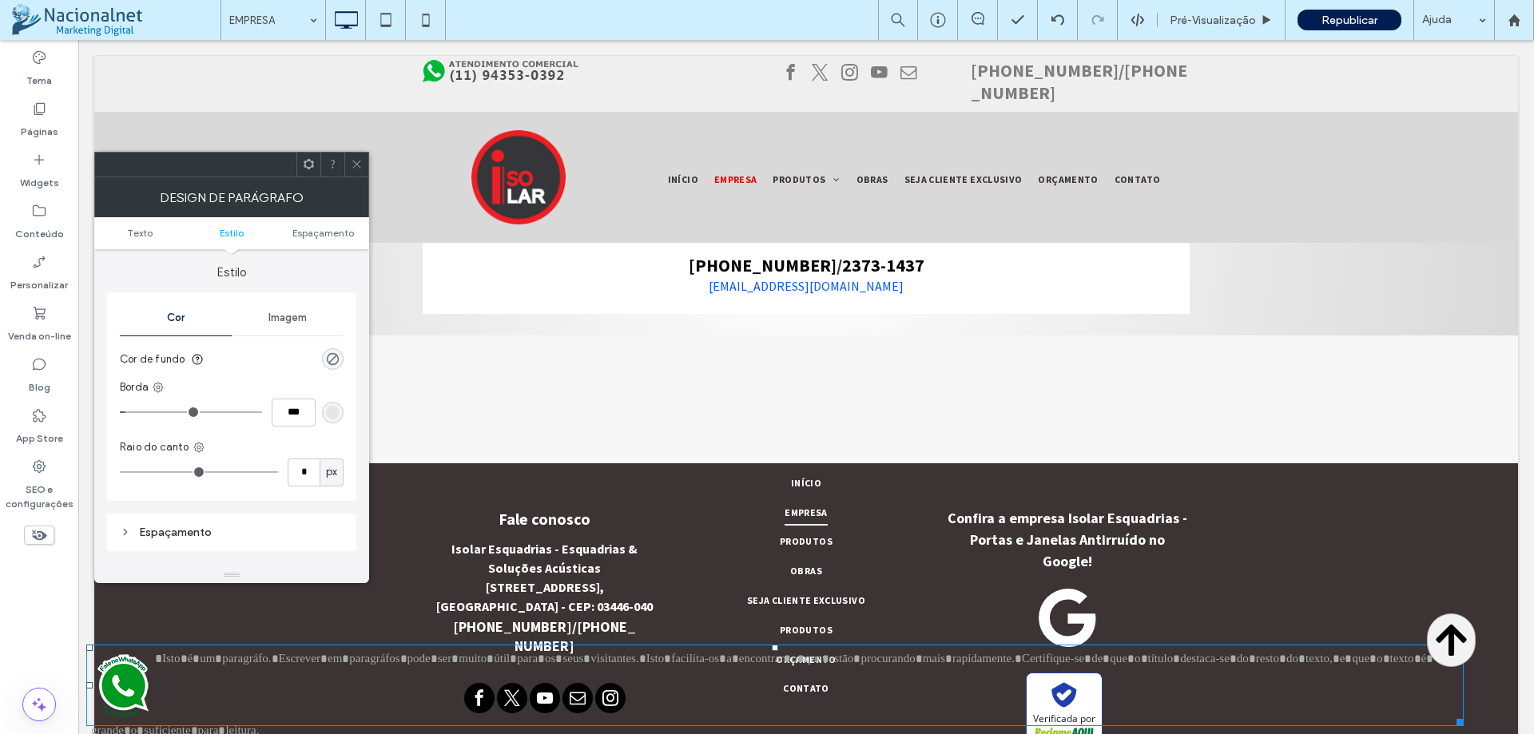
click at [311, 165] on icon at bounding box center [309, 164] width 12 height 12
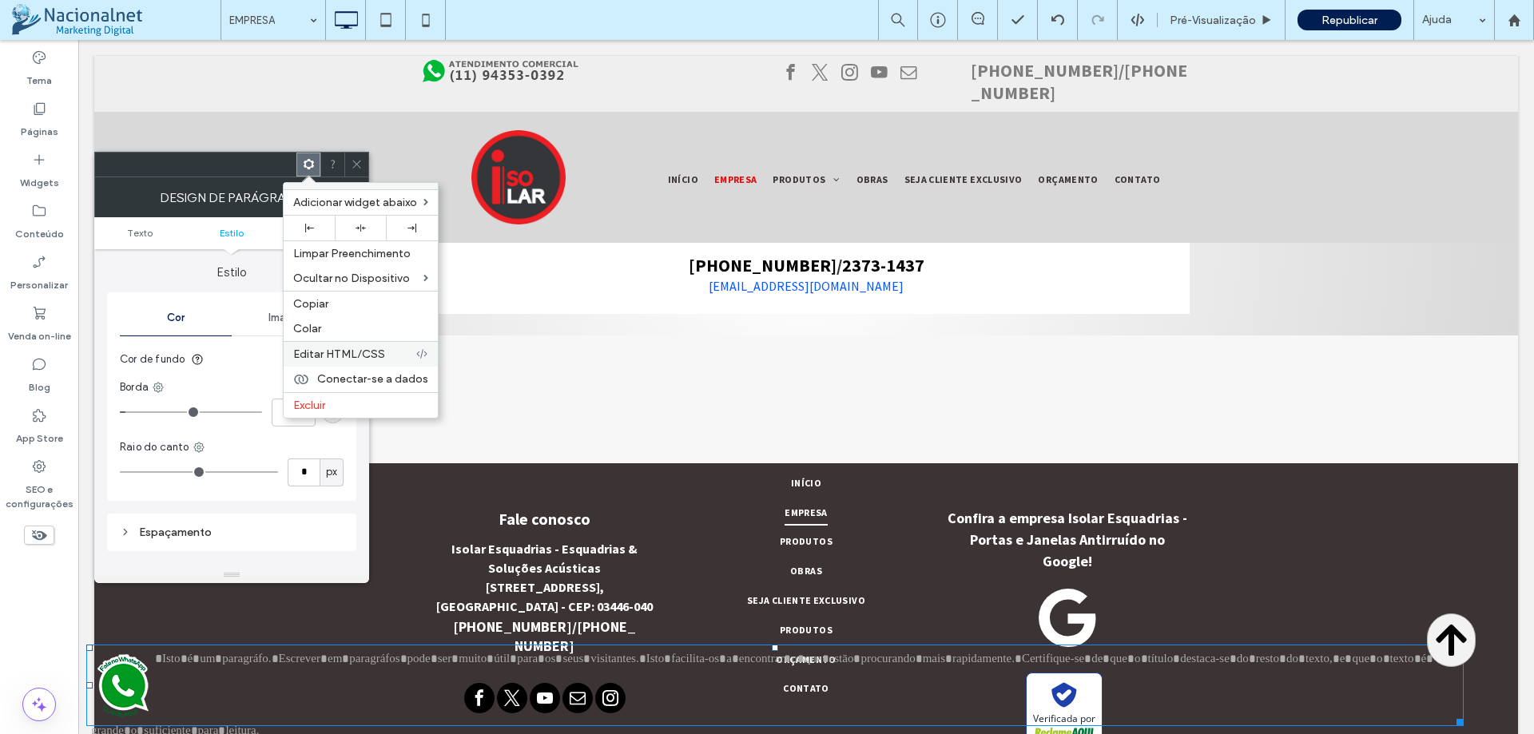
click at [368, 358] on span "Editar HTML/CSS" at bounding box center [339, 354] width 92 height 14
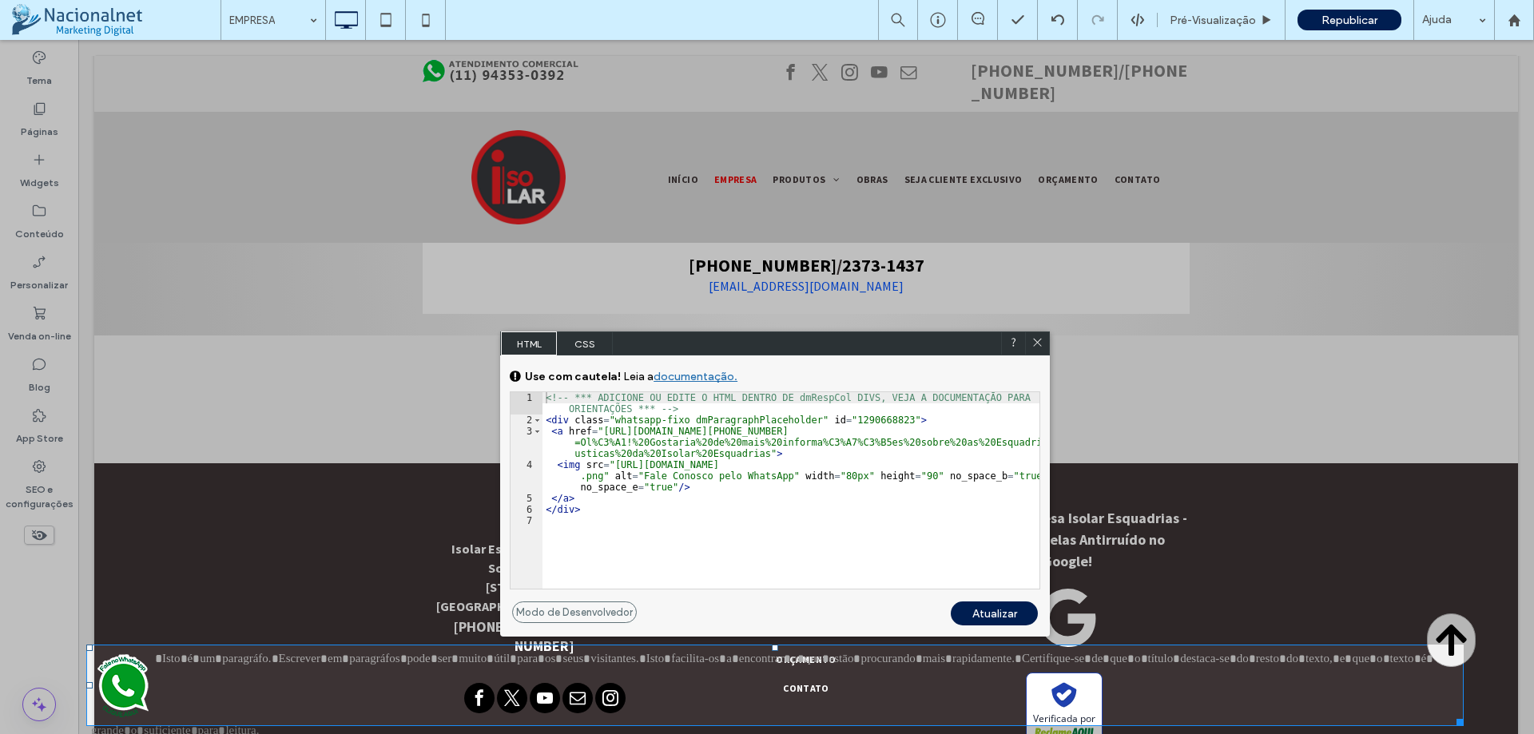
click at [1045, 343] on div at bounding box center [1037, 344] width 24 height 24
